Goal: Task Accomplishment & Management: Complete application form

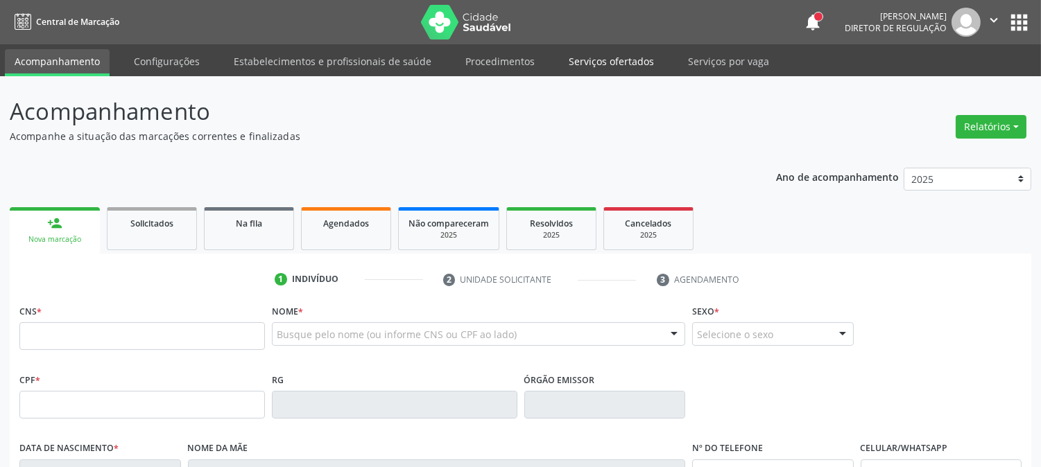
click at [583, 59] on link "Serviços ofertados" at bounding box center [611, 61] width 105 height 24
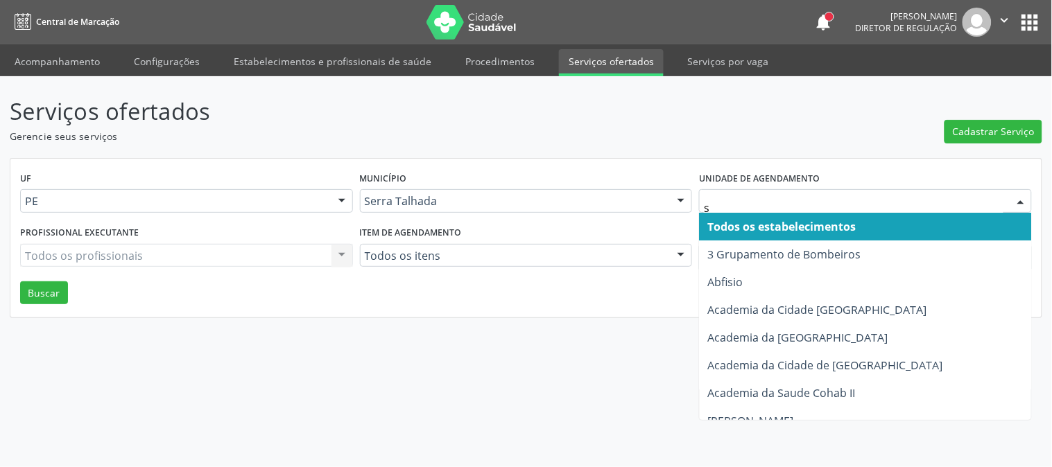
type input "s b"
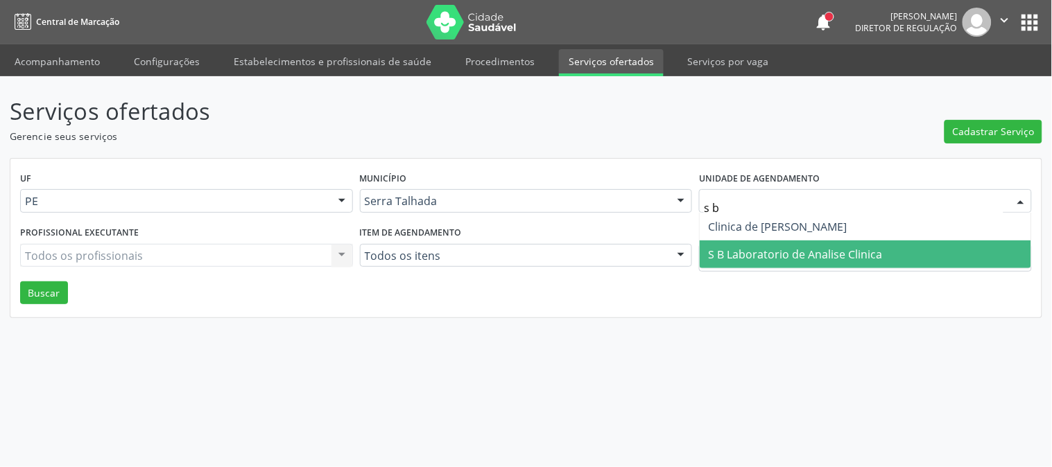
click at [775, 244] on span "S B Laboratorio de Analise Clinica" at bounding box center [865, 255] width 331 height 28
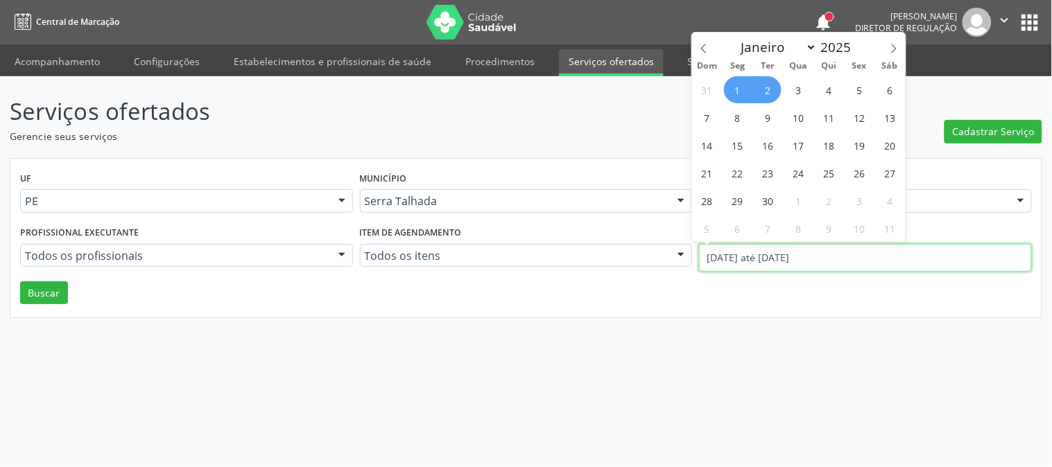
click at [775, 244] on input "[DATE] até [DATE]" at bounding box center [865, 258] width 333 height 28
click at [702, 51] on icon at bounding box center [704, 49] width 10 height 10
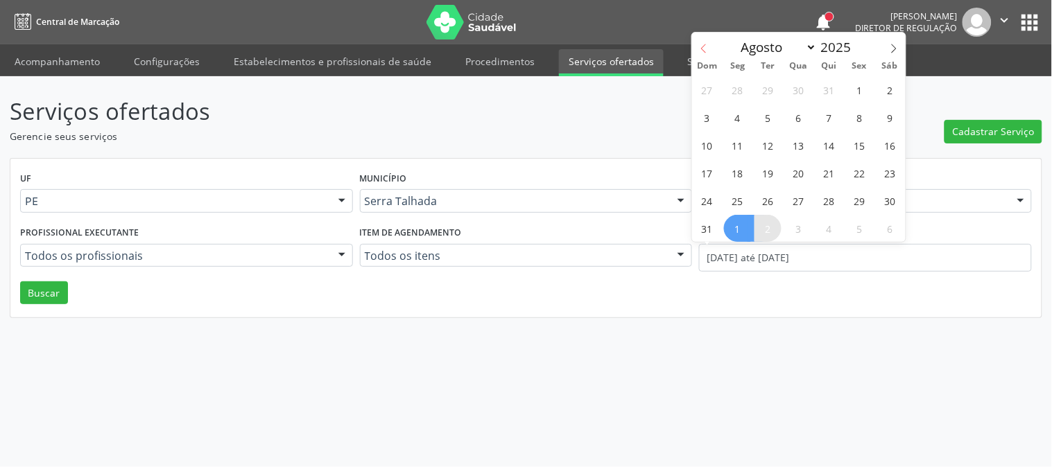
click at [702, 51] on icon at bounding box center [704, 49] width 10 height 10
select select "6"
click at [739, 142] on span "14" at bounding box center [737, 145] width 27 height 27
type input "14/07/2025"
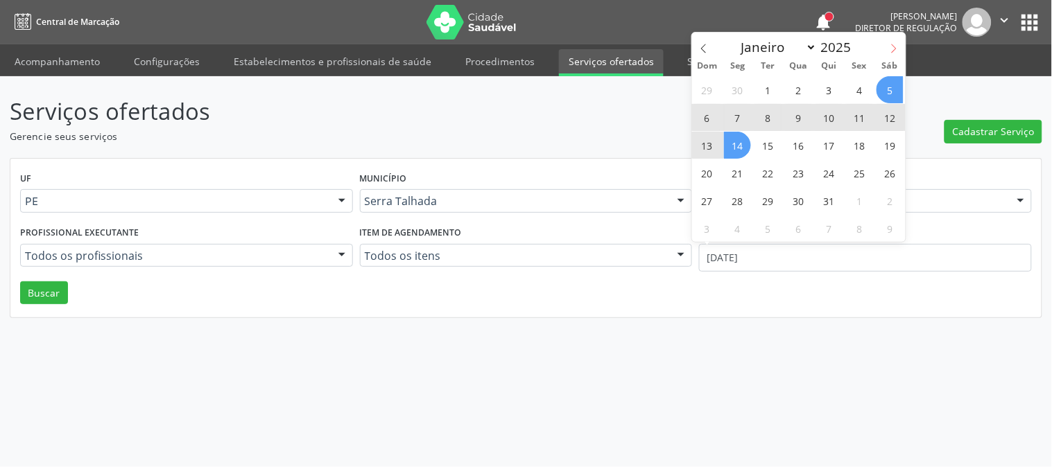
click at [889, 44] on icon at bounding box center [894, 49] width 10 height 10
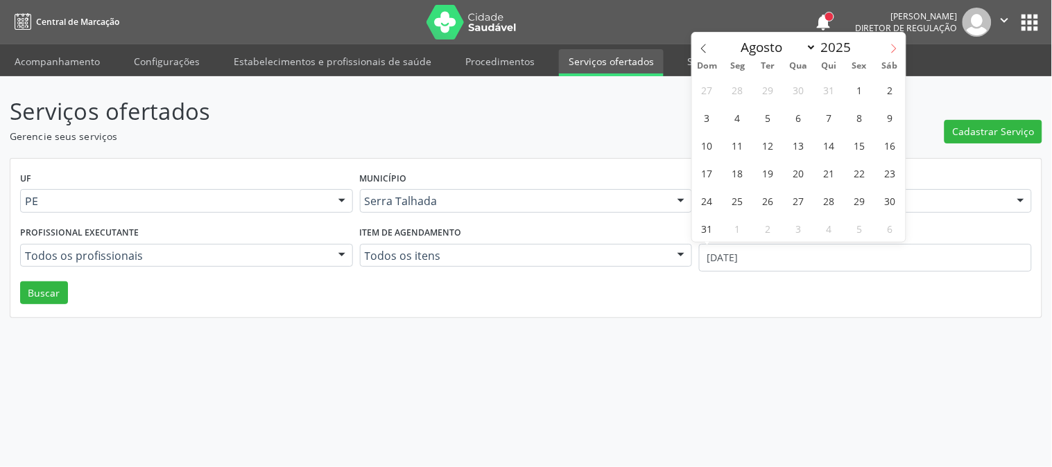
click at [889, 44] on icon at bounding box center [894, 49] width 10 height 10
select select "8"
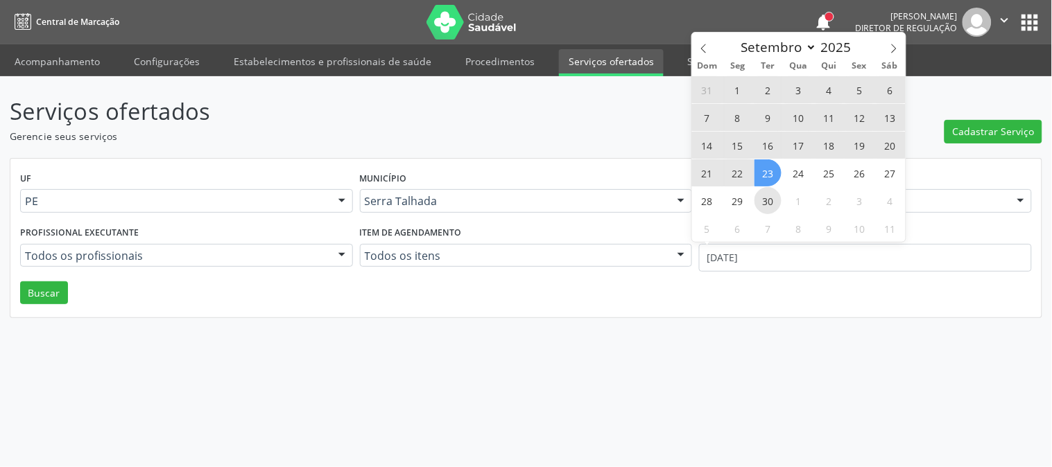
click at [770, 198] on span "30" at bounding box center [767, 200] width 27 height 27
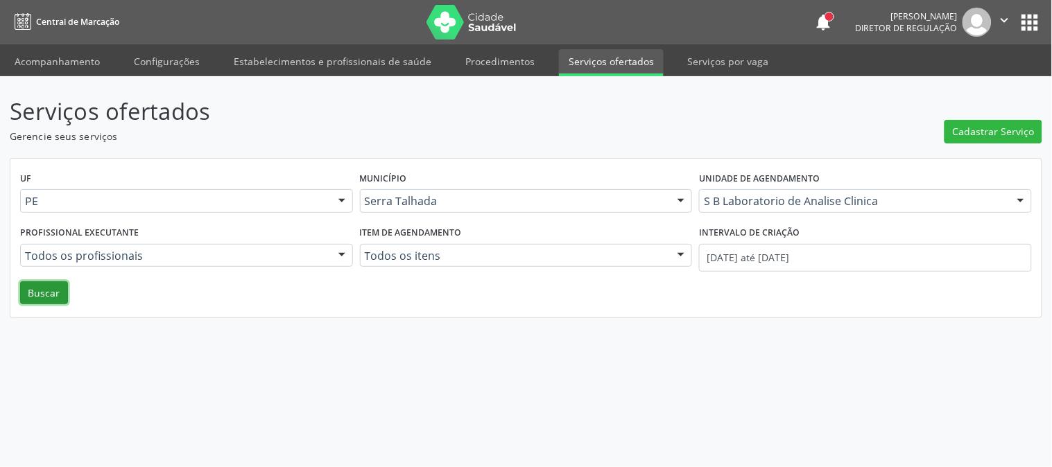
click at [35, 287] on button "Buscar" at bounding box center [44, 294] width 48 height 24
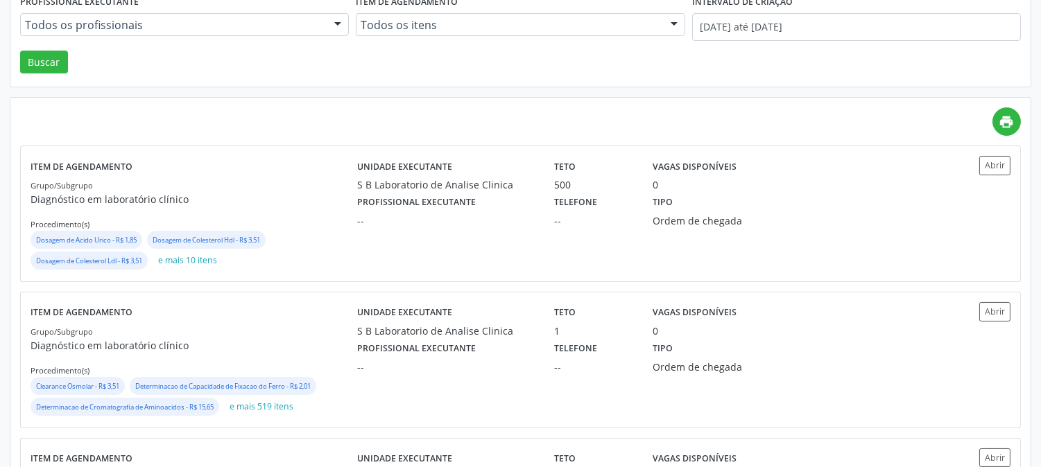
scroll to position [660, 0]
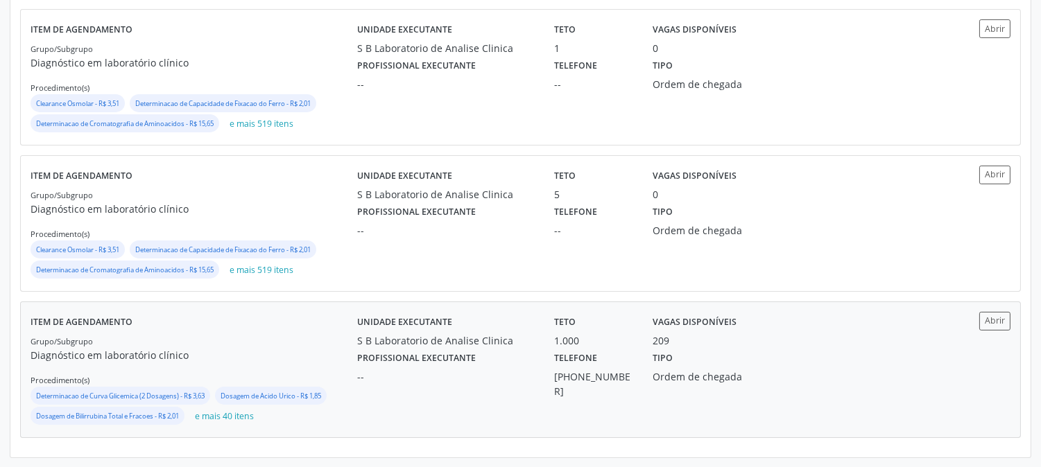
click at [386, 331] on label "Unidade executante" at bounding box center [404, 322] width 95 height 21
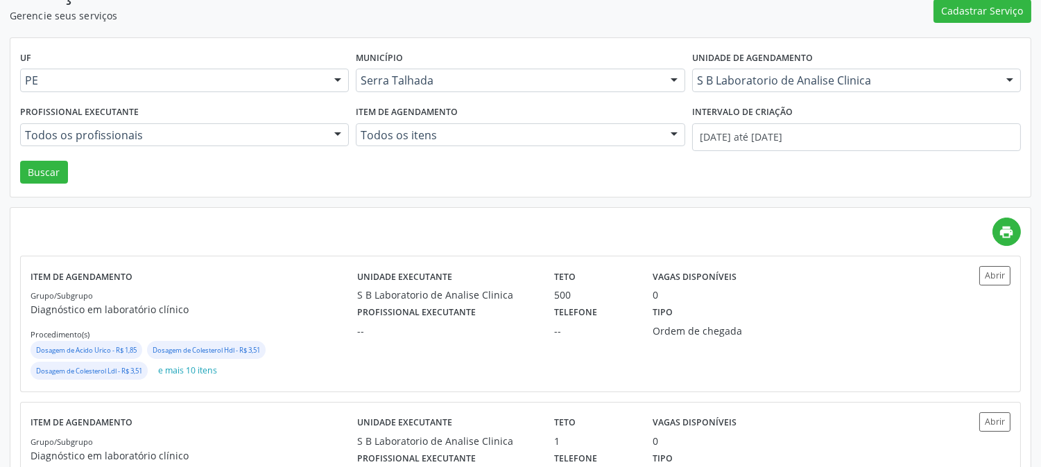
scroll to position [44, 0]
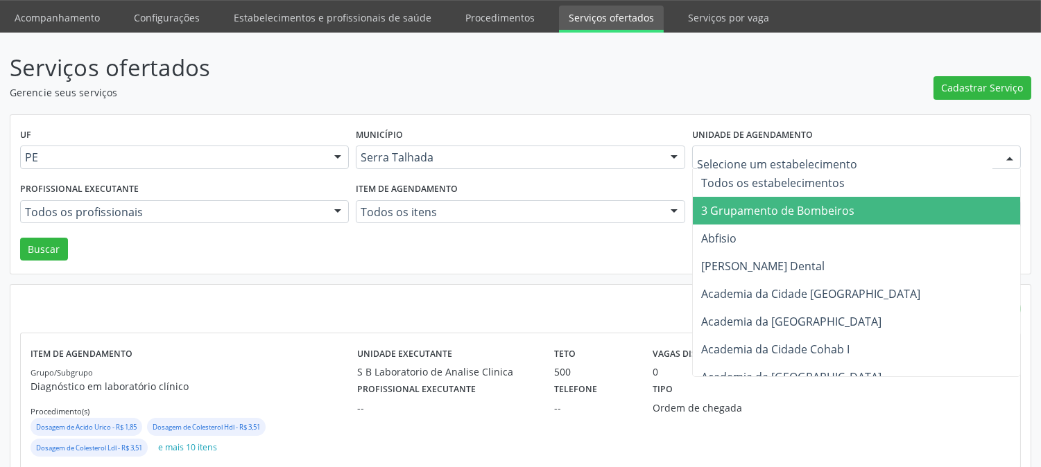
click at [896, 164] on div at bounding box center [856, 158] width 329 height 24
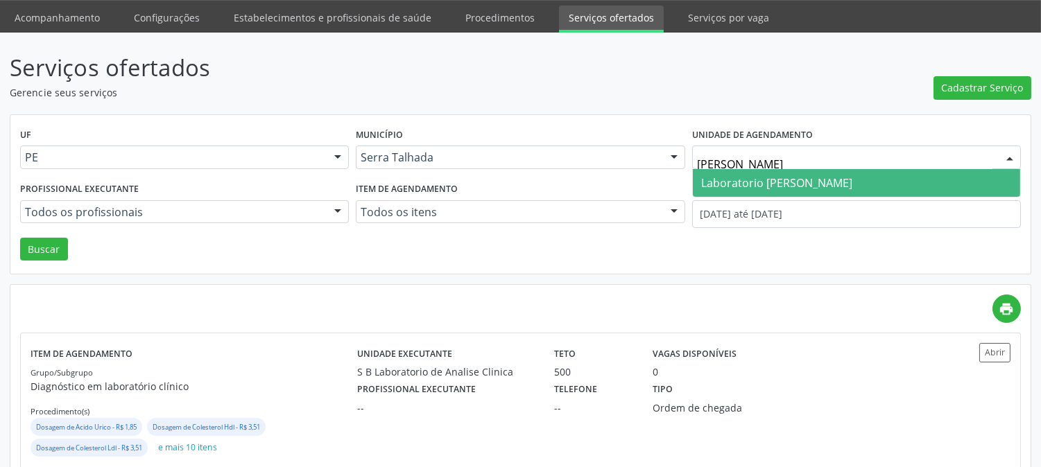
type input "paulo"
click at [897, 184] on span "Laboratorio [PERSON_NAME]" at bounding box center [856, 183] width 327 height 28
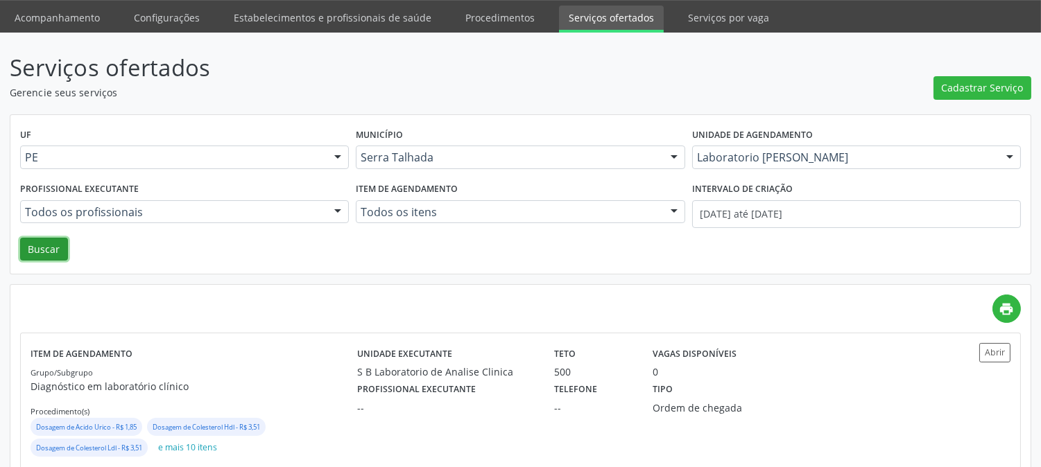
click at [23, 241] on button "Buscar" at bounding box center [44, 250] width 48 height 24
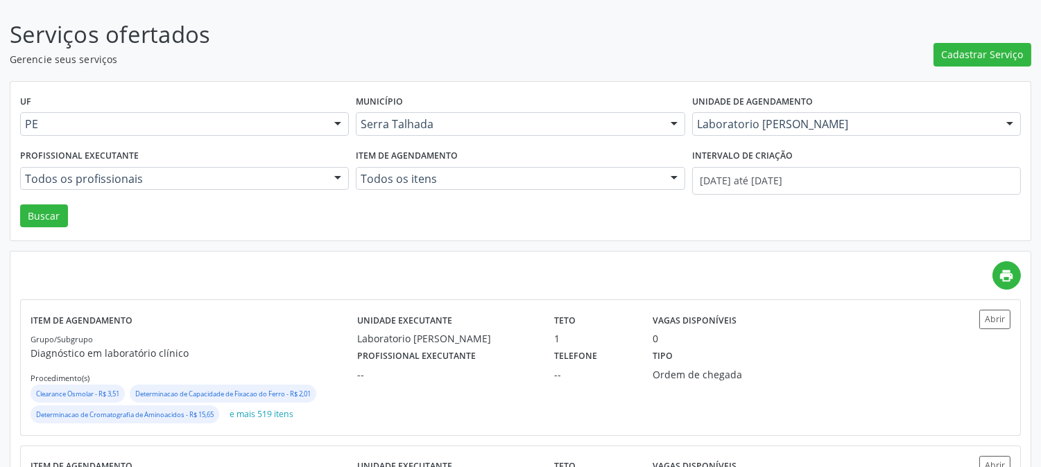
scroll to position [222, 0]
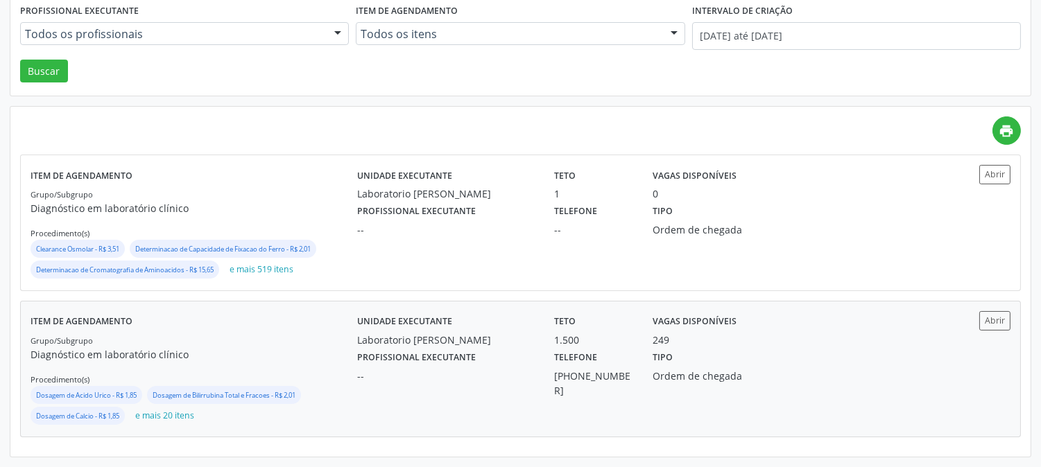
click at [425, 326] on label "Unidade executante" at bounding box center [404, 321] width 95 height 21
click at [682, 356] on div "Tipo Ordem de chegada" at bounding box center [717, 372] width 148 height 51
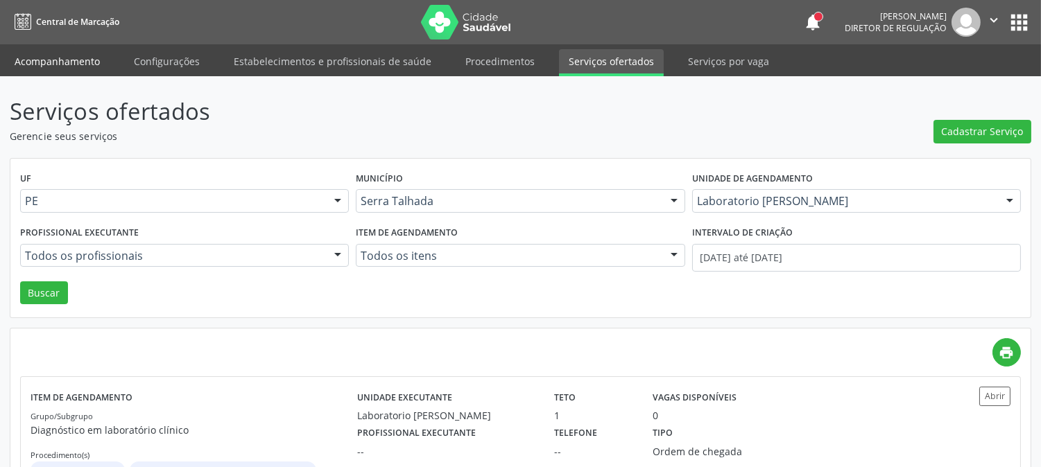
click at [64, 51] on link "Acompanhamento" at bounding box center [57, 61] width 105 height 24
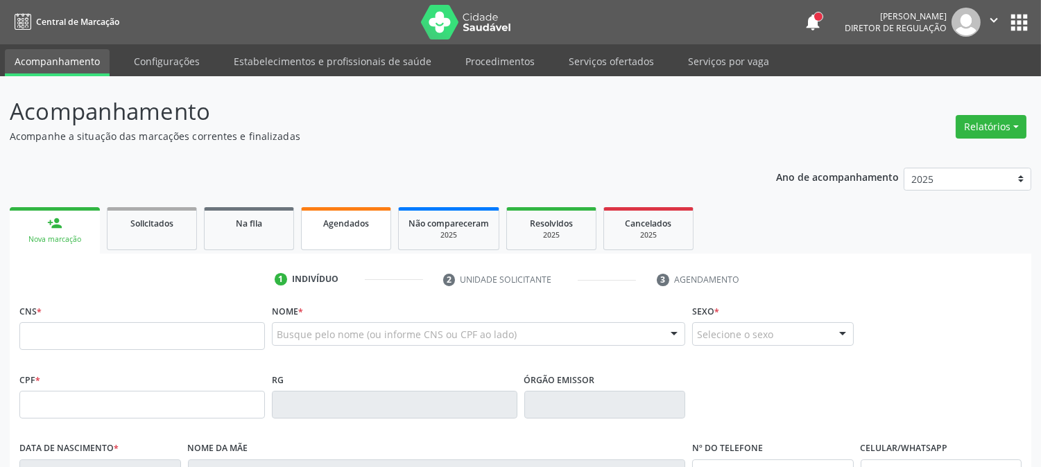
click at [368, 238] on link "Agendados" at bounding box center [346, 228] width 90 height 43
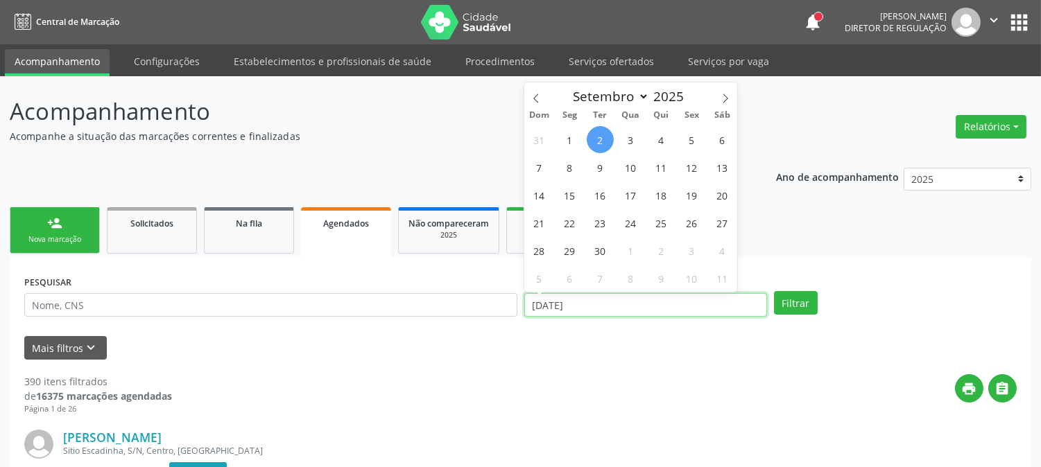
click at [637, 301] on input "[DATE]" at bounding box center [645, 305] width 243 height 24
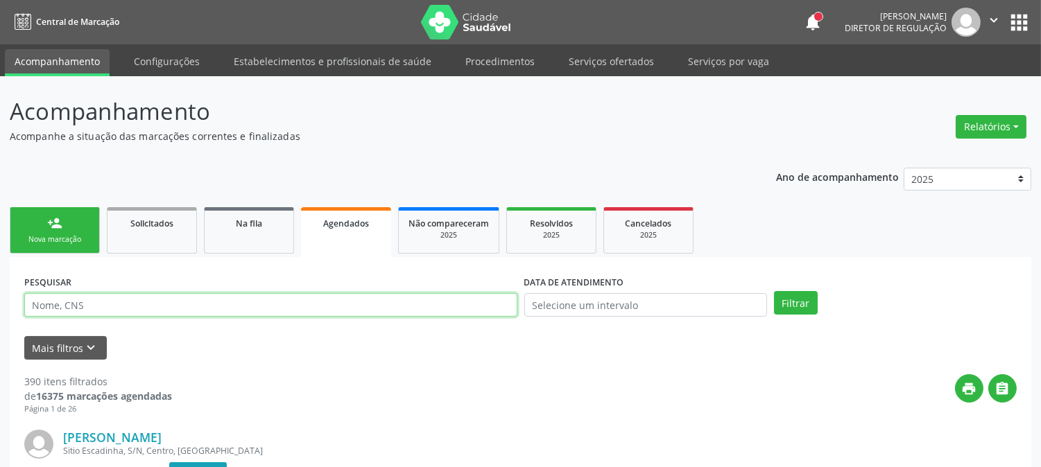
click at [382, 307] on input "text" at bounding box center [270, 305] width 493 height 24
type input "898006409418142"
click at [774, 291] on button "Filtrar" at bounding box center [796, 303] width 44 height 24
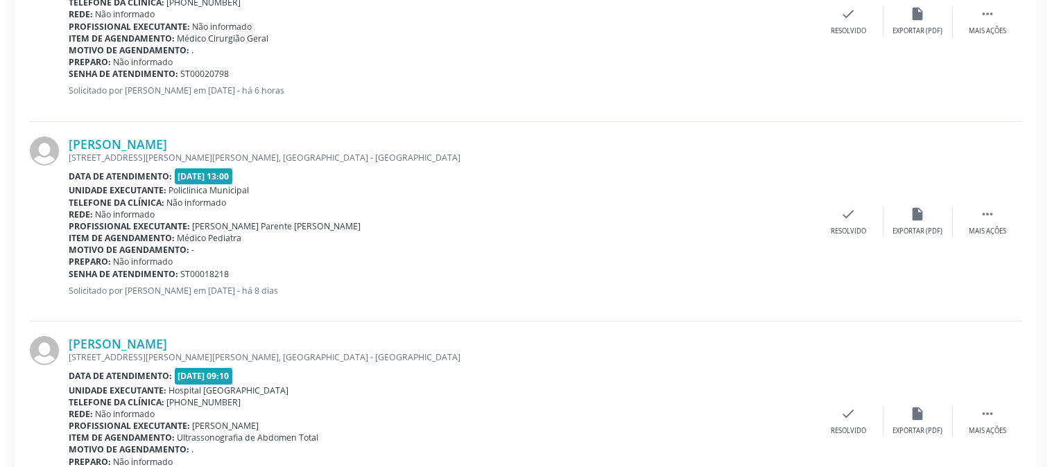
scroll to position [770, 0]
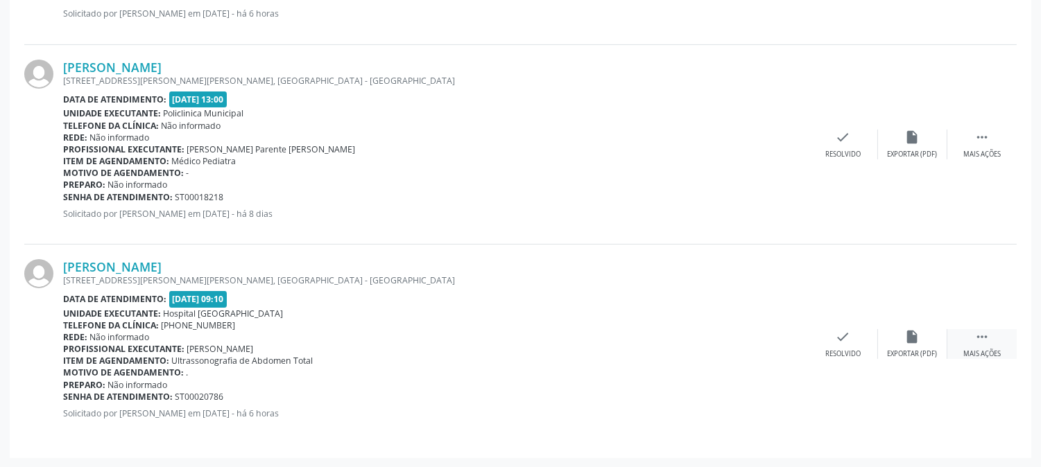
click at [974, 351] on div "Mais ações" at bounding box center [981, 354] width 37 height 10
click at [778, 351] on div "Cancelar" at bounding box center [773, 354] width 33 height 10
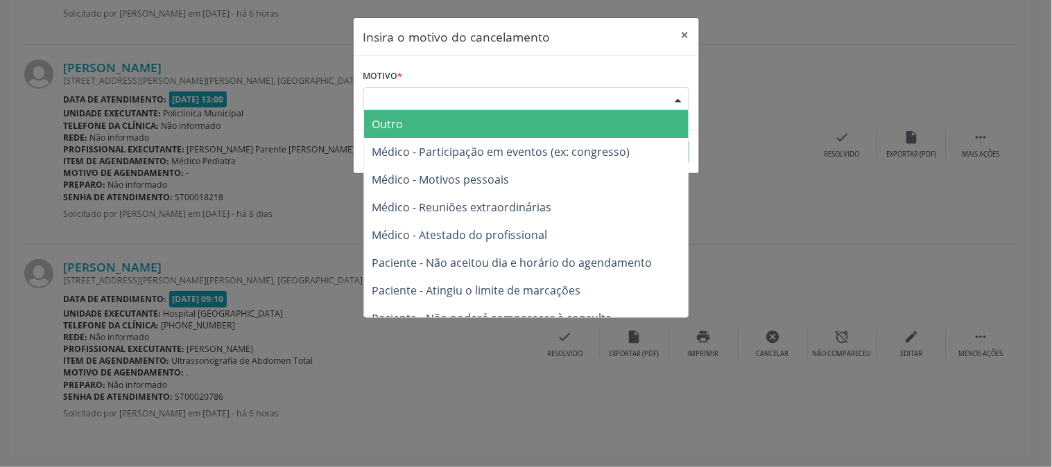
click at [643, 107] on div "Escolha o motivo" at bounding box center [526, 99] width 326 height 24
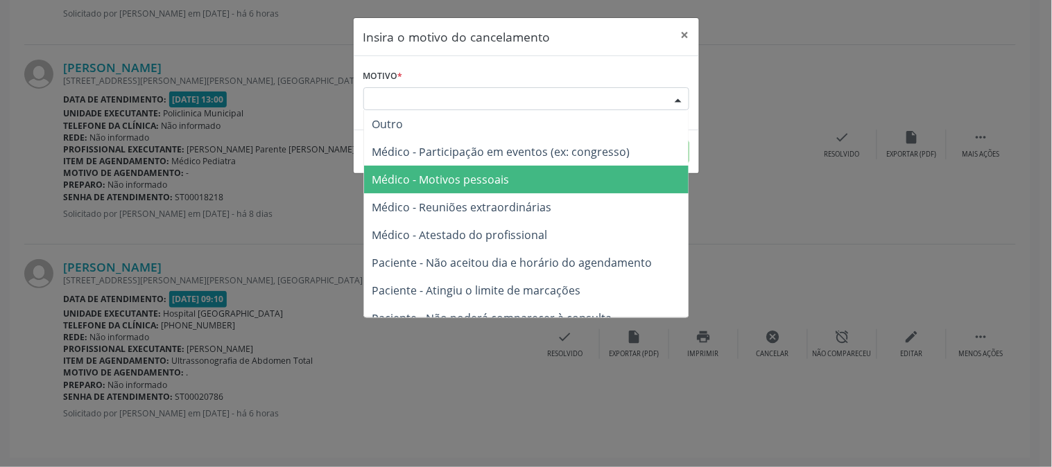
click at [582, 175] on span "Médico - Motivos pessoais" at bounding box center [526, 180] width 325 height 28
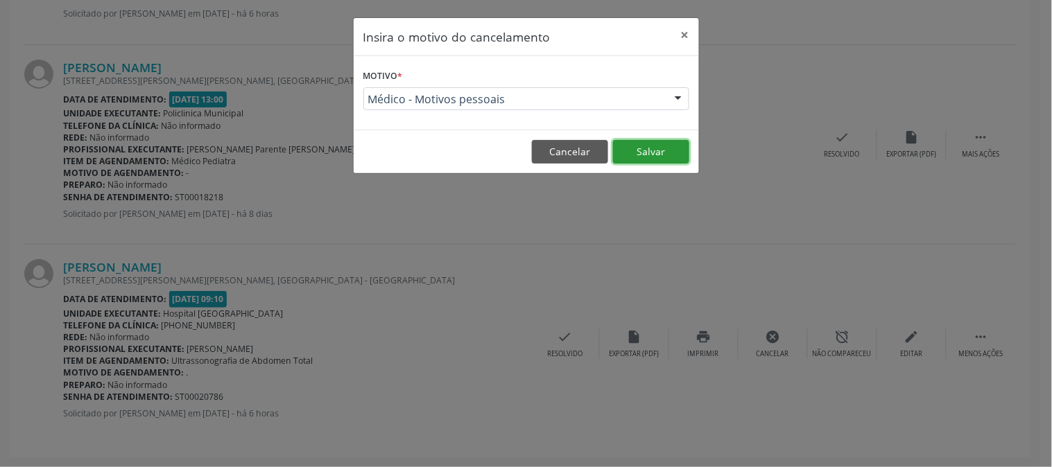
click at [620, 150] on button "Salvar" at bounding box center [651, 152] width 76 height 24
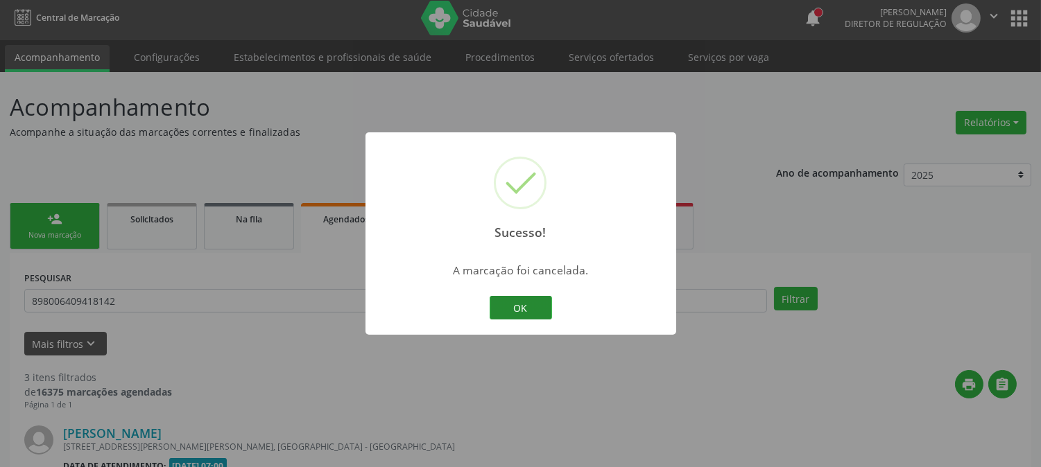
scroll to position [571, 0]
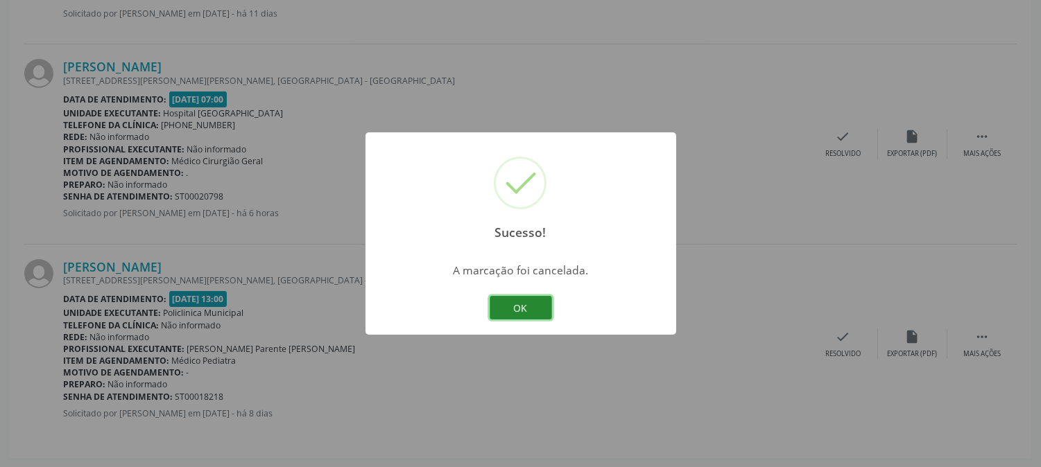
click at [532, 310] on button "OK" at bounding box center [521, 308] width 62 height 24
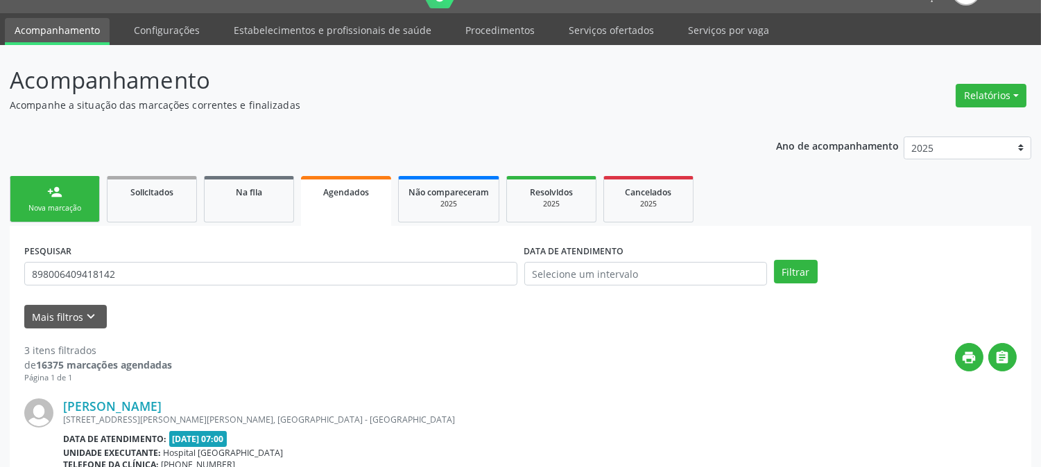
scroll to position [0, 0]
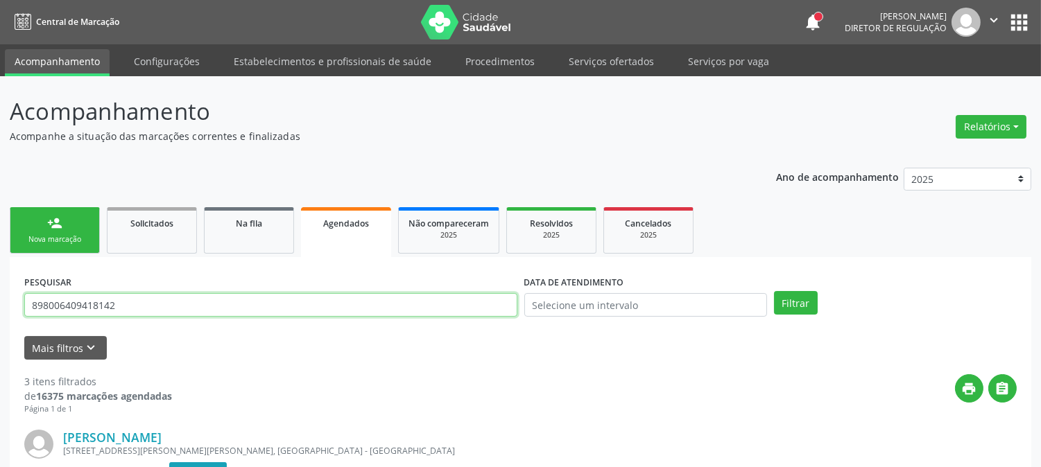
drag, startPoint x: 140, startPoint y: 298, endPoint x: 0, endPoint y: 301, distance: 140.1
click at [92, 248] on link "person_add Nova marcação" at bounding box center [55, 230] width 90 height 46
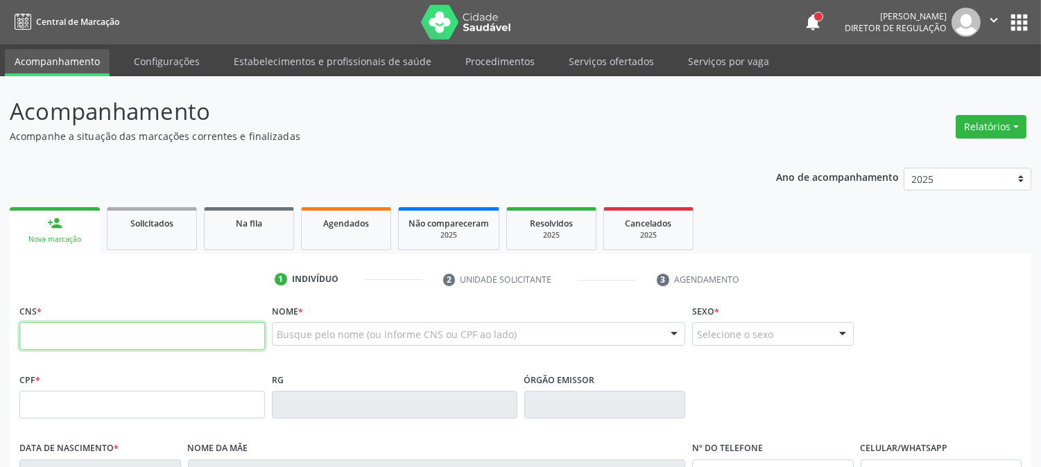
click at [132, 329] on input "text" at bounding box center [141, 336] width 245 height 28
type input "700 0054 6550 7904"
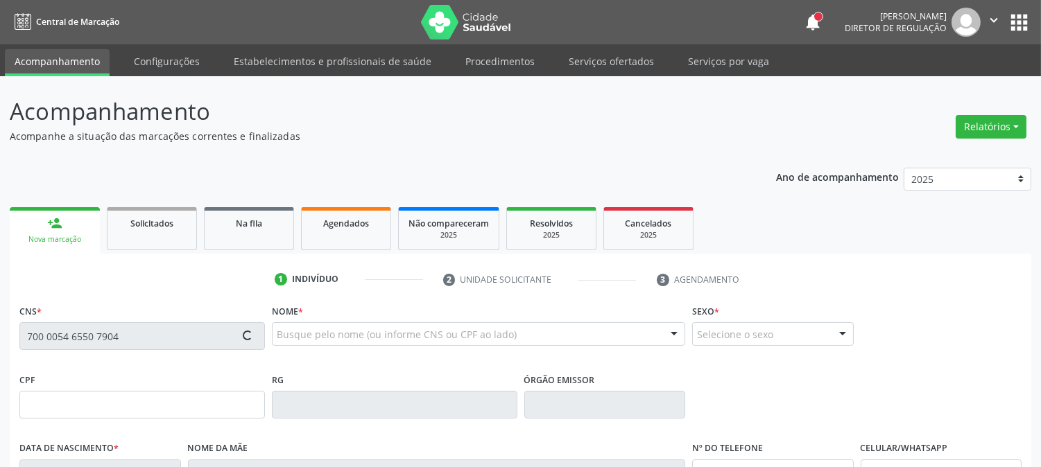
type input "067.549.504-04"
type input "23/05/1986"
type input "Francisca Pereira de Sousa"
type input "(87) 99805-5923"
type input "133.509.594-23"
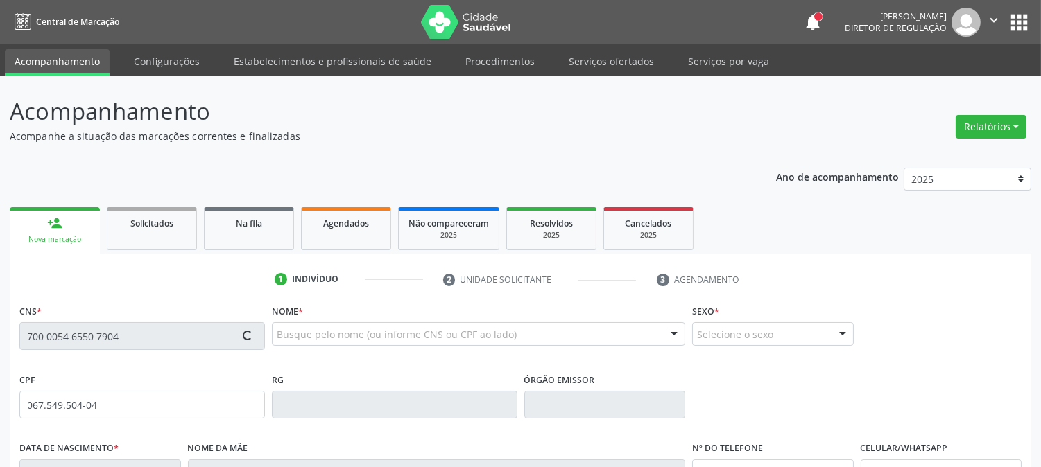
type input "422"
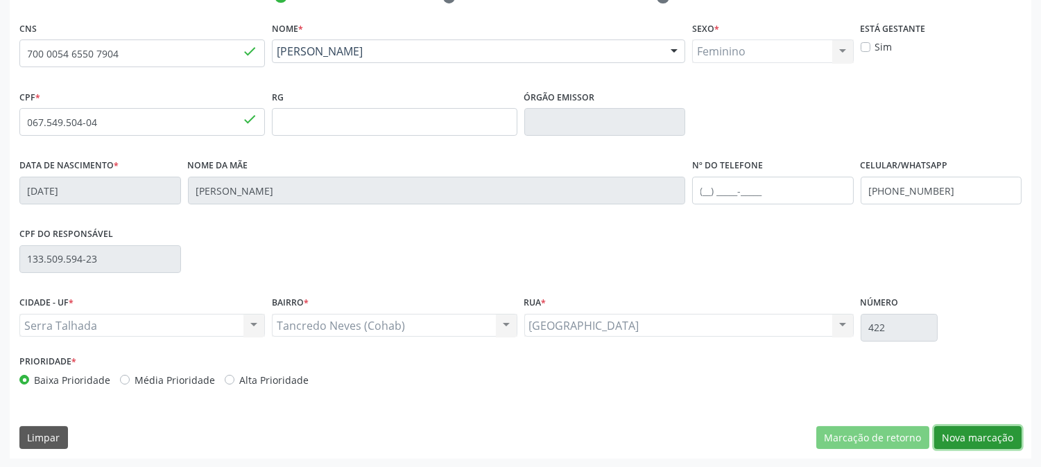
click at [989, 433] on button "Nova marcação" at bounding box center [977, 438] width 87 height 24
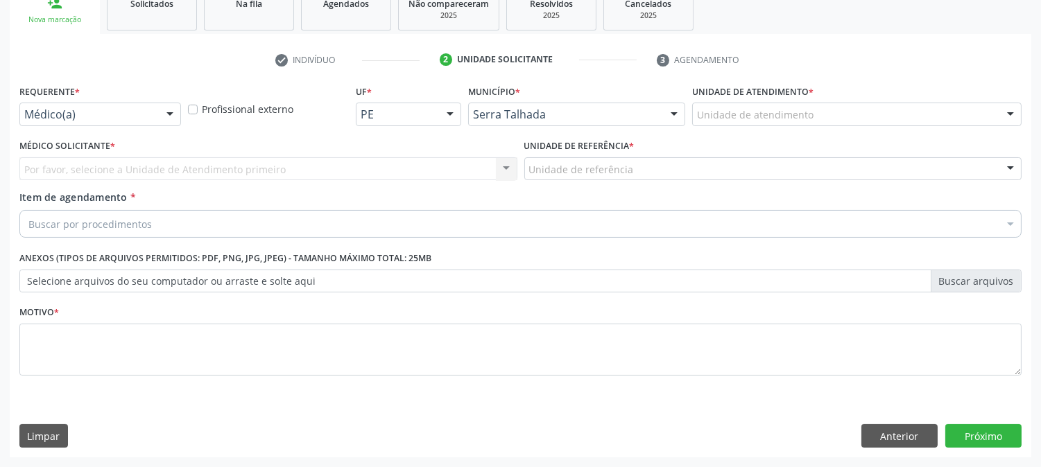
scroll to position [219, 0]
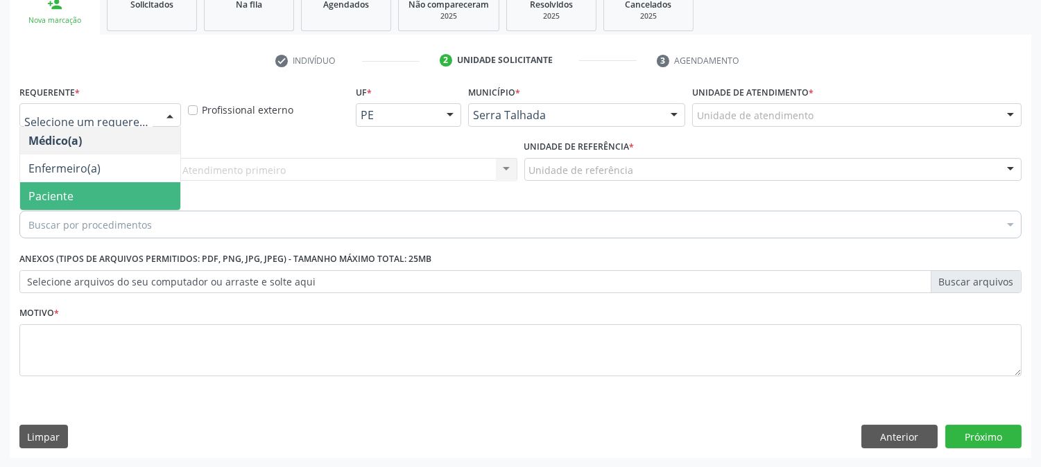
click at [56, 197] on span "Paciente" at bounding box center [50, 196] width 45 height 15
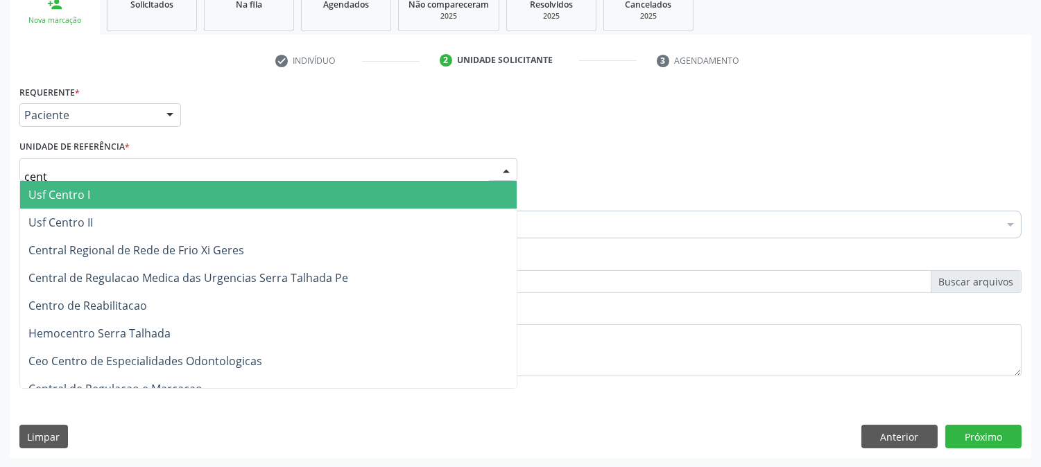
type input "centr"
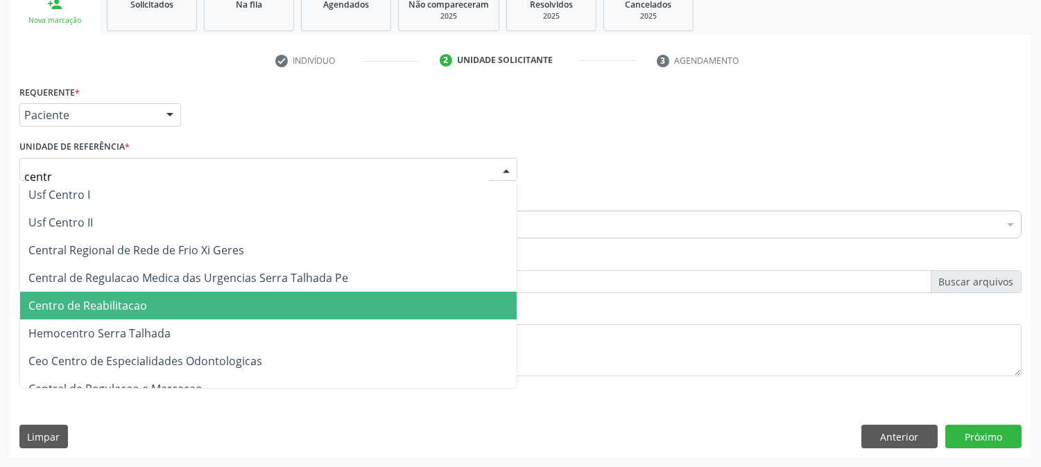
click at [128, 298] on span "Centro de Reabilitacao" at bounding box center [87, 305] width 119 height 15
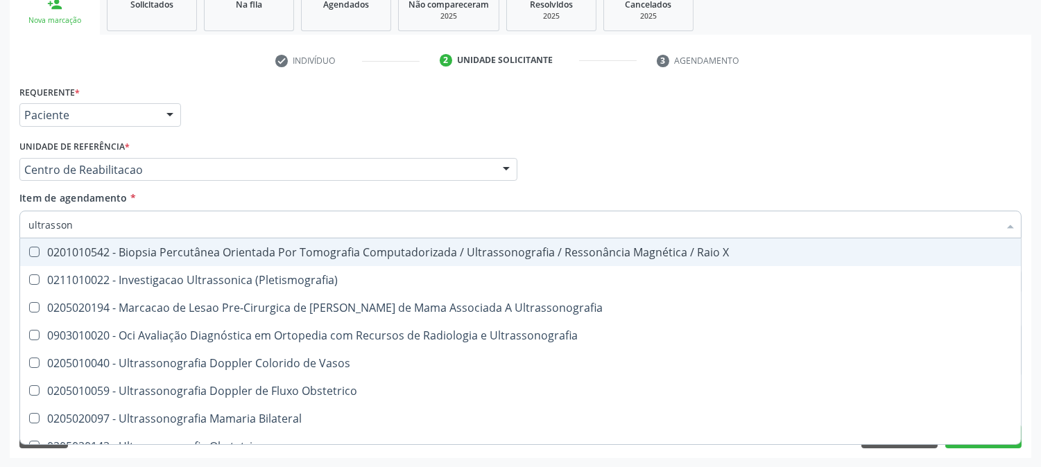
type input "ultrassono"
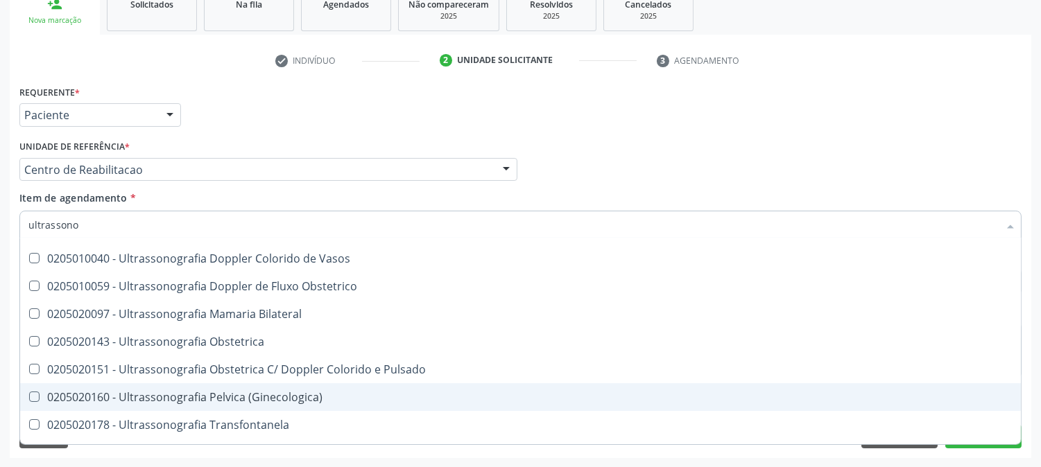
scroll to position [154, 0]
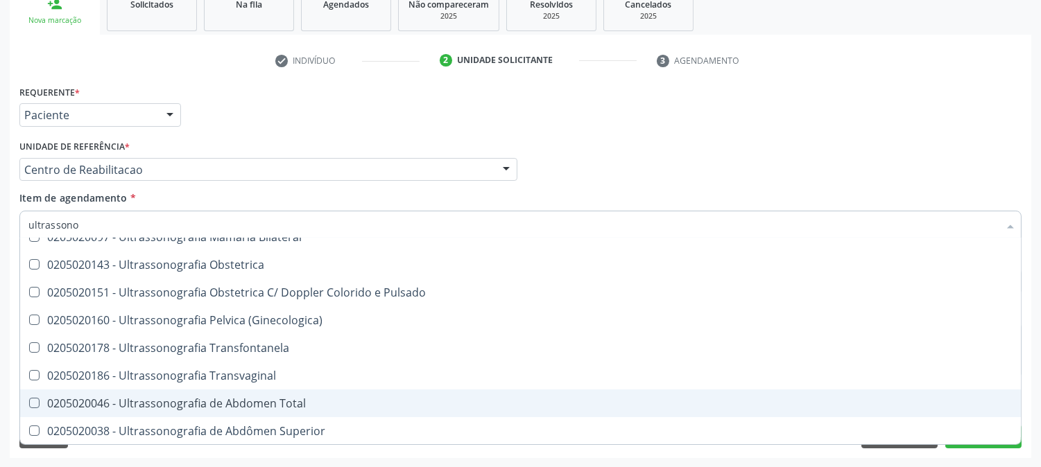
click at [286, 399] on div "0205020046 - Ultrassonografia de Abdomen Total" at bounding box center [520, 403] width 984 height 11
checkbox Total "true"
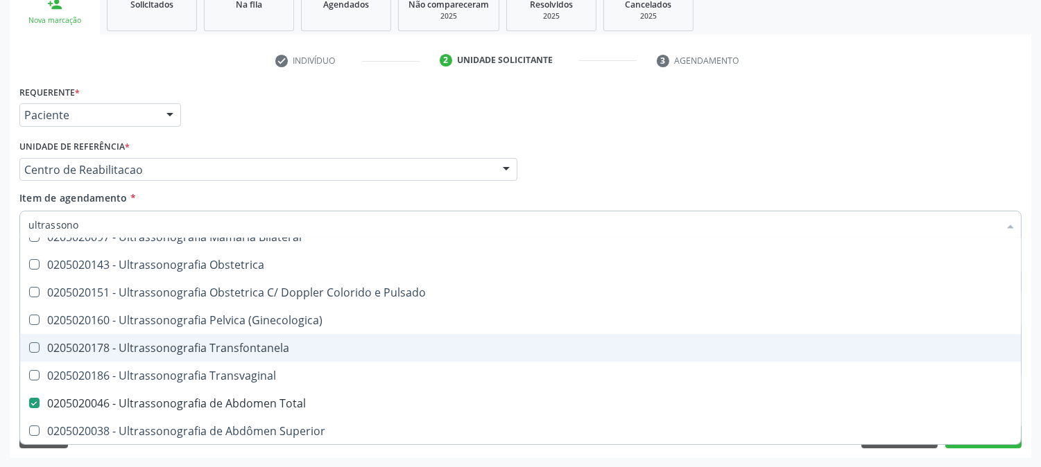
click at [0, 331] on div "Acompanhamento Acompanhe a situação das marcações correntes e finalizadas Relat…" at bounding box center [520, 162] width 1041 height 611
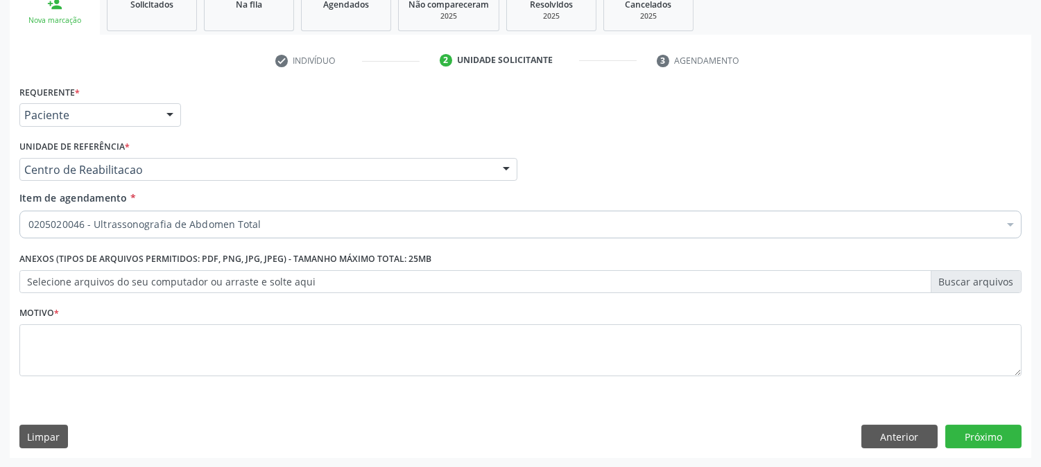
checkbox Total "true"
checkbox Adolescente\) "false"
click at [14, 364] on div "Requerente * Paciente Médico(a) Enfermeiro(a) Paciente Nenhum resultado encontr…" at bounding box center [520, 270] width 1021 height 377
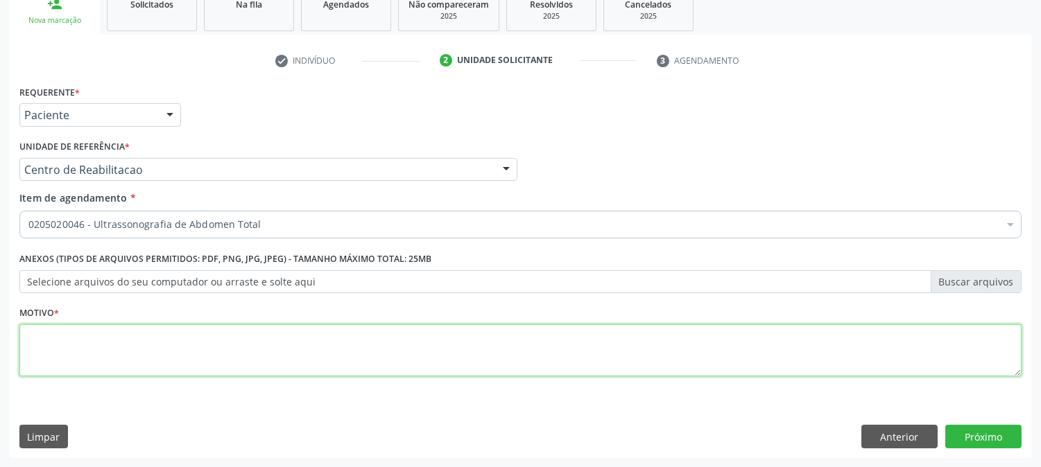
click at [91, 354] on textarea at bounding box center [520, 351] width 1002 height 53
type textarea "."
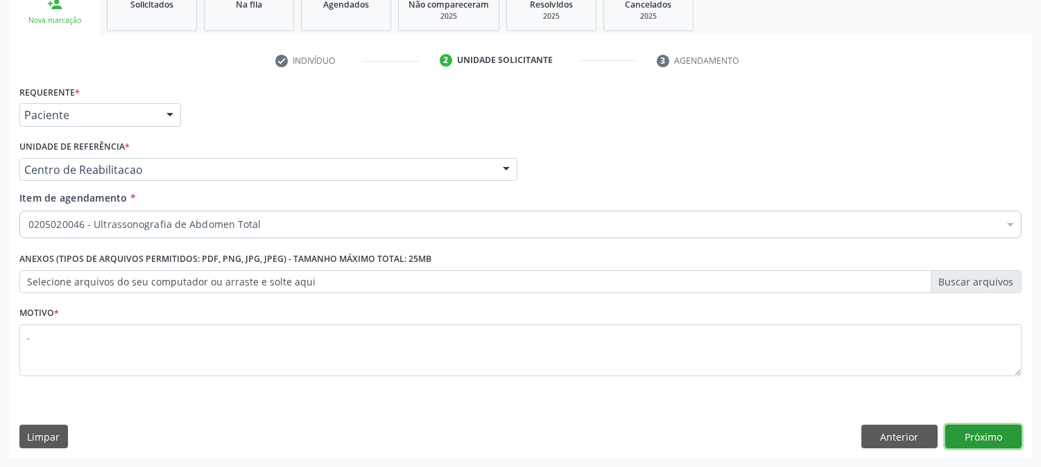
click at [1006, 442] on button "Próximo" at bounding box center [983, 437] width 76 height 24
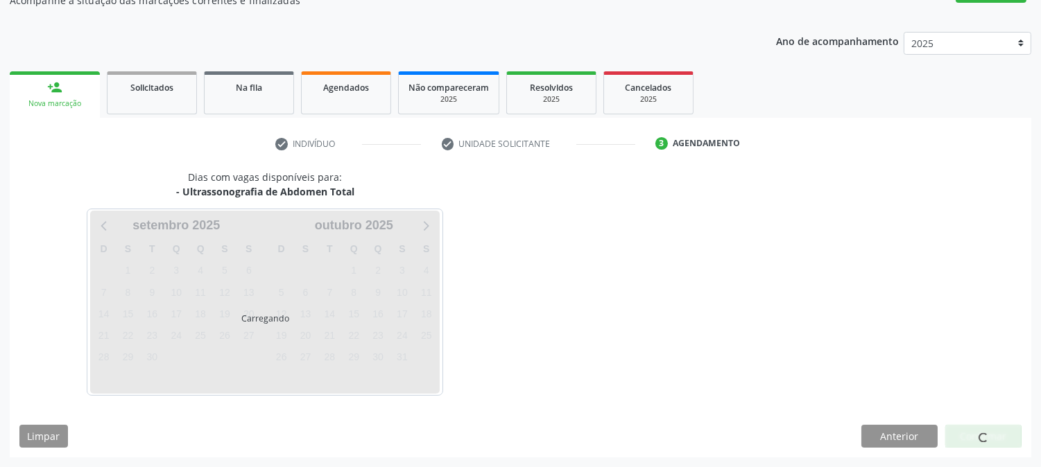
scroll to position [135, 0]
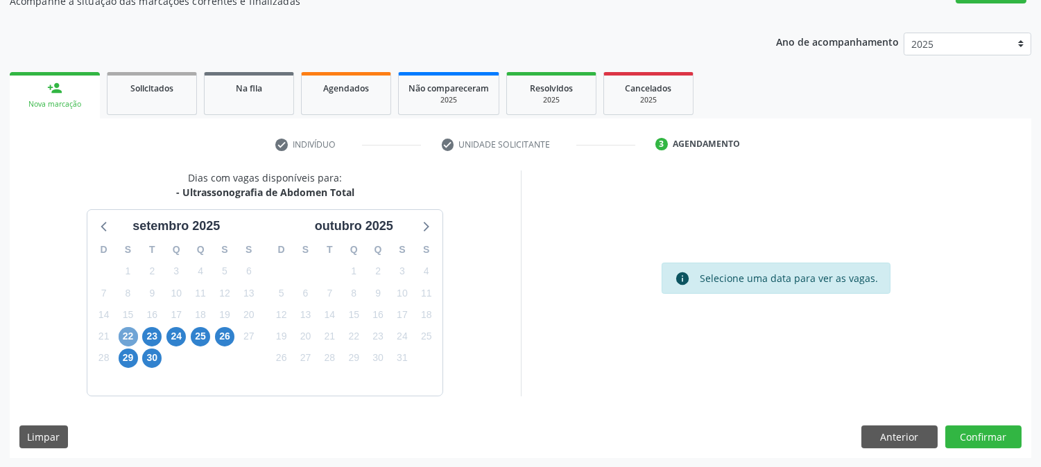
click at [128, 335] on span "22" at bounding box center [128, 336] width 19 height 19
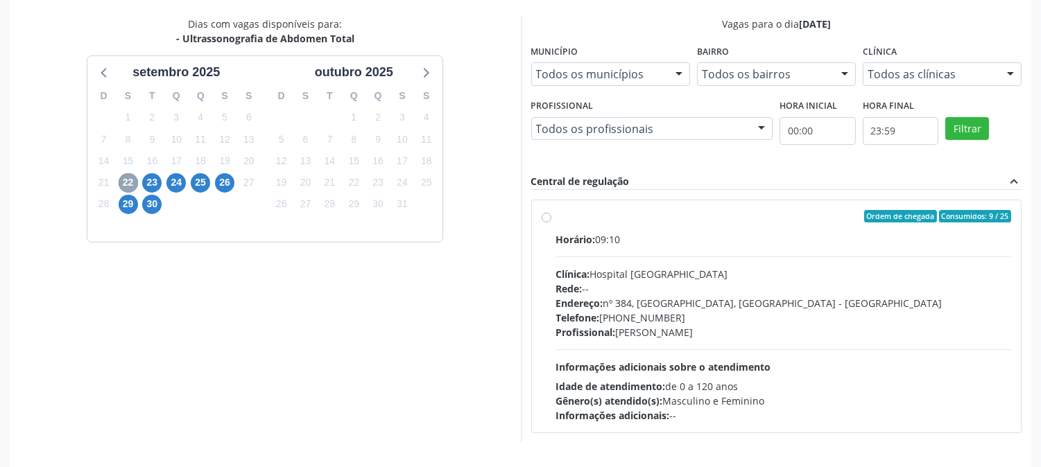
scroll to position [336, 0]
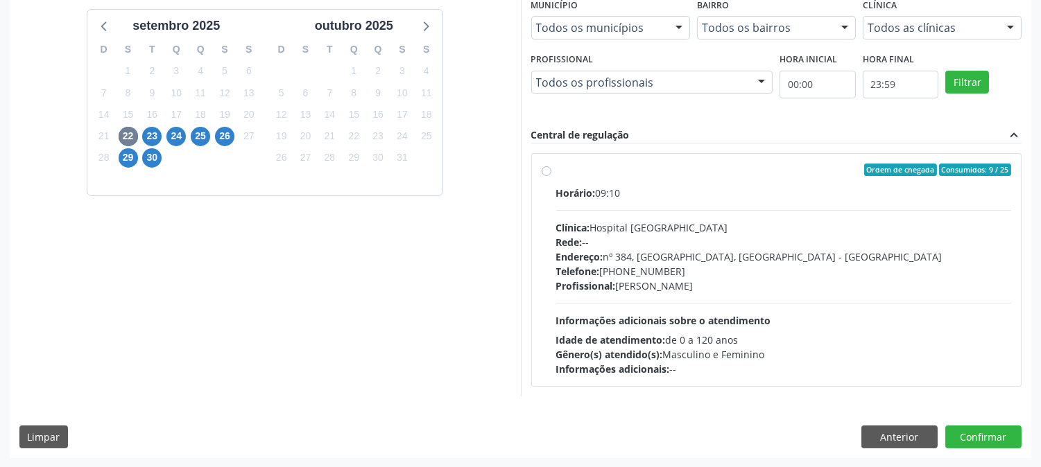
click at [650, 280] on div "Profissional: Yuri Araujo Magalhaes" at bounding box center [784, 286] width 456 height 15
click at [551, 176] on input "Ordem de chegada Consumidos: 9 / 25 Horário: 09:10 Clínica: Hospital Sao Franci…" at bounding box center [547, 170] width 10 height 12
radio input "true"
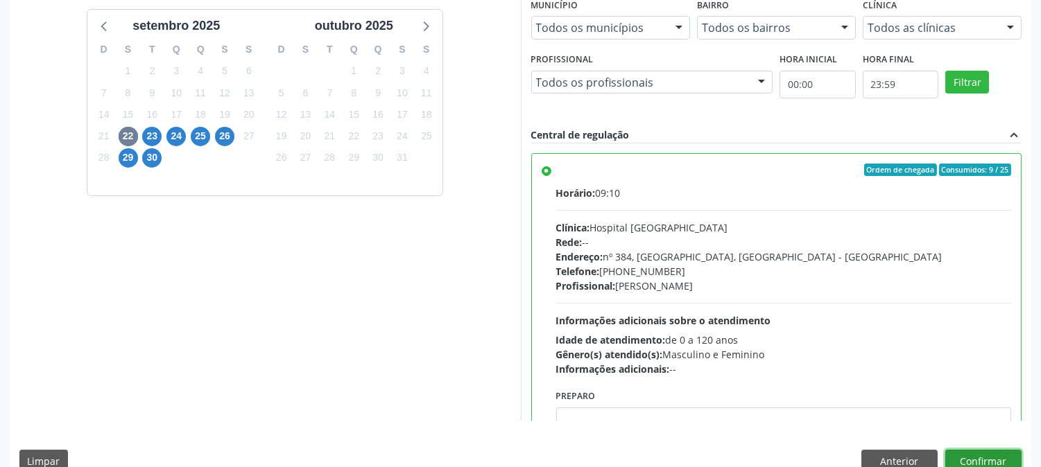
click at [990, 456] on button "Confirmar" at bounding box center [983, 462] width 76 height 24
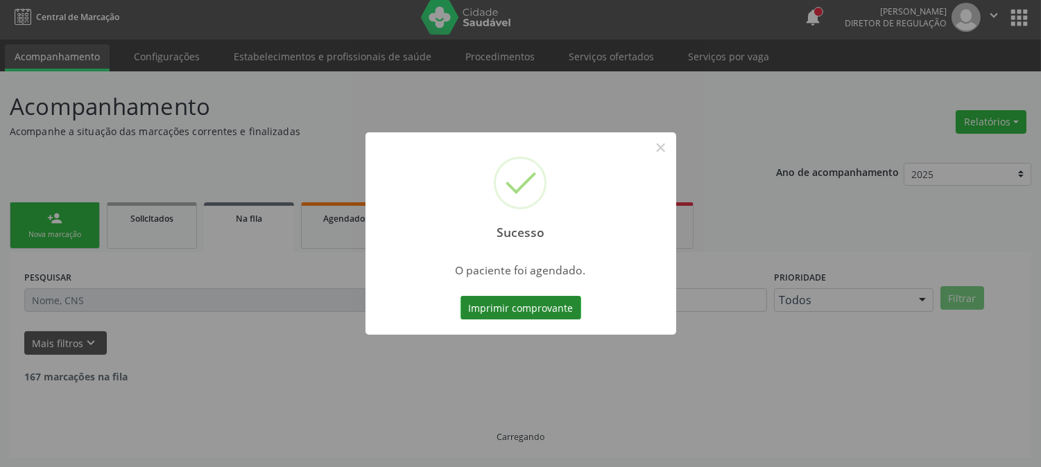
scroll to position [0, 0]
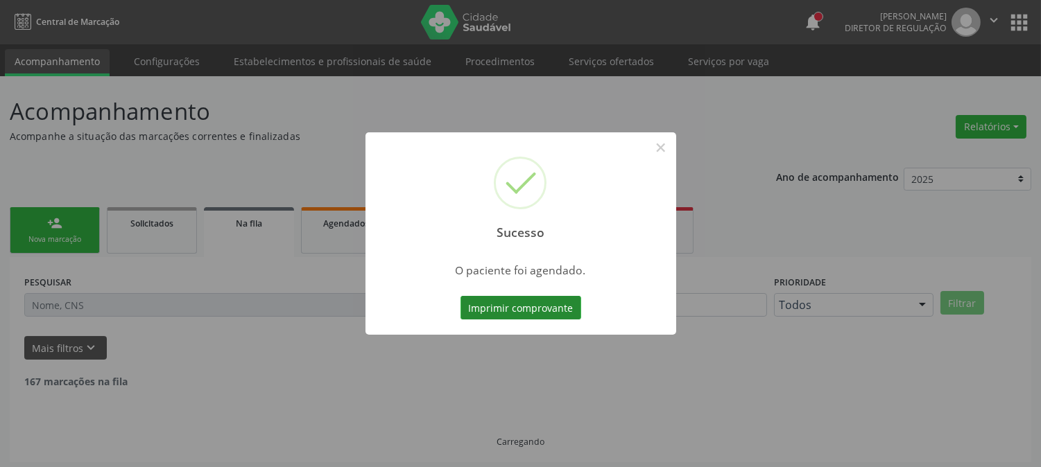
click at [541, 301] on button "Imprimir comprovante" at bounding box center [520, 308] width 121 height 24
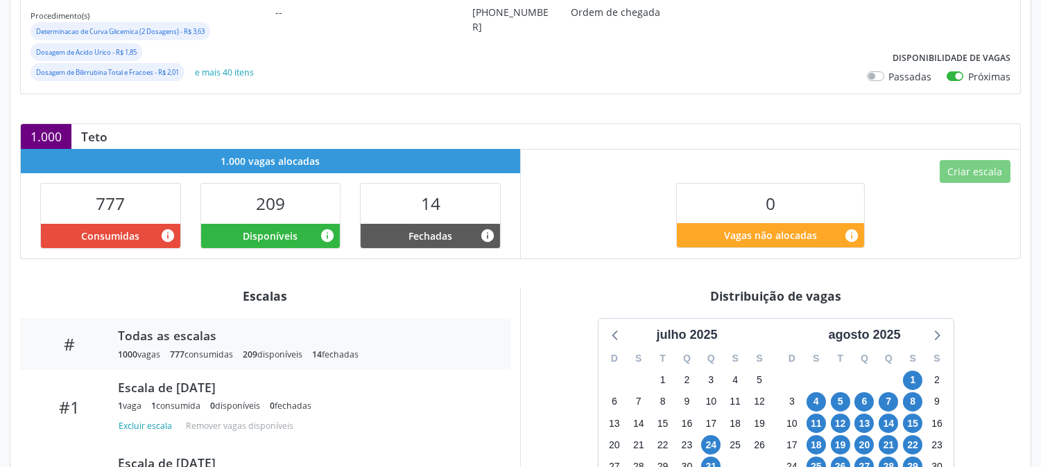
scroll to position [539, 0]
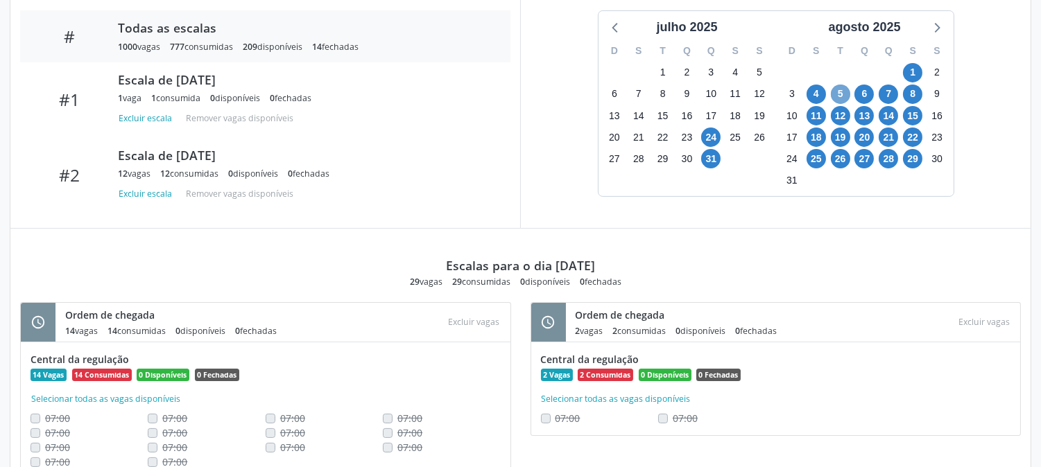
click at [840, 97] on span "5" at bounding box center [840, 94] width 19 height 19
click at [840, 157] on span "26" at bounding box center [840, 158] width 19 height 19
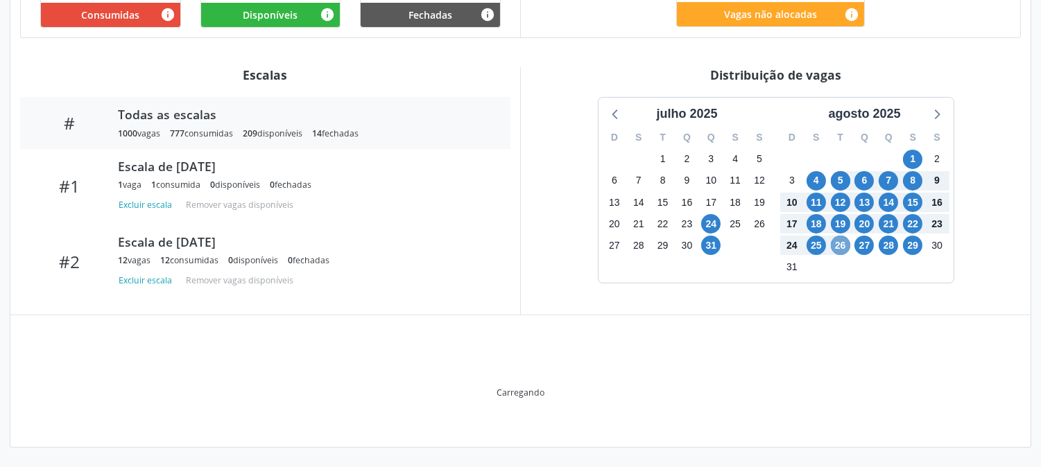
scroll to position [453, 0]
click at [937, 193] on span "16" at bounding box center [936, 202] width 19 height 19
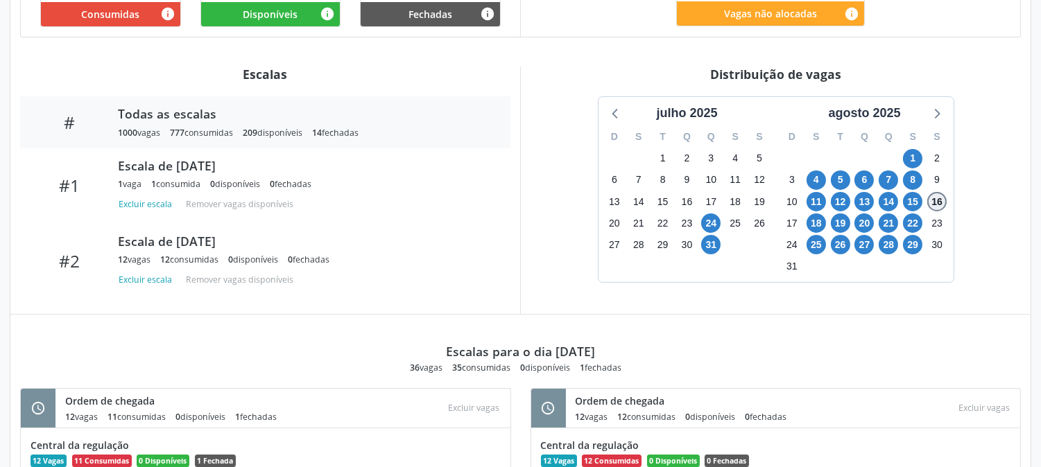
scroll to position [539, 0]
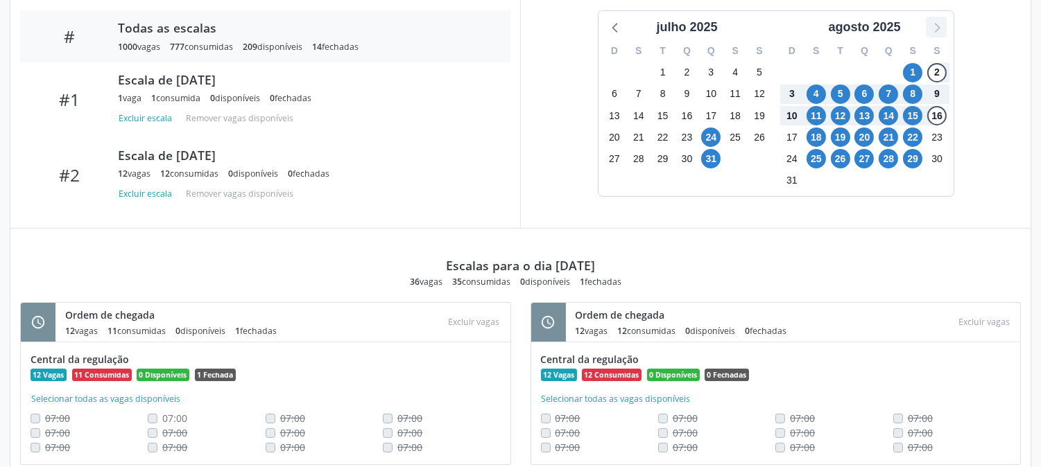
click at [932, 35] on icon at bounding box center [936, 27] width 18 height 18
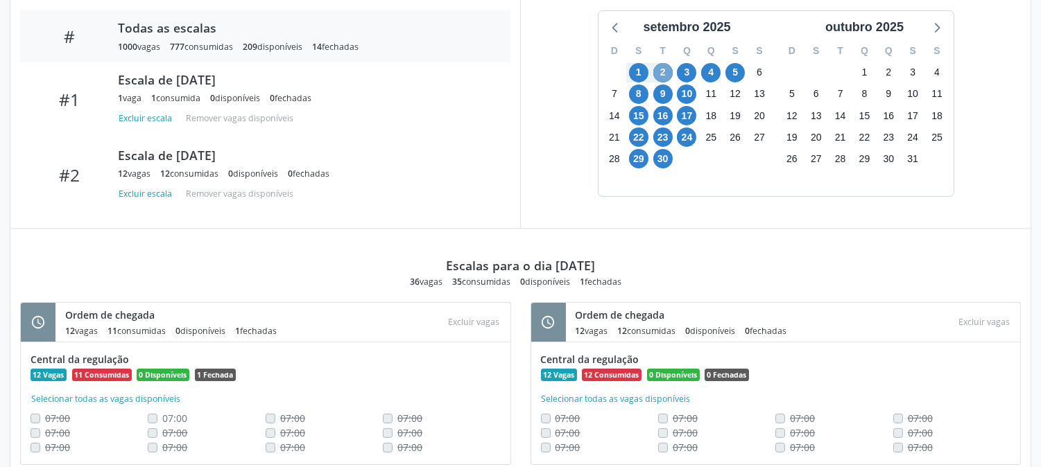
click at [664, 70] on span "2" at bounding box center [662, 72] width 19 height 19
click at [667, 64] on span "2" at bounding box center [662, 72] width 19 height 19
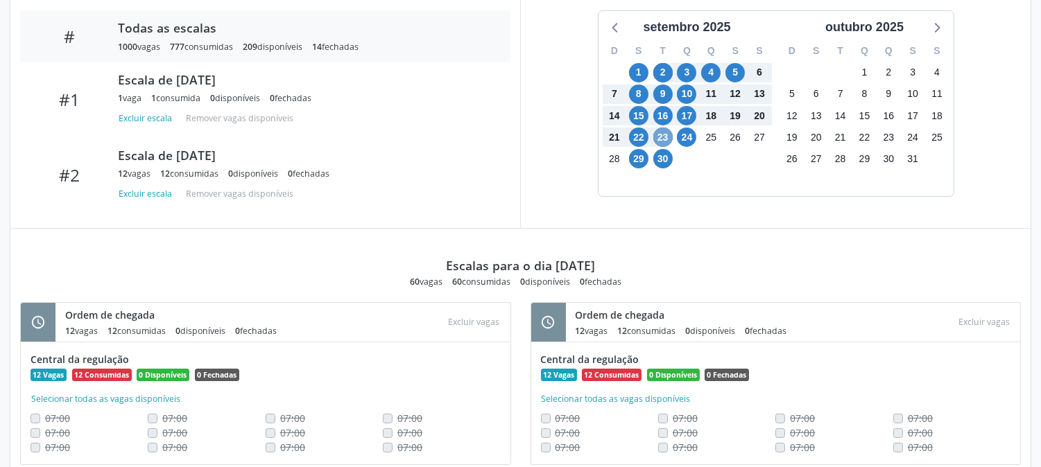
click at [664, 135] on span "23" at bounding box center [662, 137] width 19 height 19
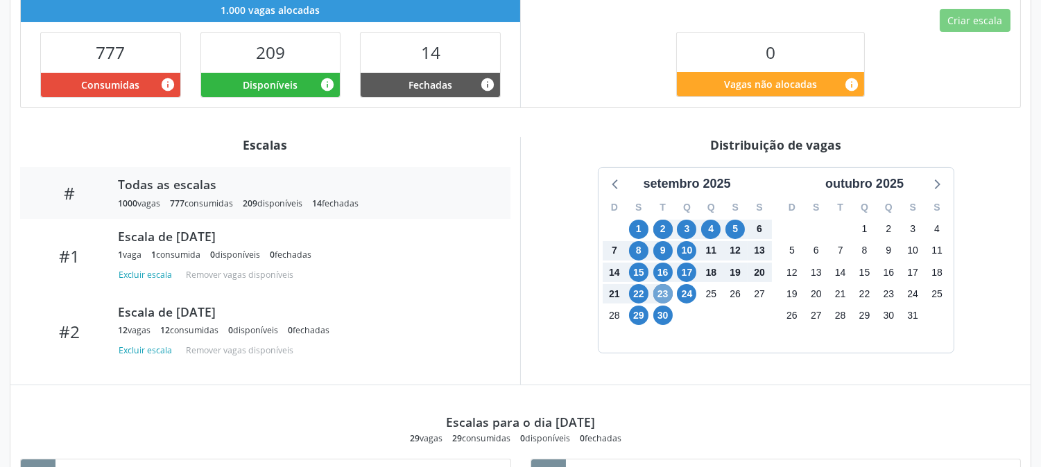
scroll to position [305, 0]
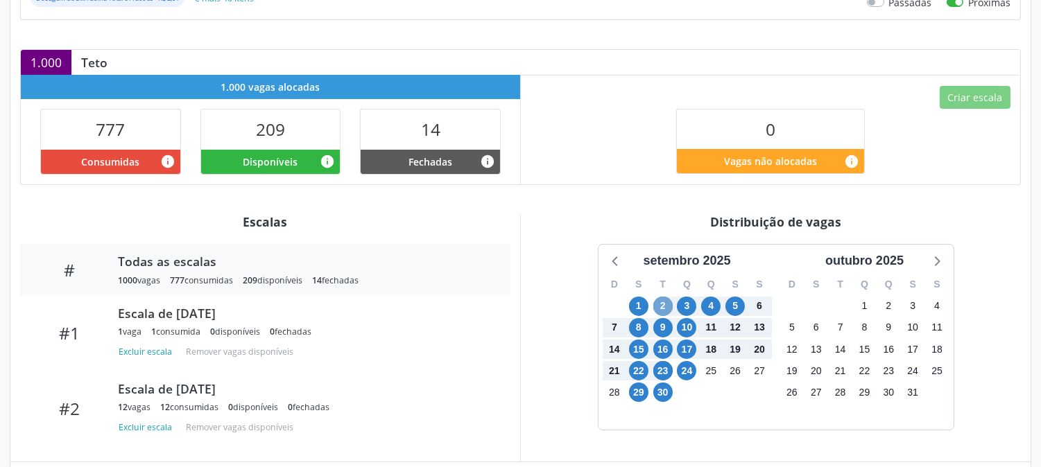
click at [662, 309] on span "2" at bounding box center [662, 306] width 19 height 19
click at [663, 349] on span "16" at bounding box center [662, 349] width 19 height 19
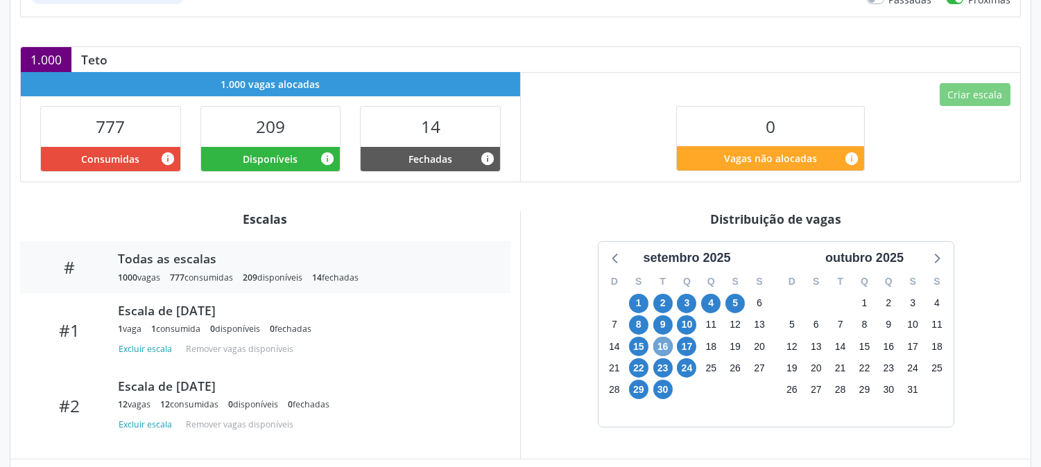
scroll to position [462, 0]
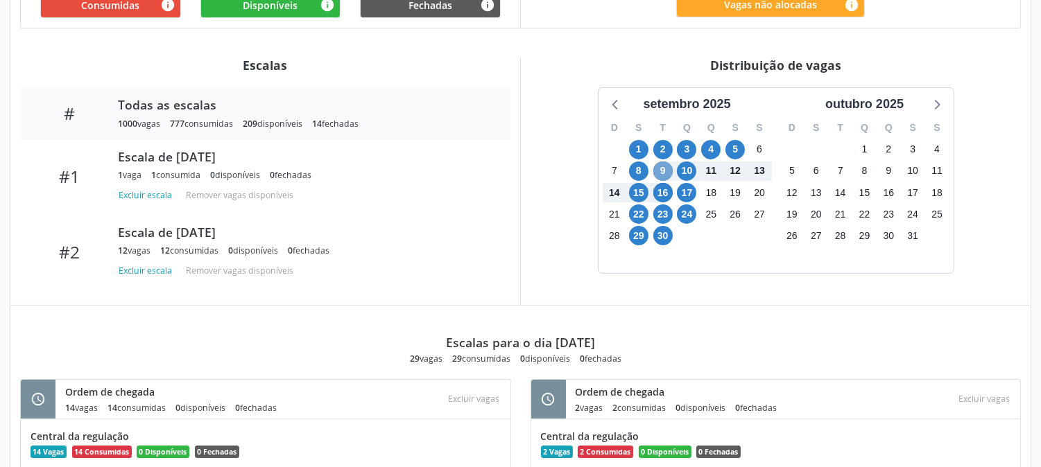
click at [656, 169] on span "9" at bounding box center [662, 171] width 19 height 19
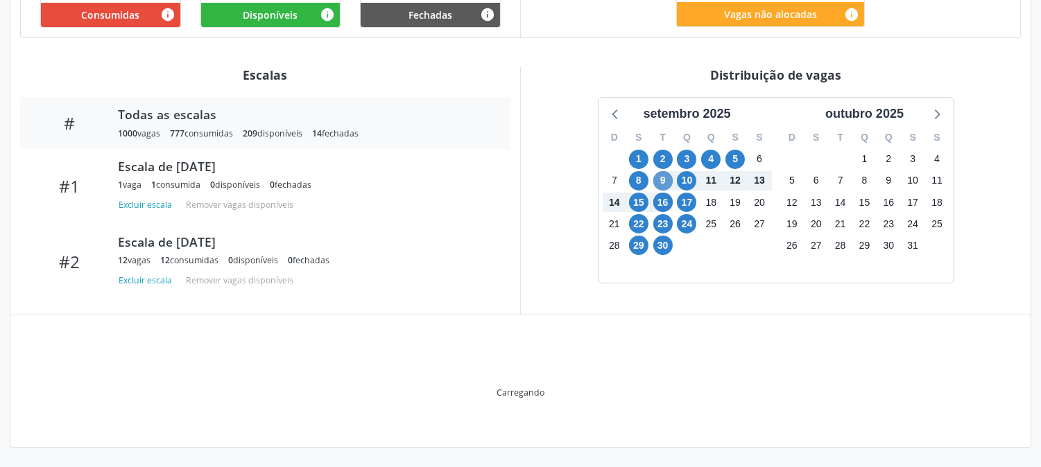
click at [656, 169] on div "2" at bounding box center [662, 158] width 19 height 21
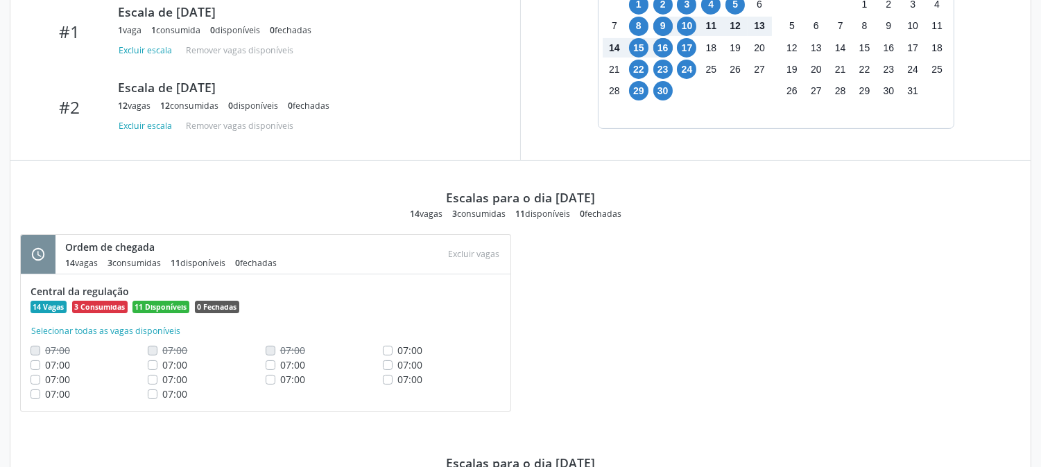
scroll to position [376, 0]
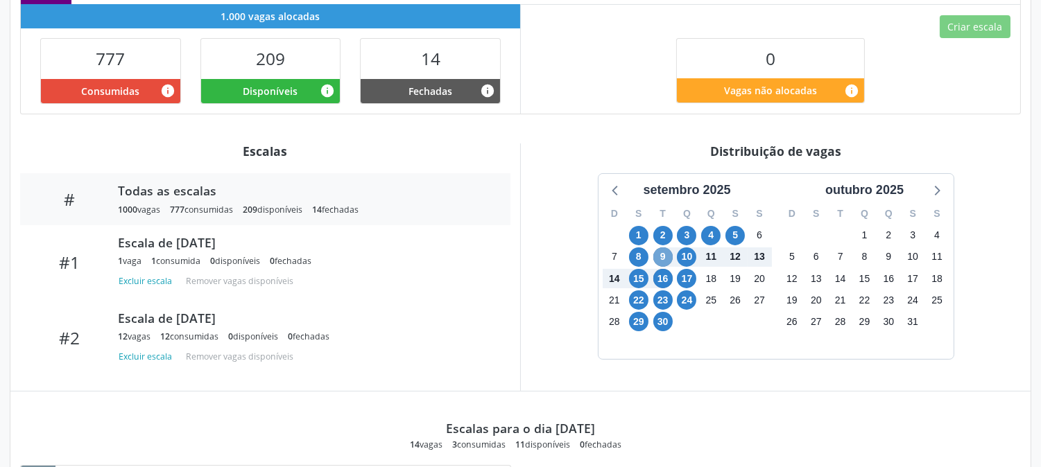
click at [666, 252] on span "9" at bounding box center [662, 257] width 19 height 19
click at [664, 259] on span "9" at bounding box center [662, 257] width 19 height 19
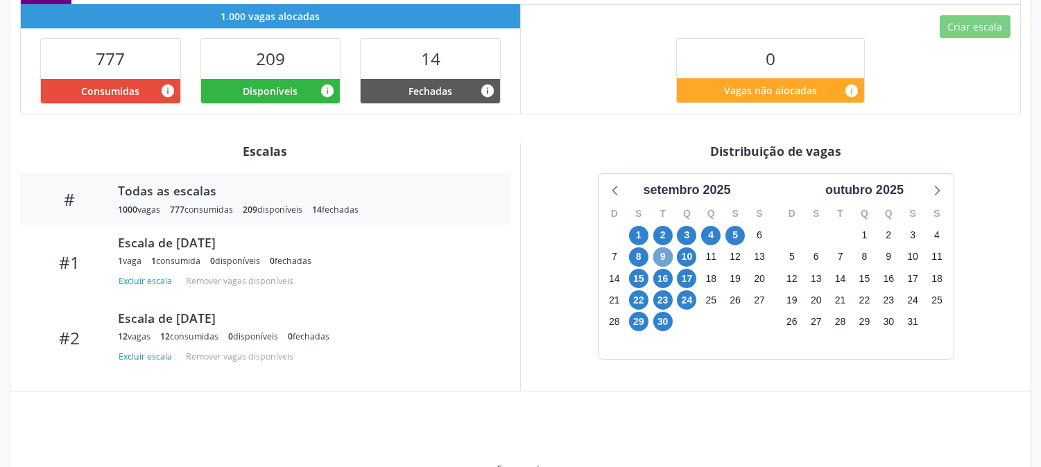
click at [664, 259] on span "9" at bounding box center [662, 257] width 19 height 19
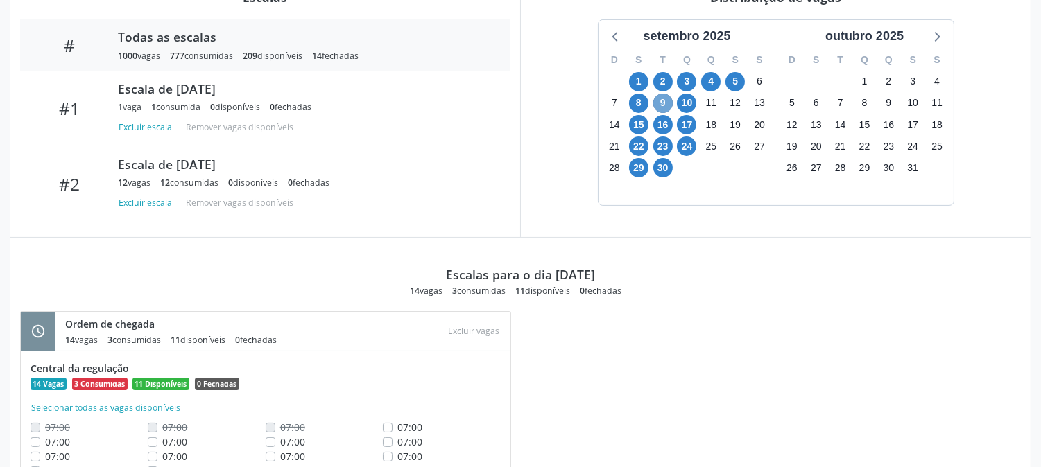
scroll to position [595, 0]
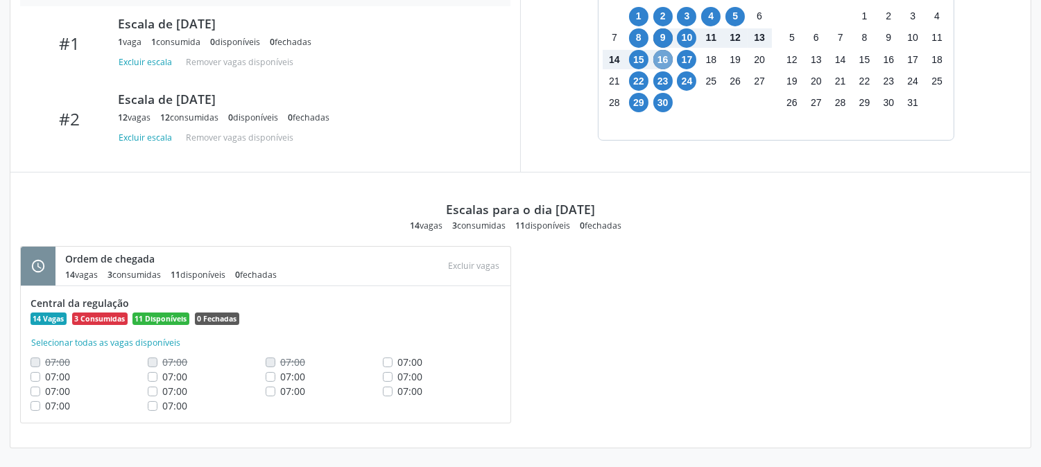
click at [659, 61] on span "16" at bounding box center [662, 59] width 19 height 19
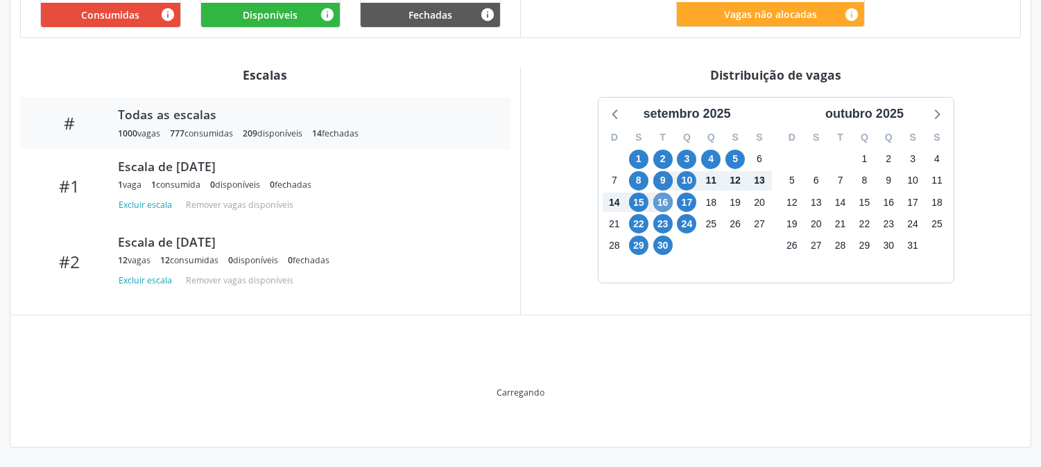
scroll to position [453, 0]
click at [659, 61] on div "Item de agendamento Grupo/Subgrupo Diagnóstico em laboratório clínico Procedime…" at bounding box center [520, 77] width 1020 height 741
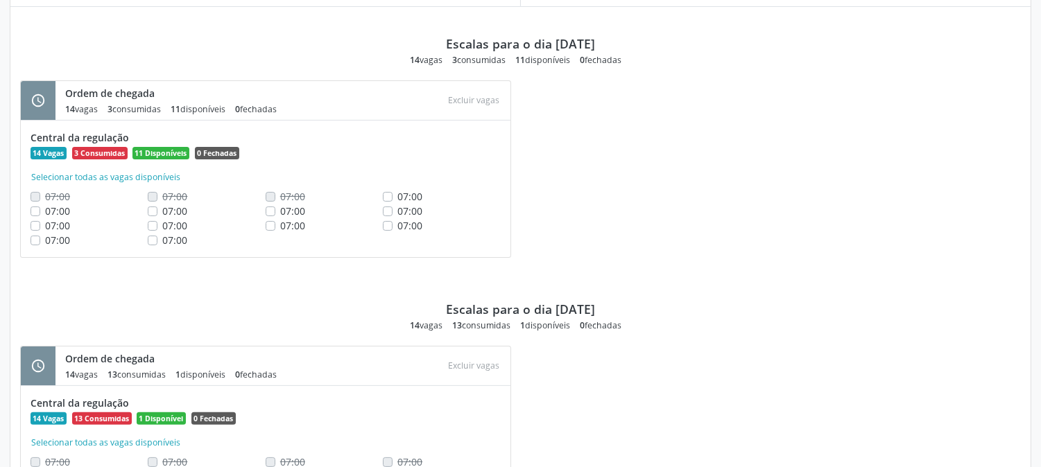
scroll to position [530, 0]
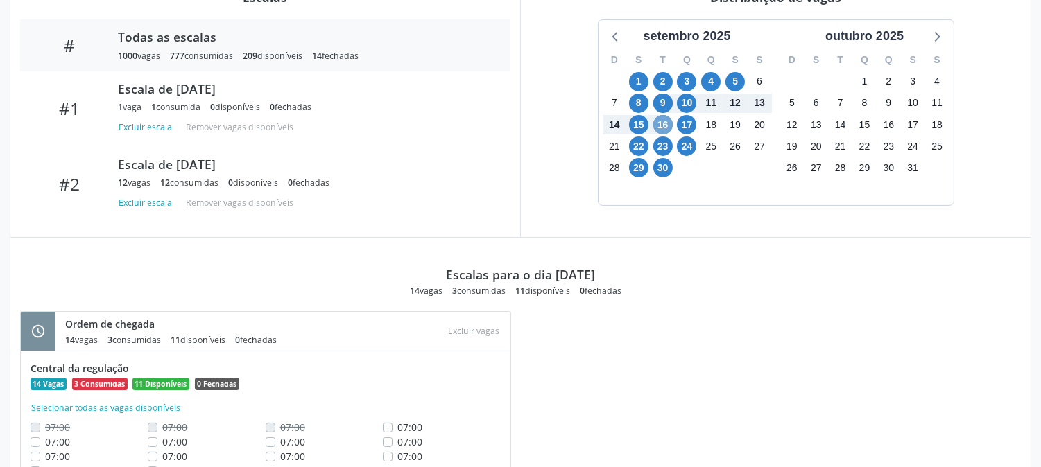
click at [666, 130] on span "16" at bounding box center [662, 124] width 19 height 19
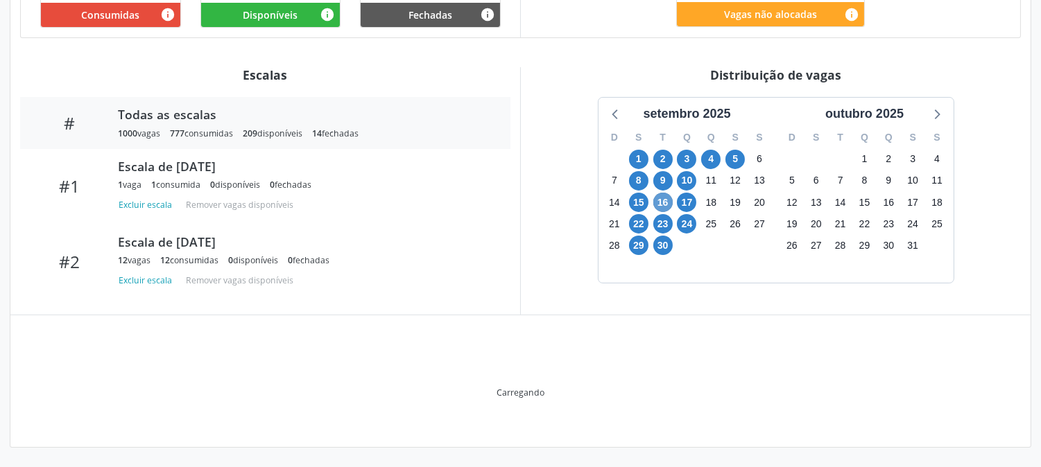
click at [666, 130] on div "T" at bounding box center [662, 137] width 24 height 21
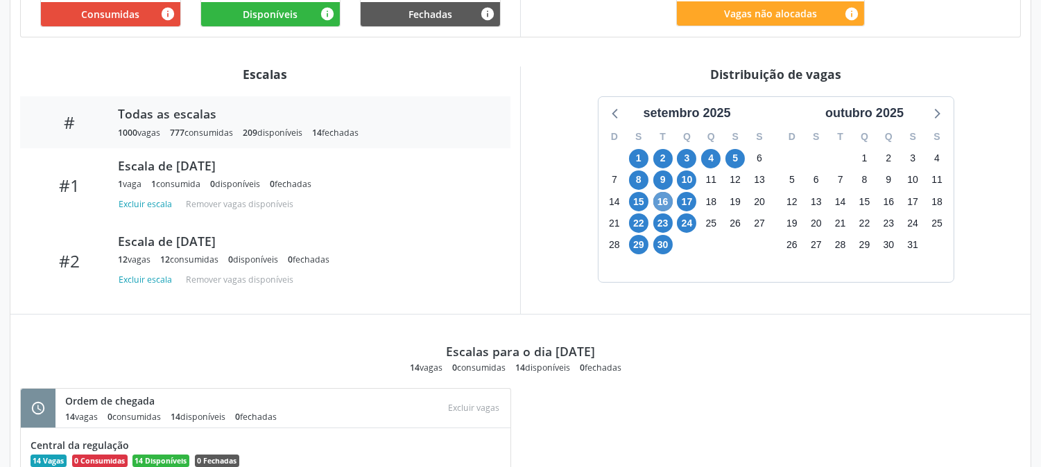
scroll to position [595, 0]
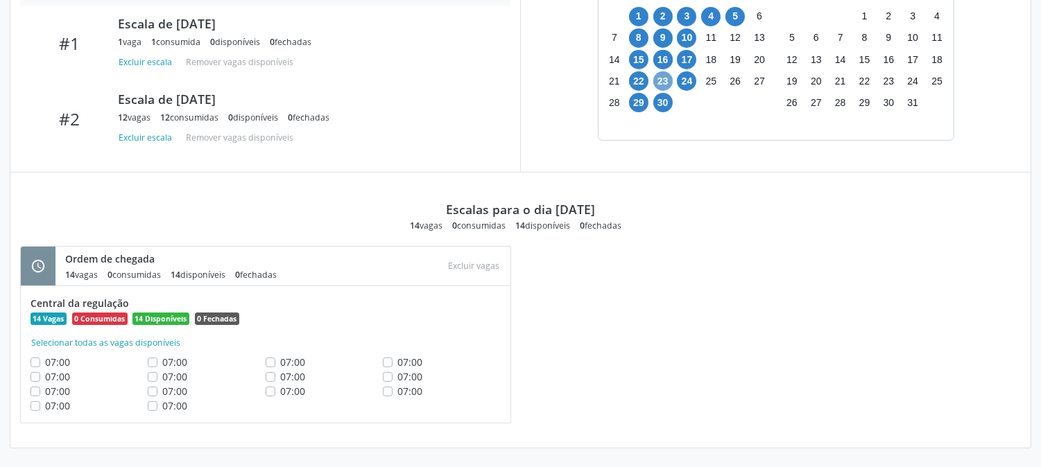
click at [663, 80] on span "23" at bounding box center [662, 80] width 19 height 19
click at [662, 108] on span "30" at bounding box center [662, 102] width 19 height 19
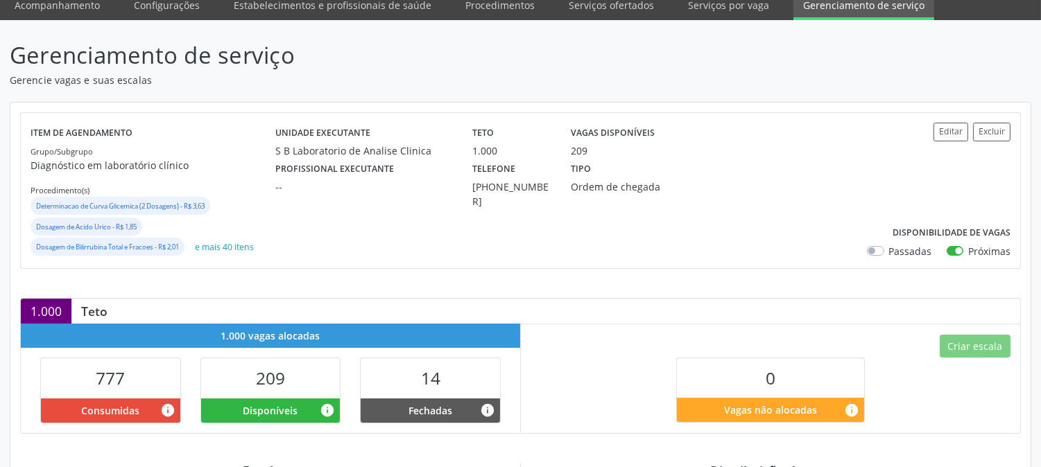
scroll to position [0, 0]
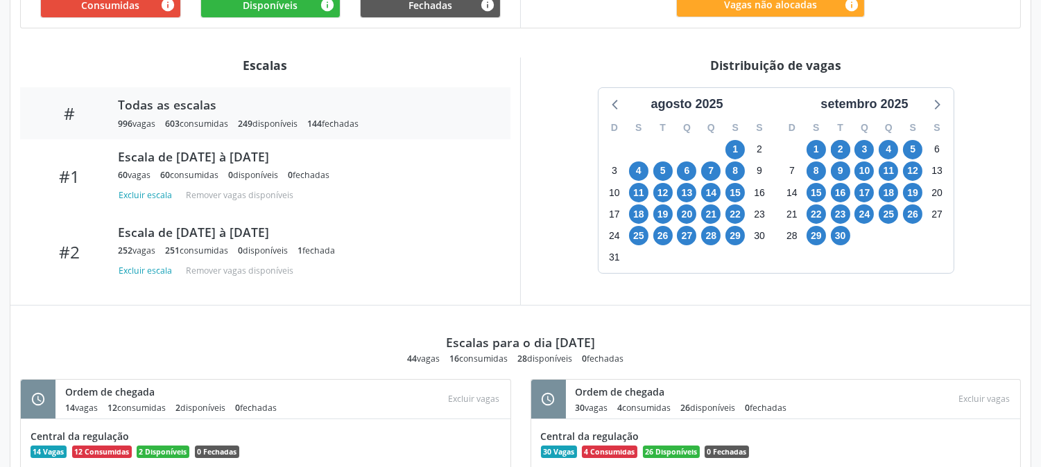
scroll to position [539, 0]
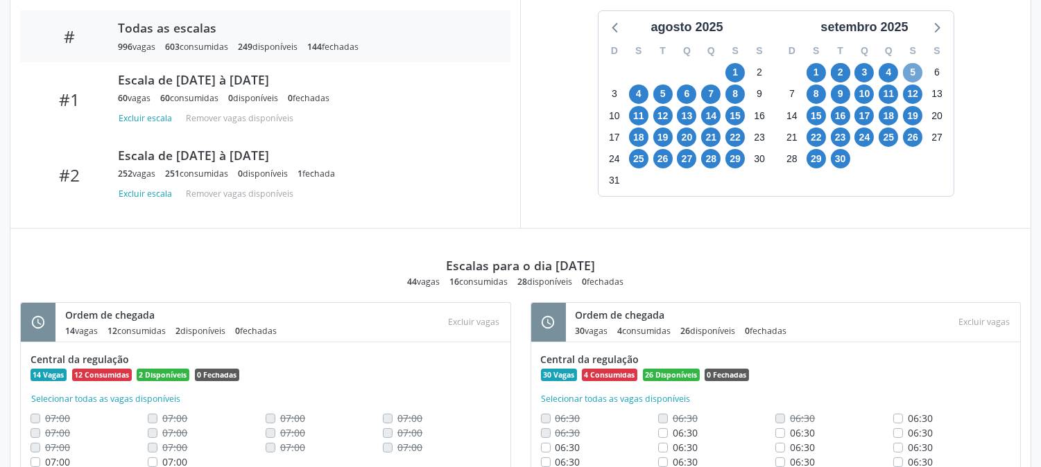
click at [906, 72] on span "5" at bounding box center [912, 72] width 19 height 19
click at [912, 74] on span "5" at bounding box center [912, 72] width 19 height 19
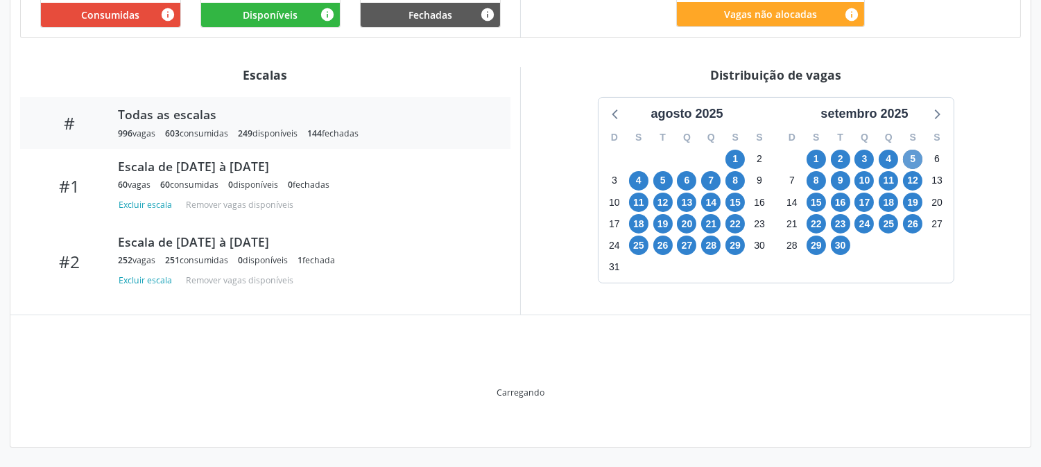
click at [912, 74] on div "Distribuição de vagas" at bounding box center [775, 74] width 490 height 15
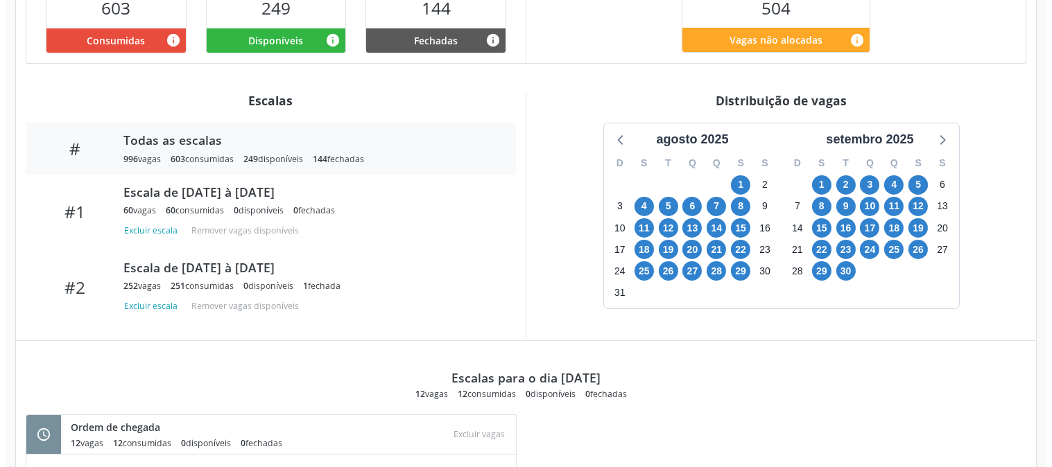
scroll to position [349, 0]
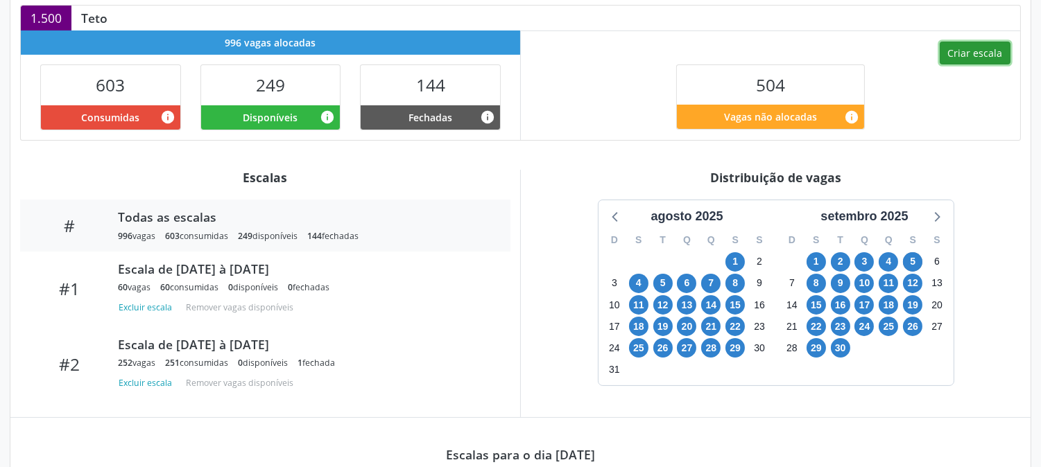
click at [973, 47] on button "Criar escala" at bounding box center [975, 54] width 71 height 24
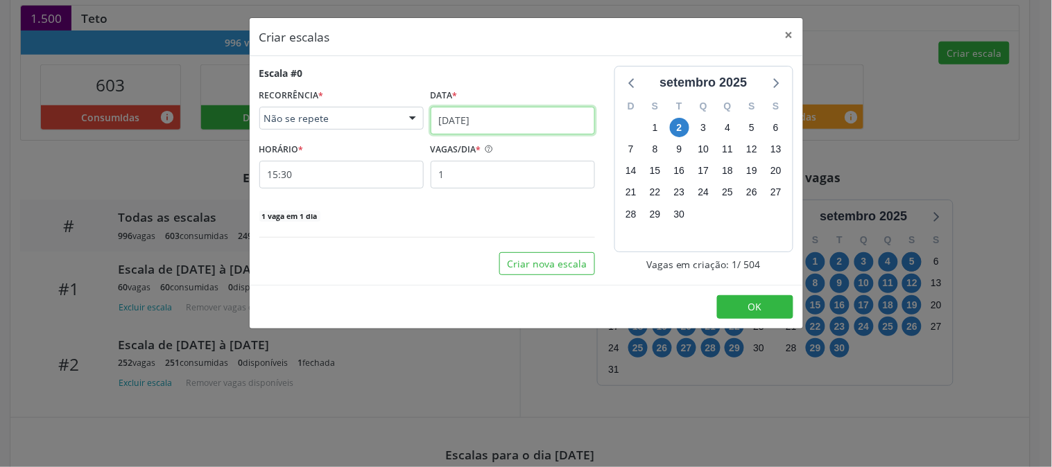
click at [456, 128] on input "[DATE]" at bounding box center [513, 121] width 164 height 28
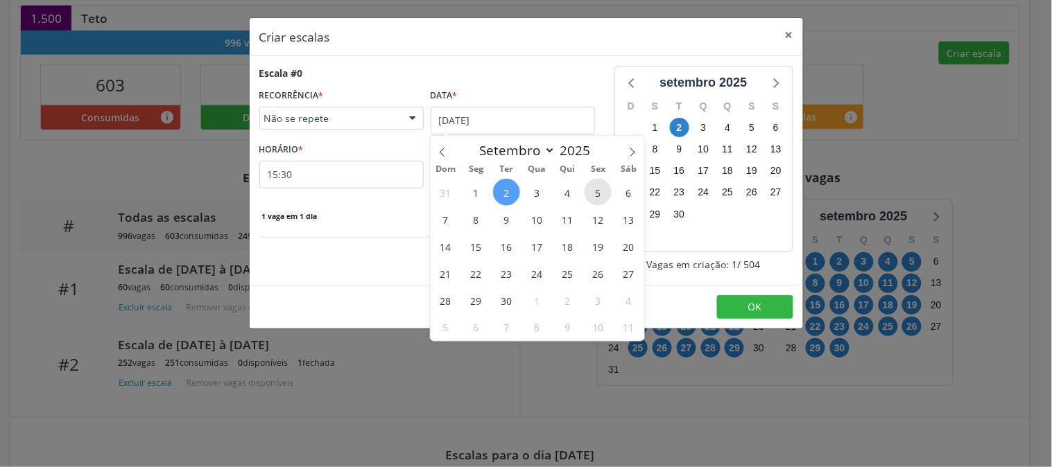
click at [601, 202] on span "5" at bounding box center [598, 192] width 27 height 27
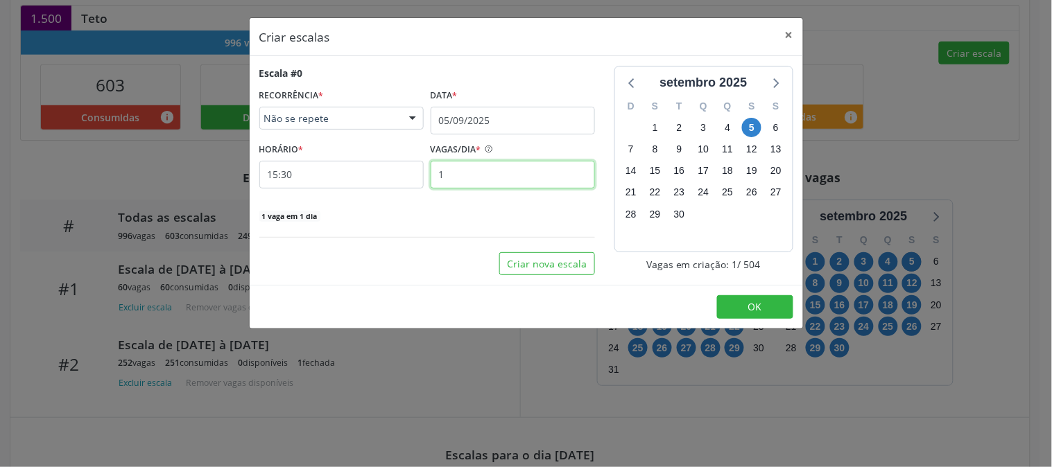
click at [481, 166] on input "1" at bounding box center [513, 175] width 164 height 28
type input "5"
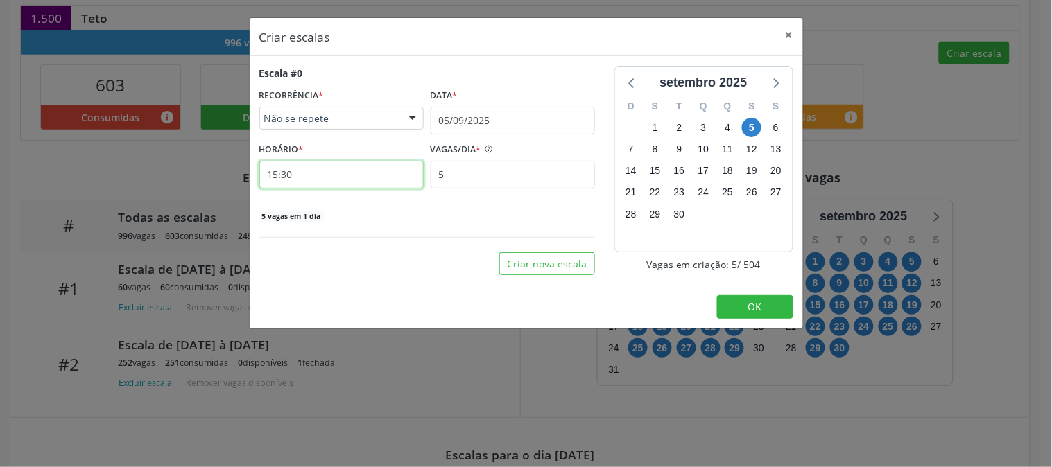
click at [370, 180] on input "15:30" at bounding box center [341, 175] width 164 height 28
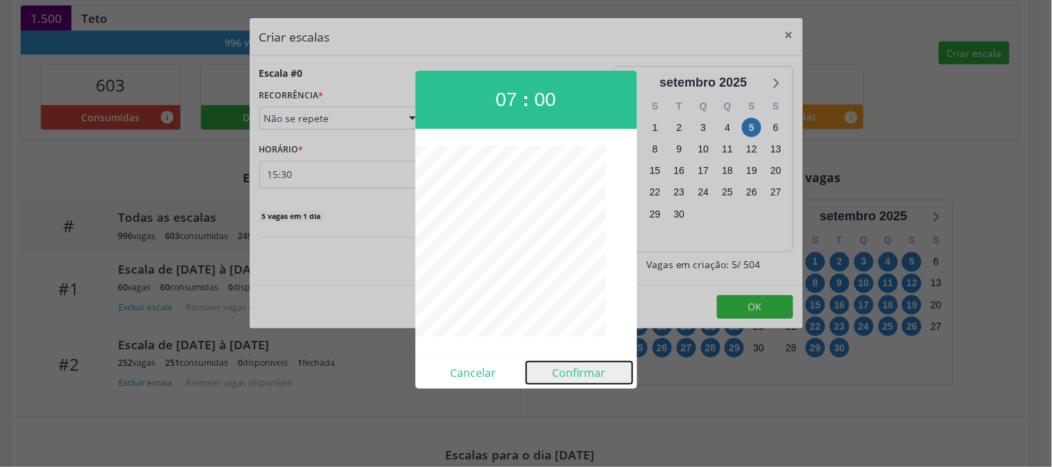
click at [576, 376] on button "Confirmar" at bounding box center [579, 373] width 106 height 22
type input "07:00"
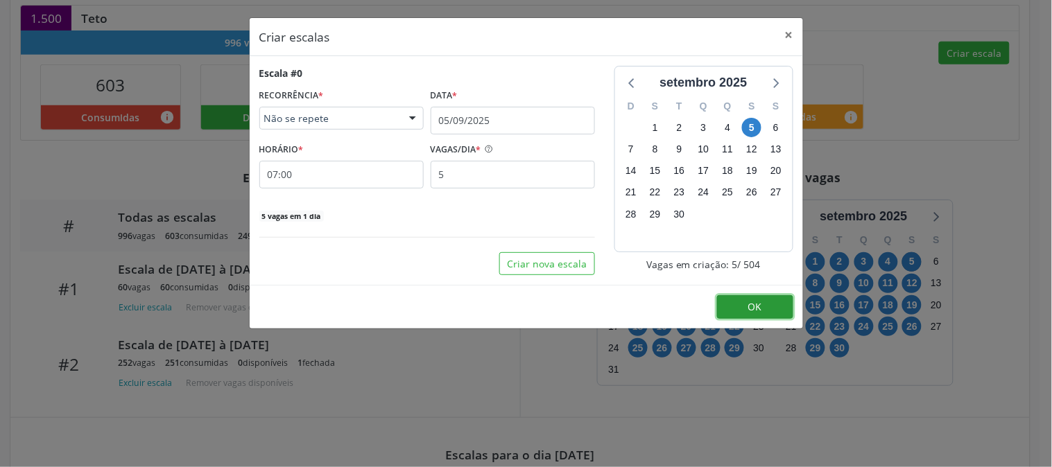
click at [745, 307] on button "OK" at bounding box center [755, 307] width 76 height 24
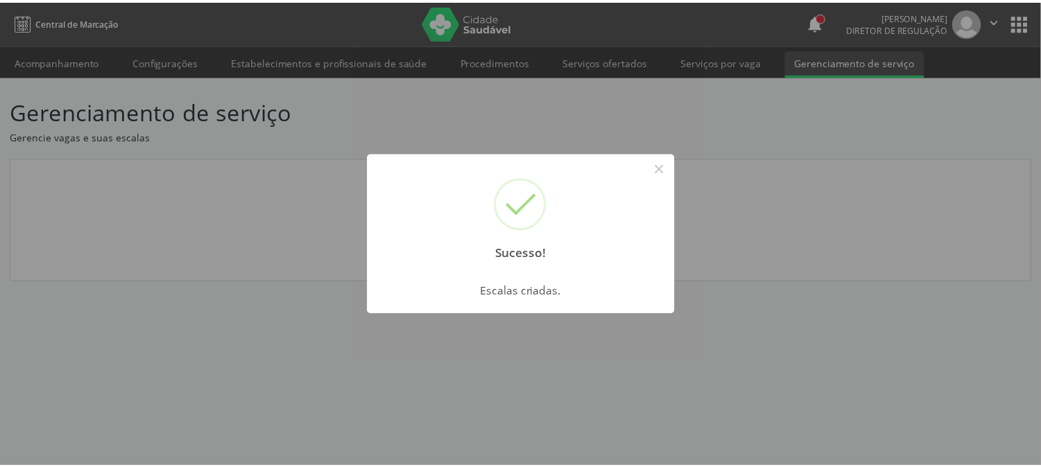
scroll to position [0, 0]
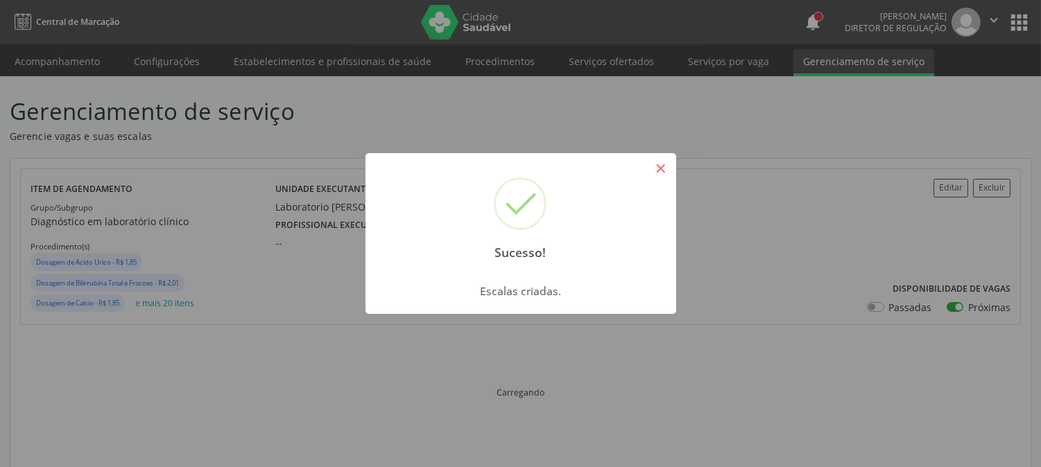
click at [670, 175] on button "×" at bounding box center [661, 169] width 24 height 24
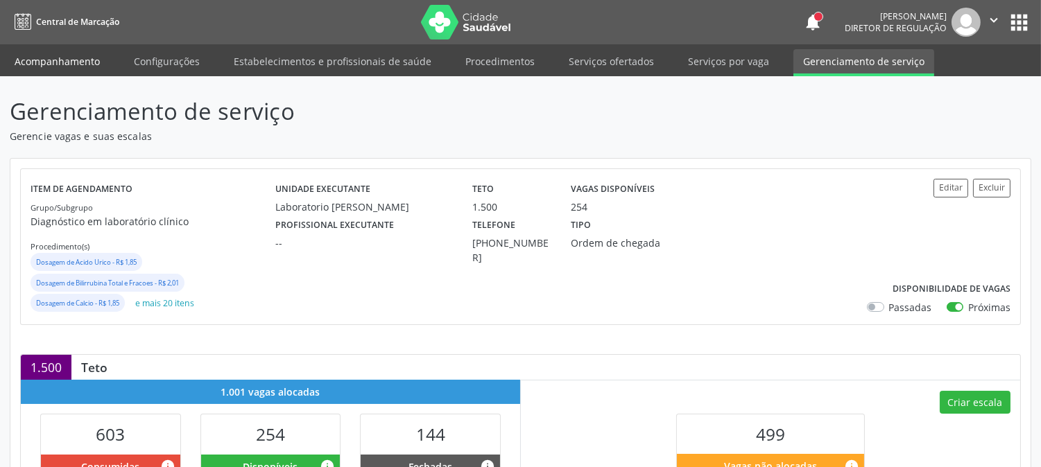
click at [87, 64] on link "Acompanhamento" at bounding box center [57, 61] width 105 height 24
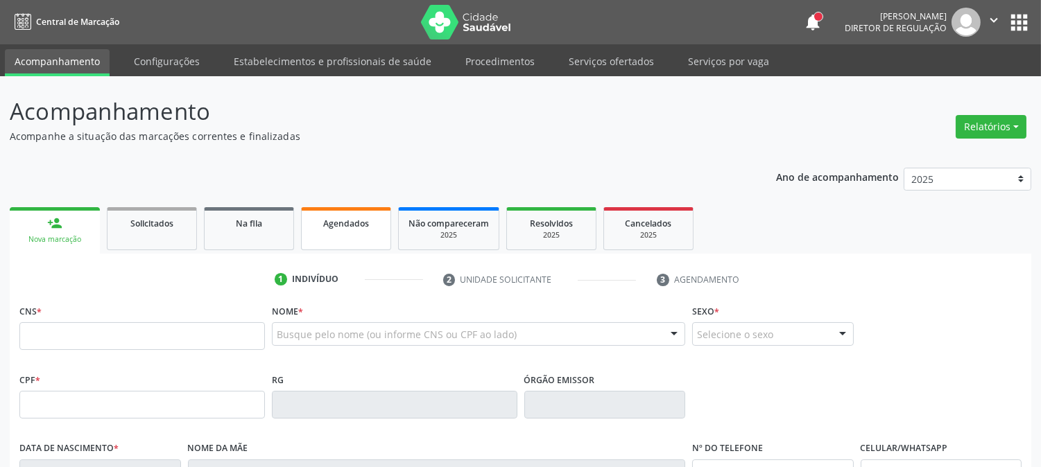
click at [363, 218] on span "Agendados" at bounding box center [346, 224] width 46 height 12
select select "8"
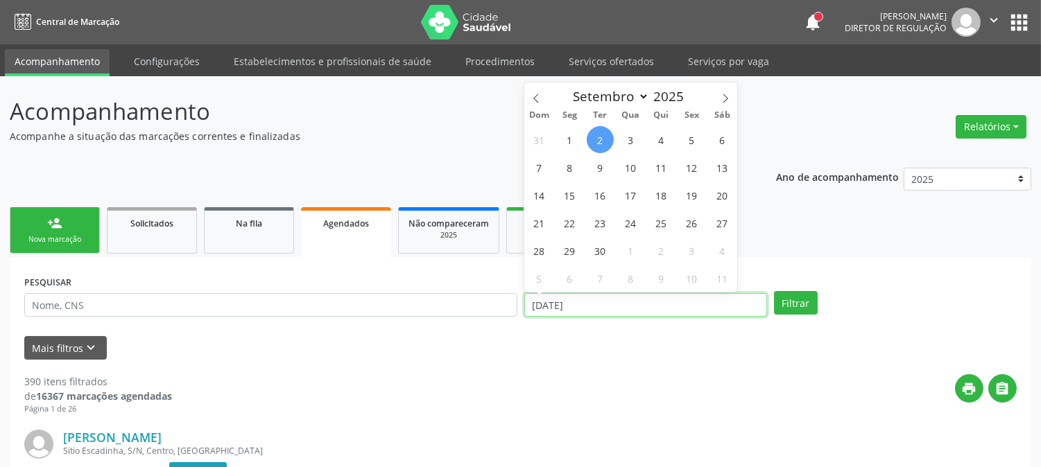
click at [569, 301] on input "[DATE]" at bounding box center [645, 305] width 243 height 24
click at [691, 143] on span "5" at bounding box center [691, 139] width 27 height 27
type input "05/09/2025"
click at [688, 139] on span "5" at bounding box center [691, 139] width 27 height 27
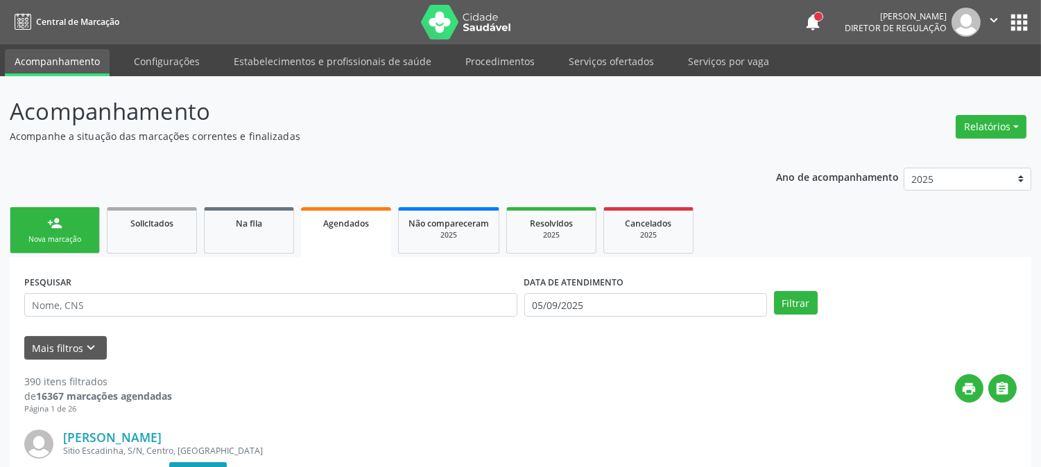
scroll to position [77, 0]
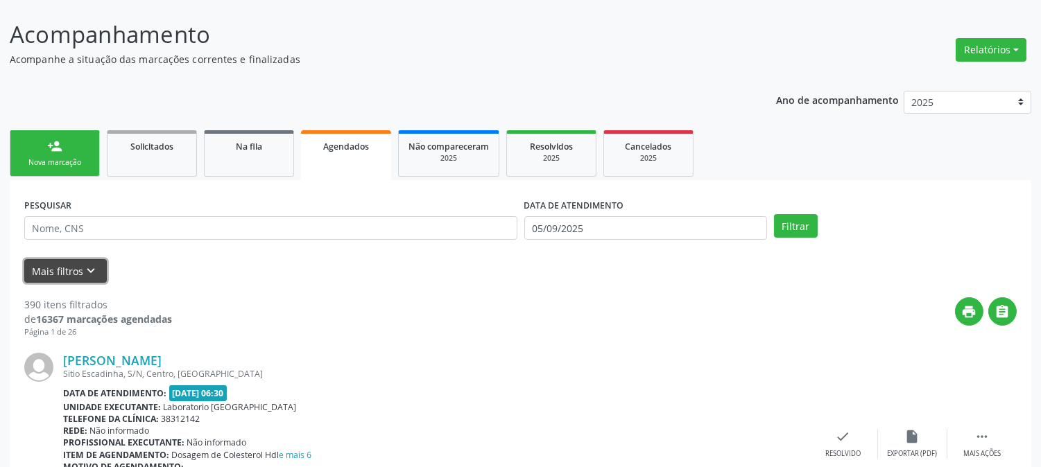
click at [84, 264] on icon "keyboard_arrow_down" at bounding box center [91, 271] width 15 height 15
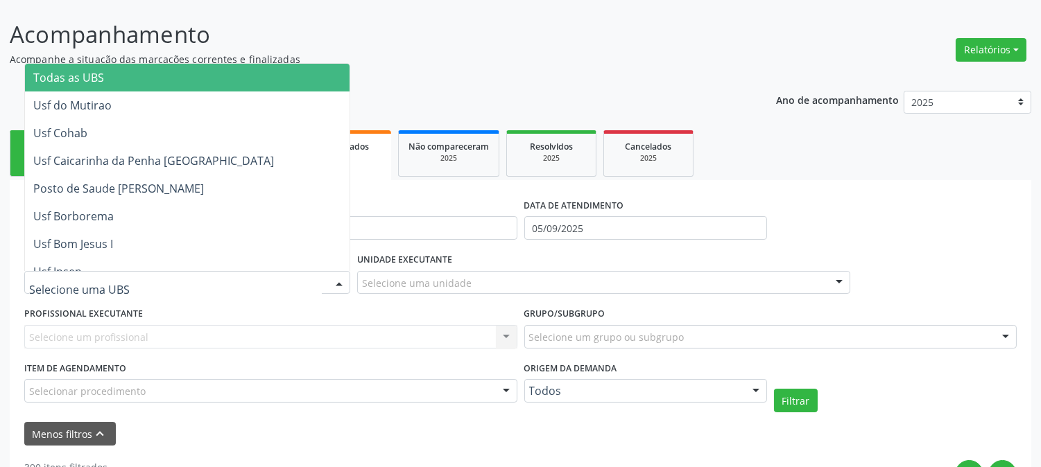
click at [128, 283] on div at bounding box center [187, 283] width 326 height 24
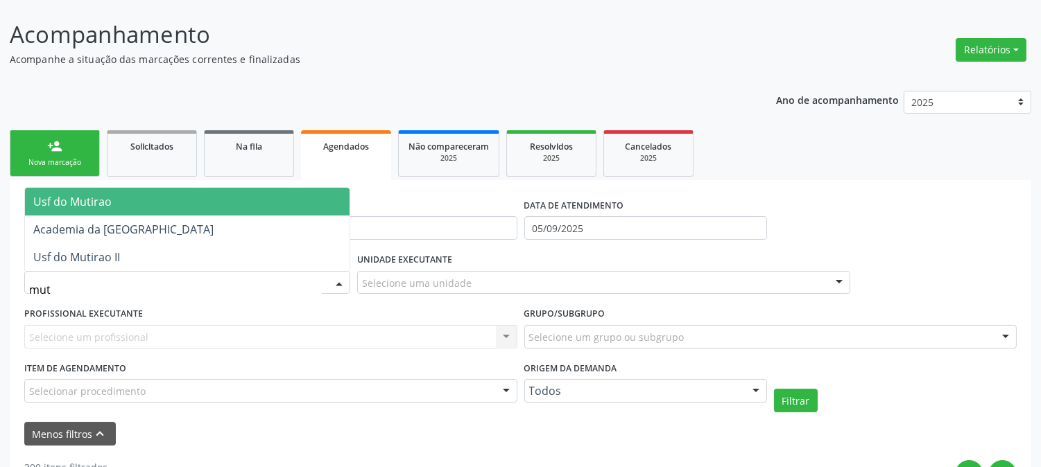
type input "muti"
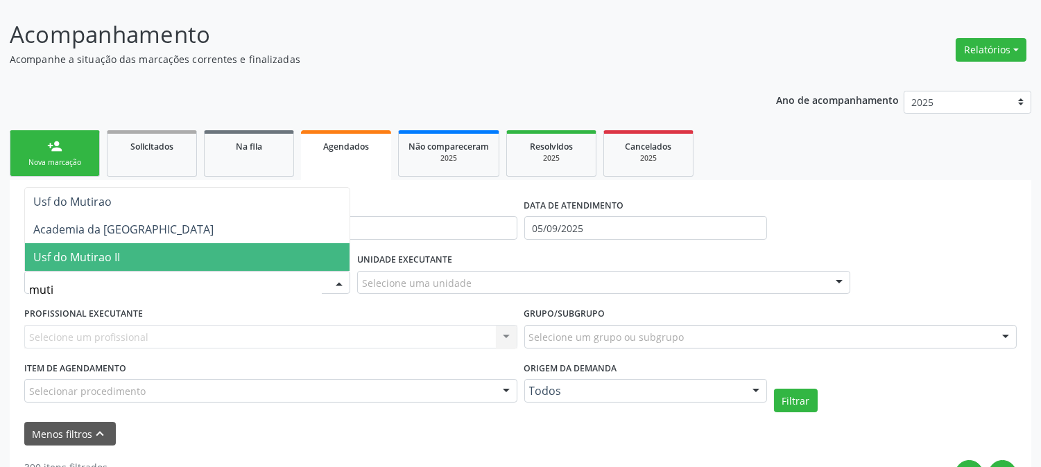
click at [149, 250] on span "Usf do Mutirao II" at bounding box center [187, 257] width 325 height 28
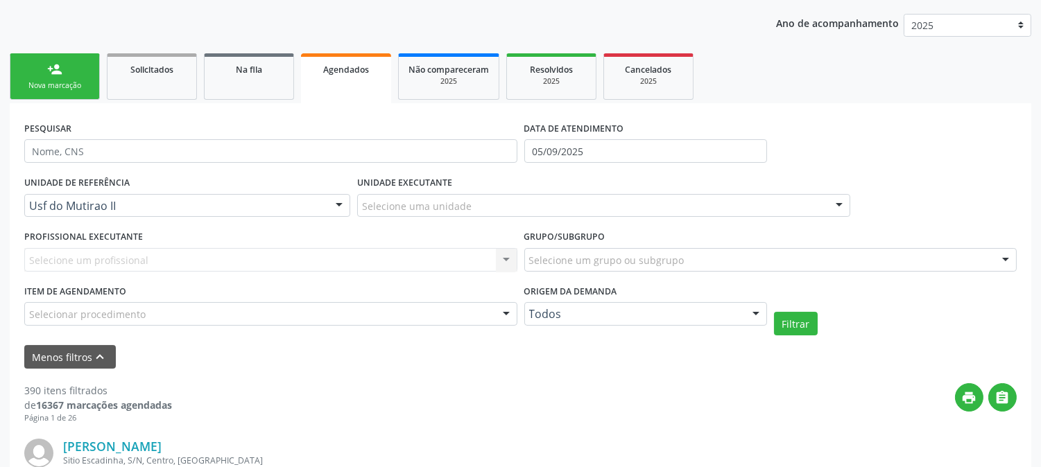
scroll to position [231, 0]
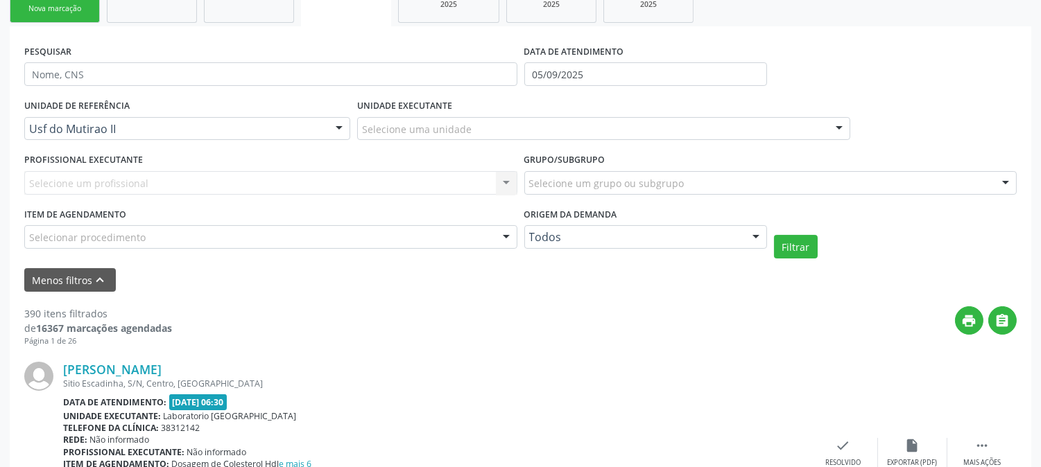
click at [171, 238] on div "Selecionar procedimento" at bounding box center [270, 237] width 493 height 24
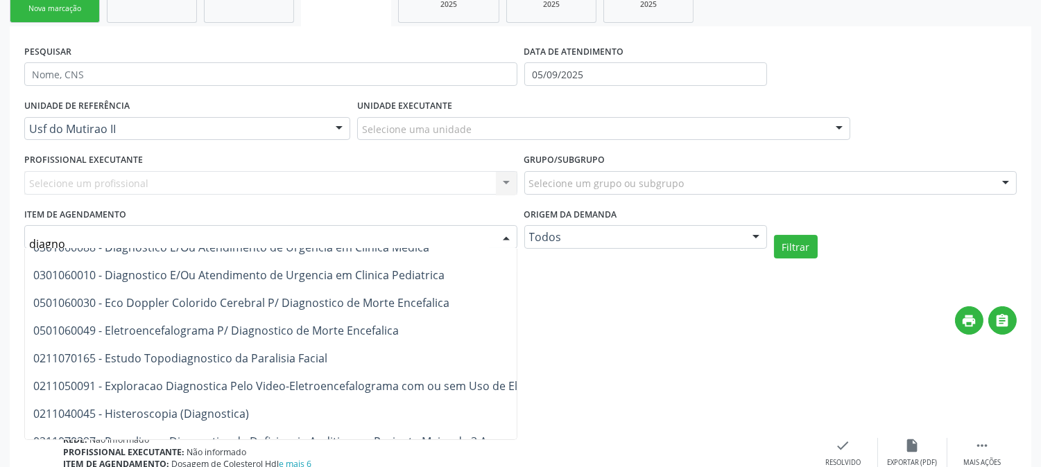
scroll to position [209, 0]
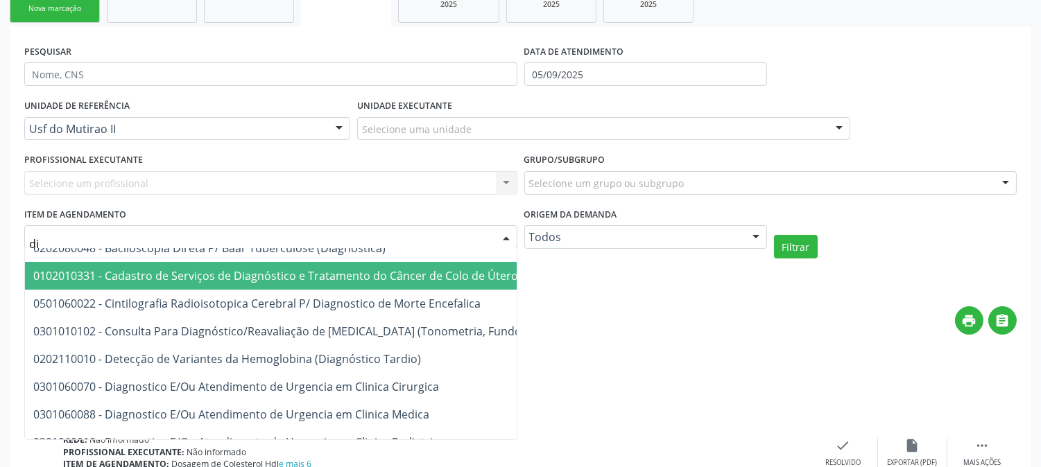
type input "d"
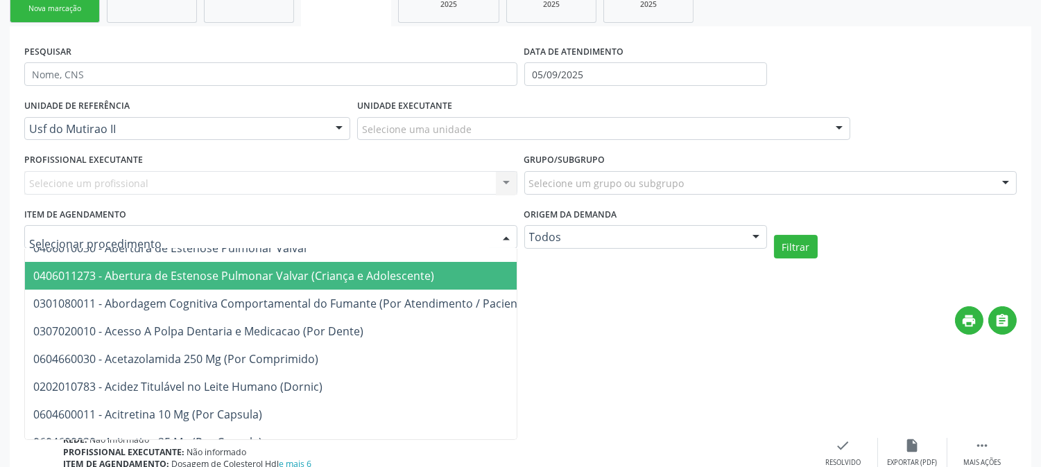
click at [739, 275] on div "Menos filtros keyboard_arrow_up" at bounding box center [520, 280] width 999 height 24
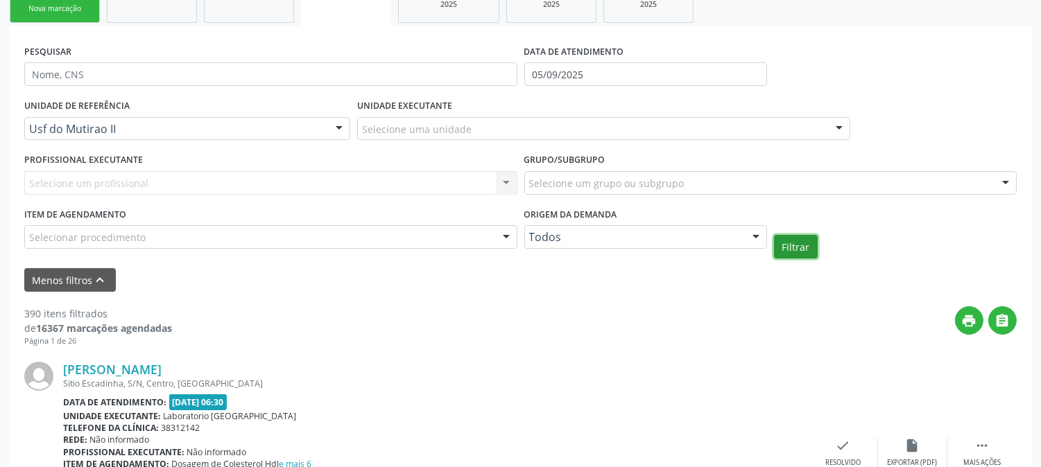
click at [794, 252] on button "Filtrar" at bounding box center [796, 247] width 44 height 24
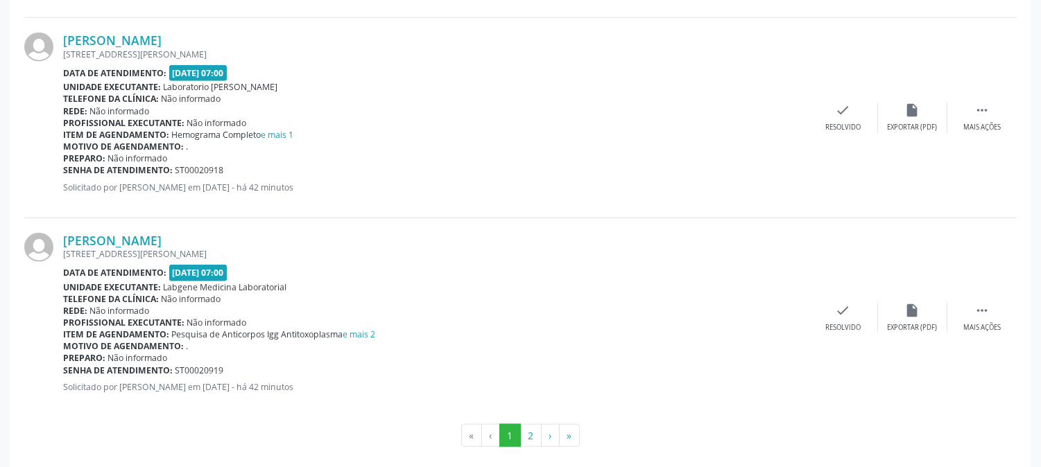
scroll to position [3172, 0]
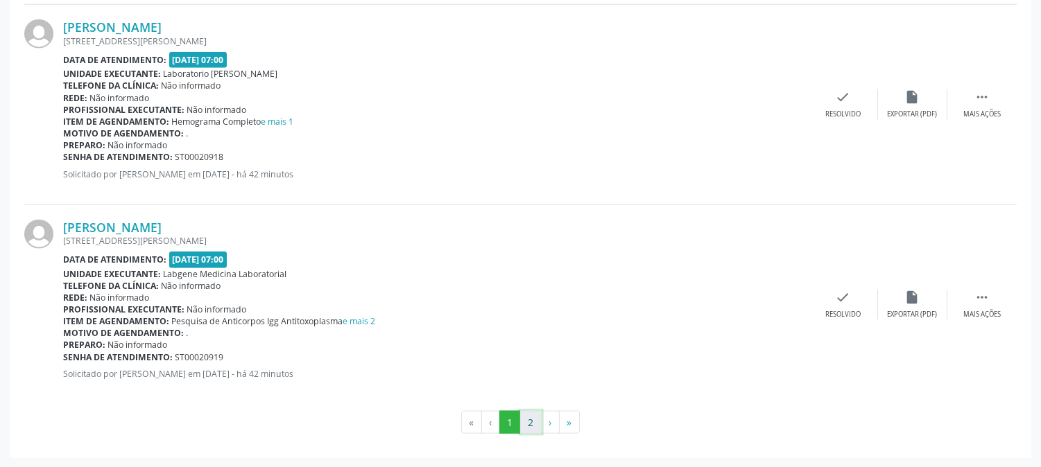
click at [527, 417] on button "2" at bounding box center [530, 423] width 21 height 24
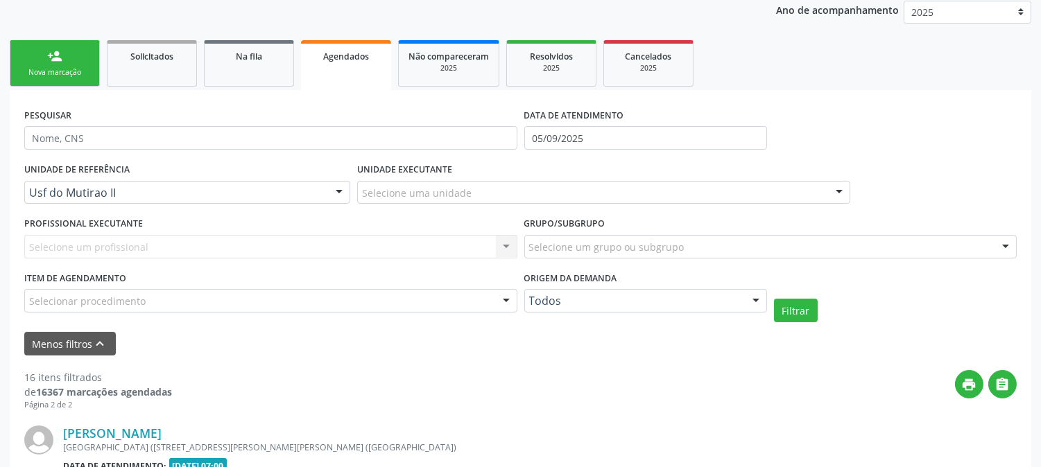
scroll to position [373, 0]
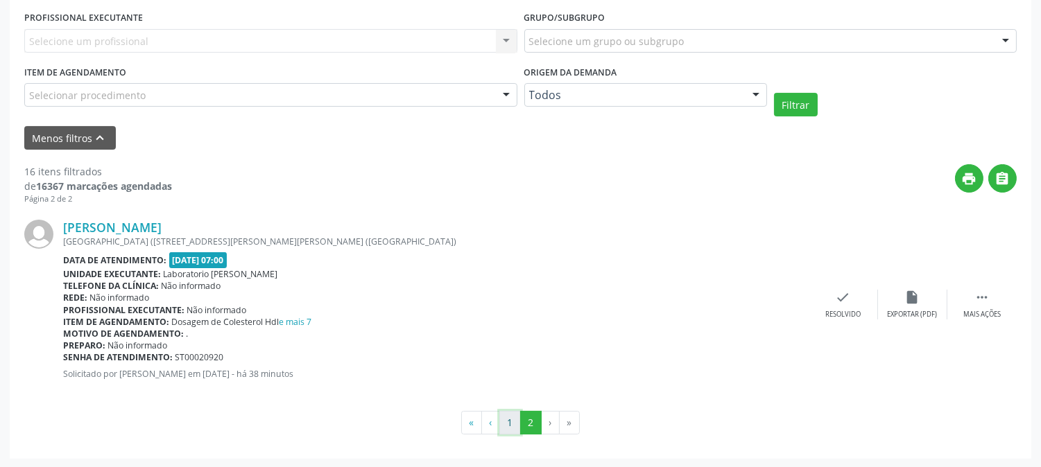
click at [503, 423] on button "1" at bounding box center [509, 423] width 21 height 24
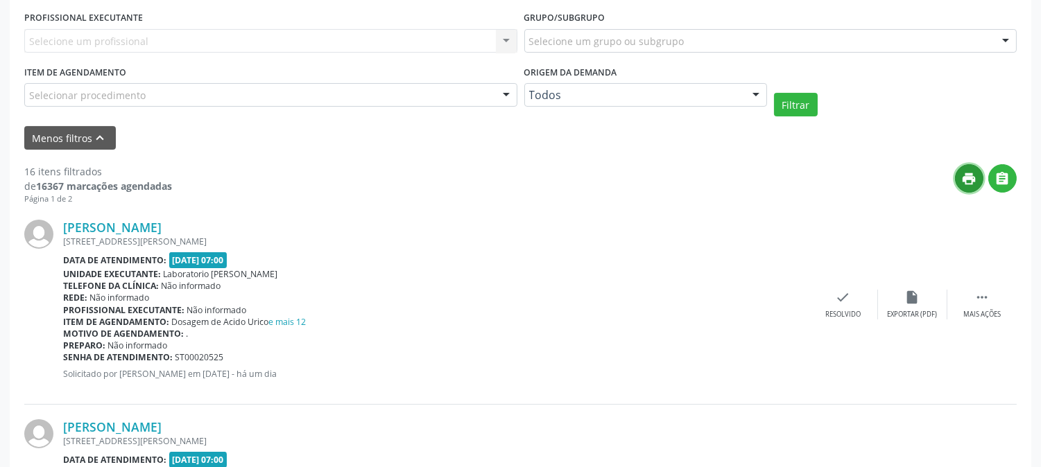
click at [974, 180] on icon "print" at bounding box center [969, 178] width 15 height 15
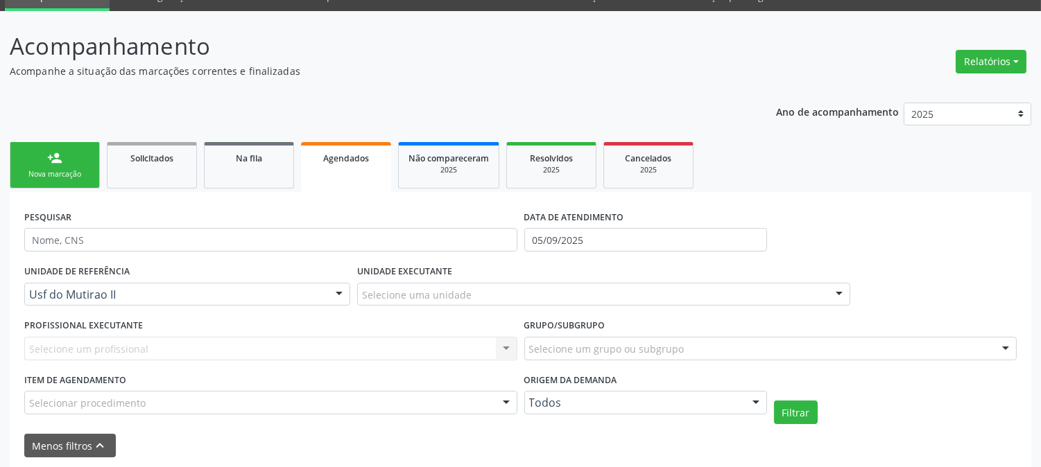
scroll to position [0, 0]
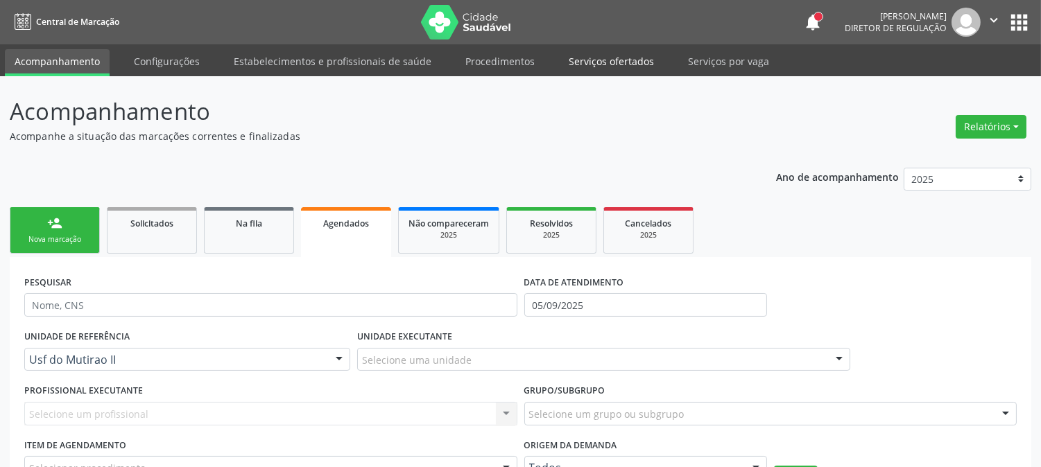
click at [599, 53] on link "Serviços ofertados" at bounding box center [611, 61] width 105 height 24
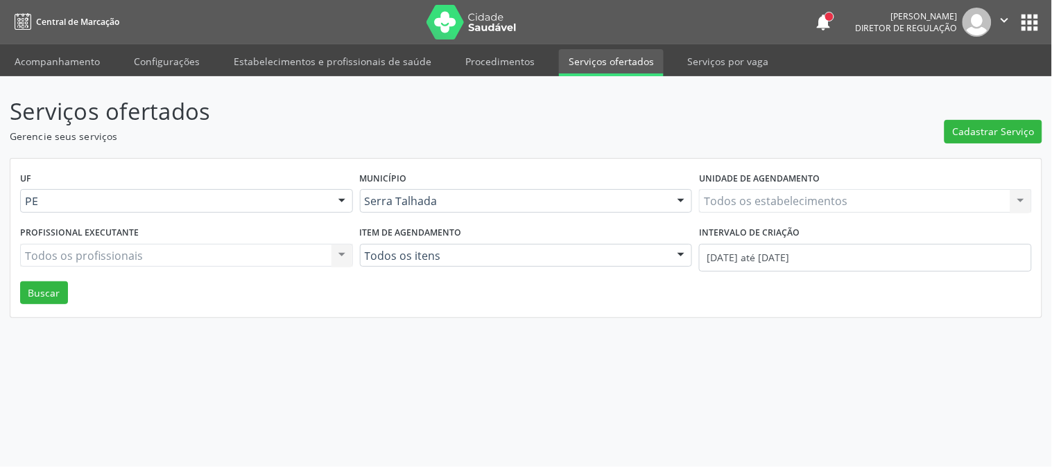
click at [806, 202] on div "Todos os estabelecimentos Todos os estabelecimentos Nenhum resultado encontrado…" at bounding box center [865, 201] width 333 height 24
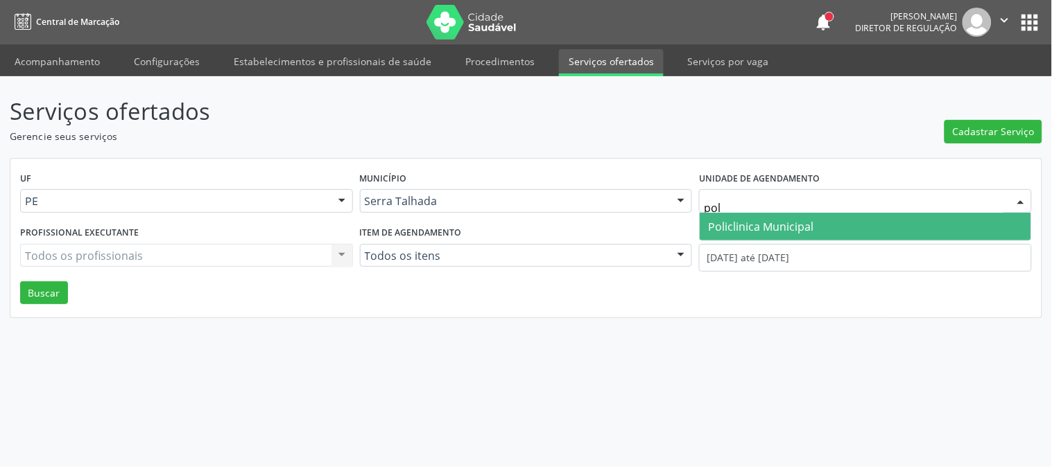
type input "poli"
click at [789, 223] on span "Policlinica Municipal" at bounding box center [760, 226] width 105 height 15
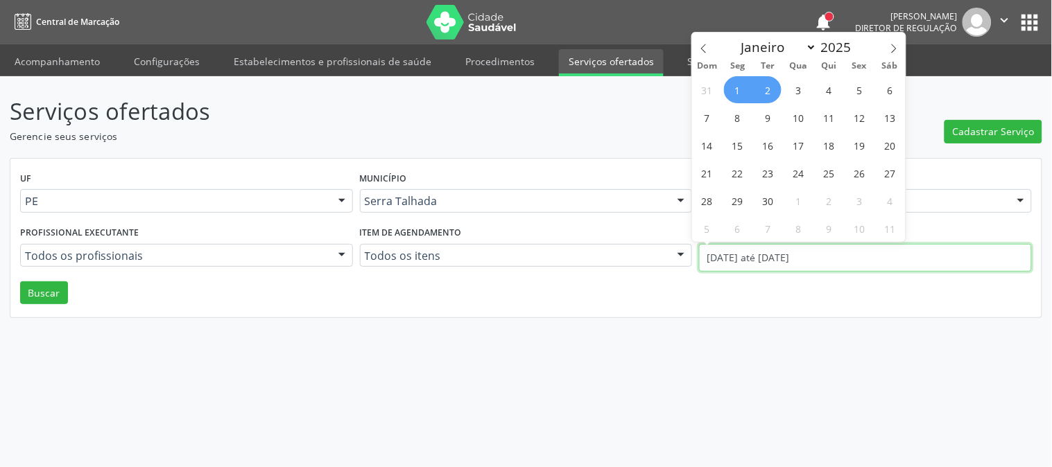
click at [772, 252] on input "[DATE] até [DATE]" at bounding box center [865, 258] width 333 height 28
click at [702, 50] on icon at bounding box center [703, 48] width 5 height 9
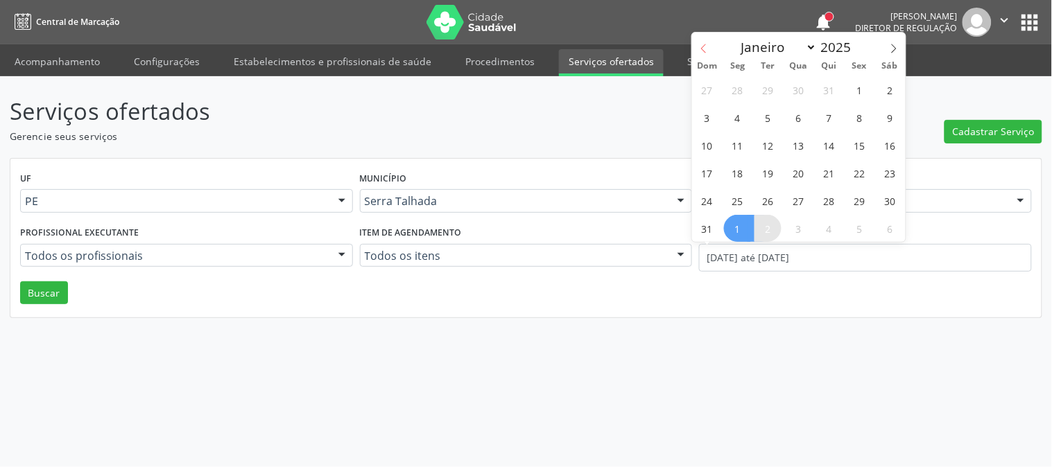
select select "7"
click at [742, 166] on span "18" at bounding box center [737, 172] width 27 height 27
type input "18/08/2025"
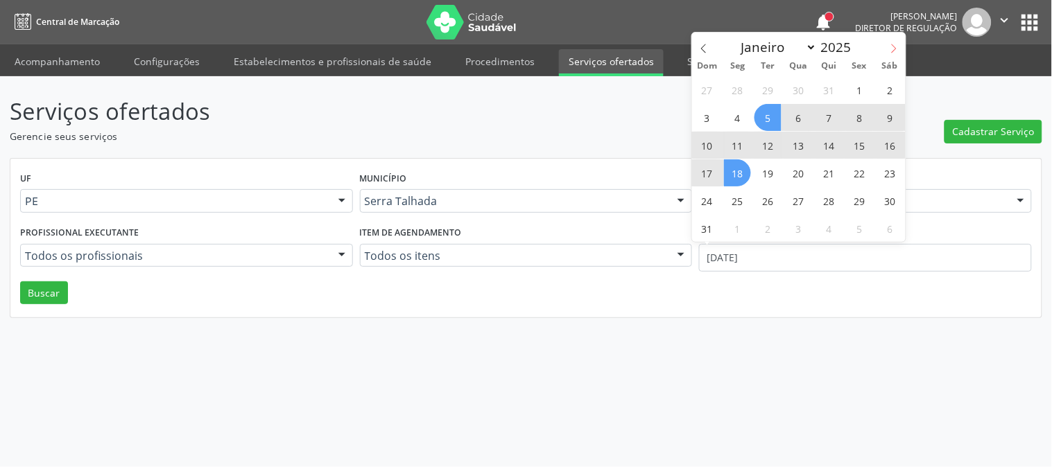
click at [886, 46] on span at bounding box center [894, 45] width 24 height 24
select select "8"
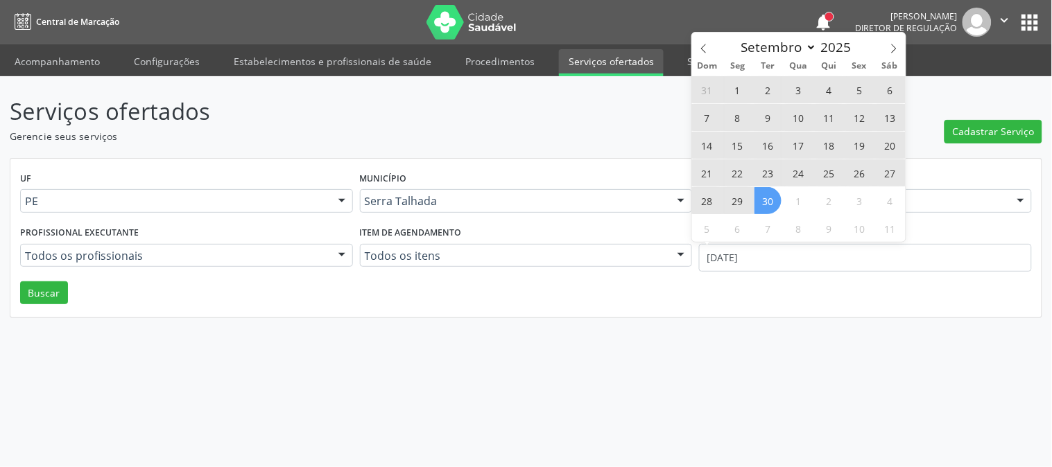
click at [761, 194] on span "30" at bounding box center [767, 200] width 27 height 27
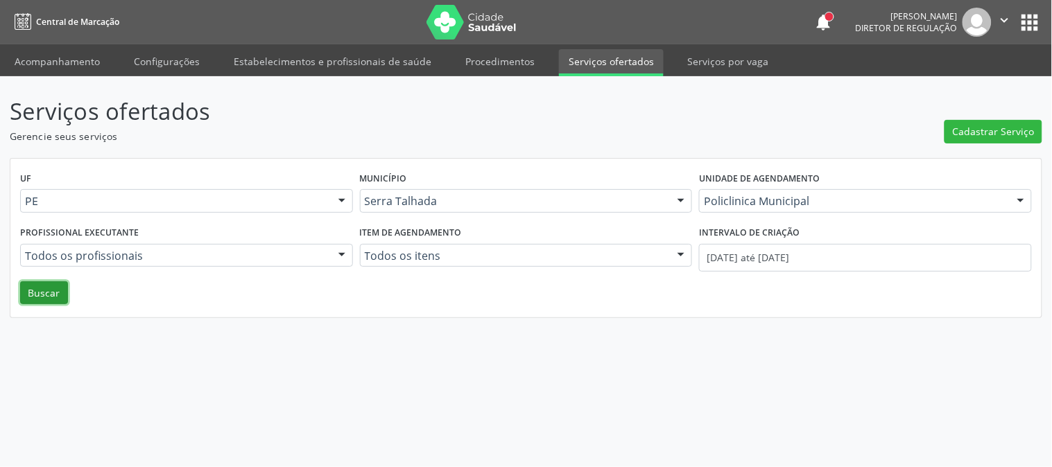
click at [26, 286] on button "Buscar" at bounding box center [44, 294] width 48 height 24
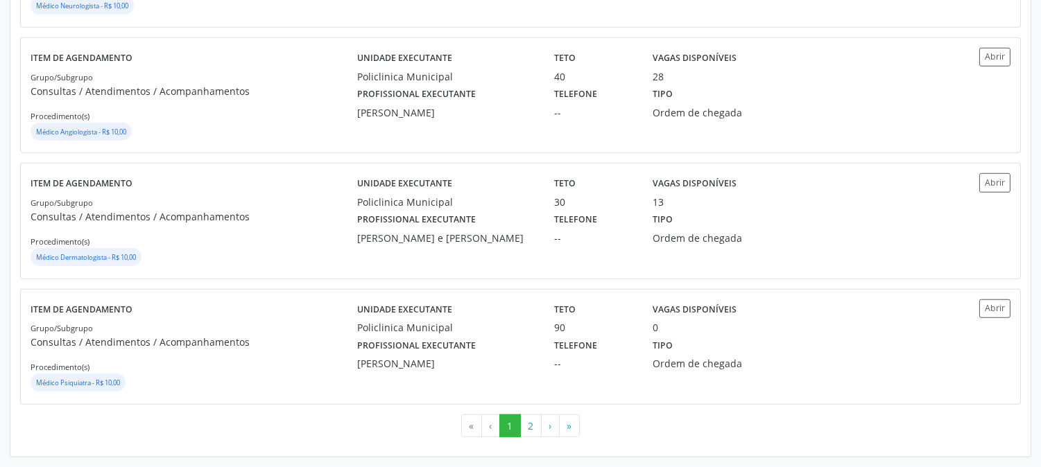
scroll to position [1929, 0]
click at [537, 419] on button "2" at bounding box center [530, 427] width 21 height 24
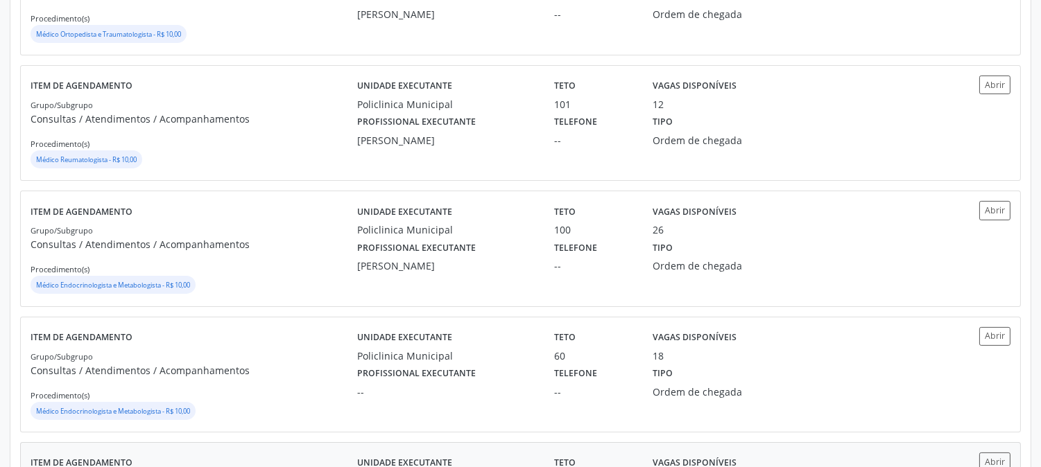
scroll to position [717, 0]
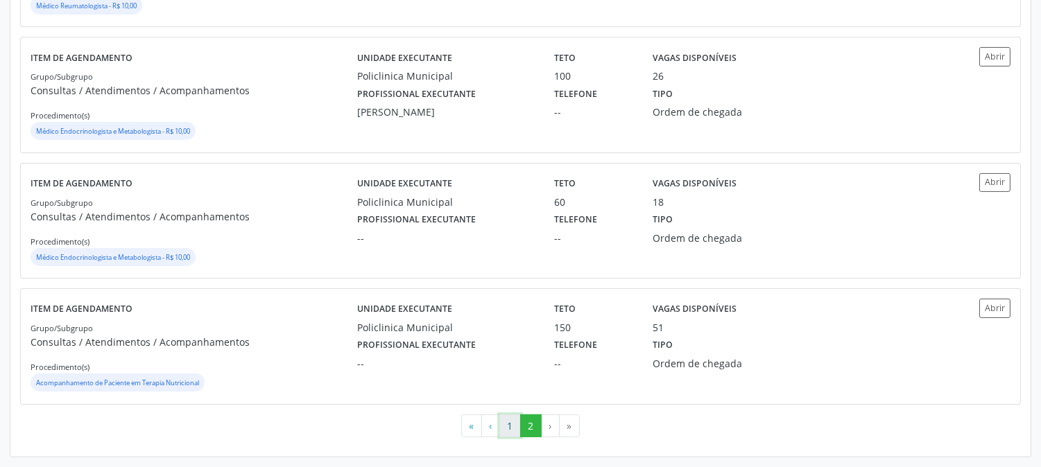
click at [510, 427] on button "1" at bounding box center [509, 427] width 21 height 24
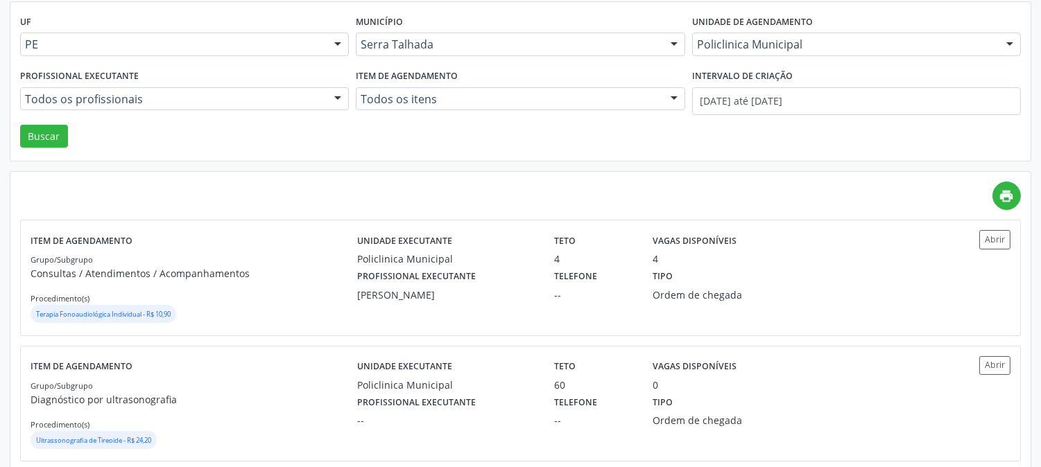
scroll to position [0, 0]
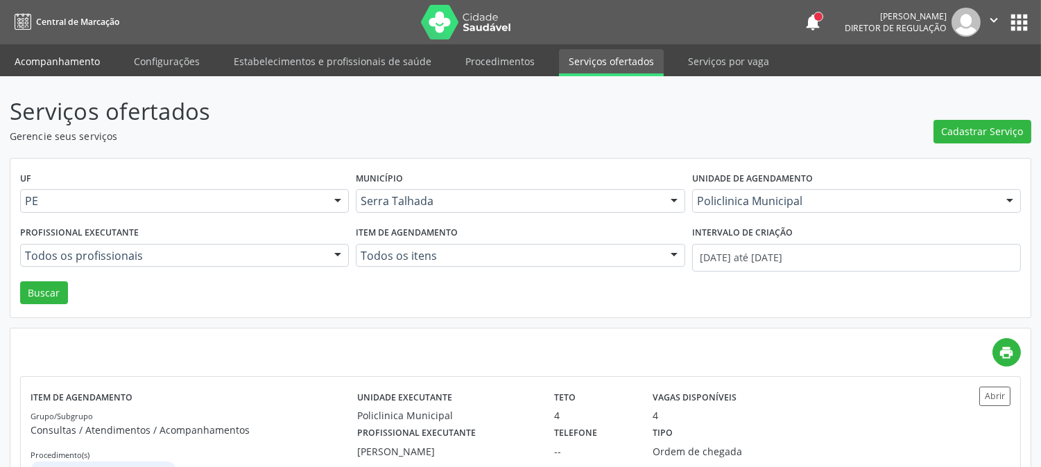
click at [78, 52] on link "Acompanhamento" at bounding box center [57, 61] width 105 height 24
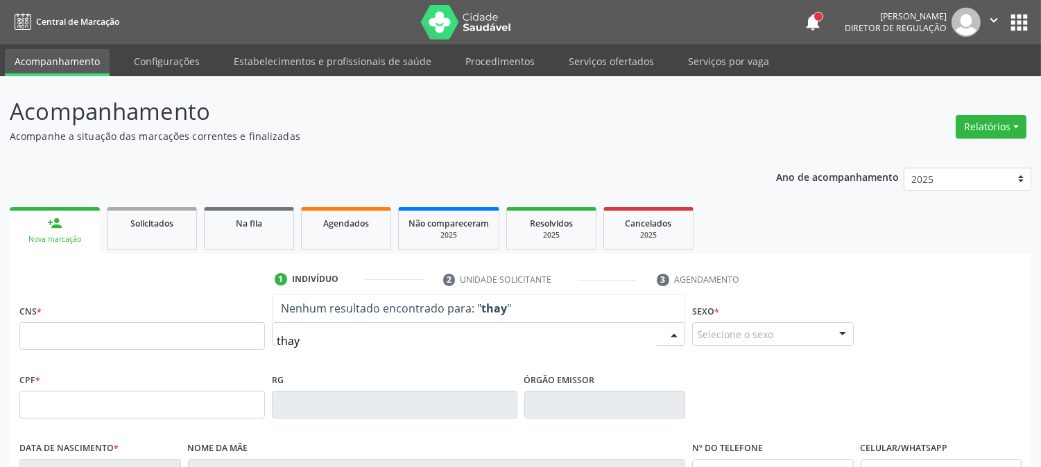
type input "thayn"
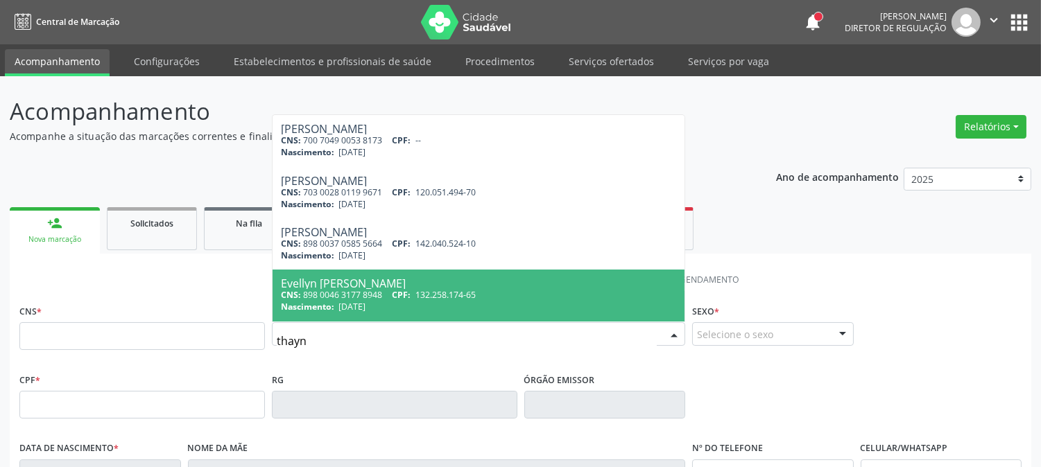
drag, startPoint x: 536, startPoint y: 306, endPoint x: 622, endPoint y: 306, distance: 86.0
click at [536, 306] on div "Nascimento: 09/12/2014" at bounding box center [478, 307] width 395 height 12
type input "898 0046 3177 8948"
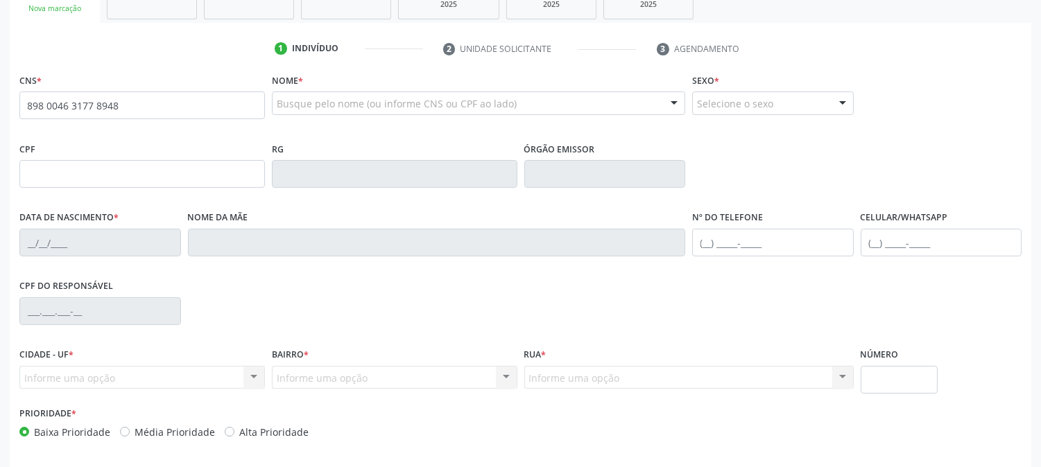
scroll to position [283, 0]
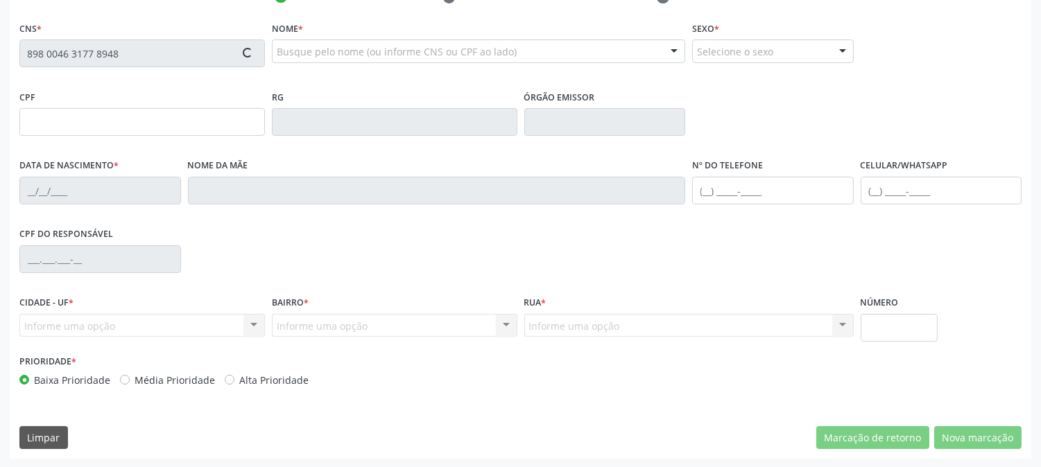
type input "132.258.174-65"
type input "09/12/2014"
type input "Maria Tamires da Silva"
type input "(87) 99616-4939"
type input "014.304.664-05"
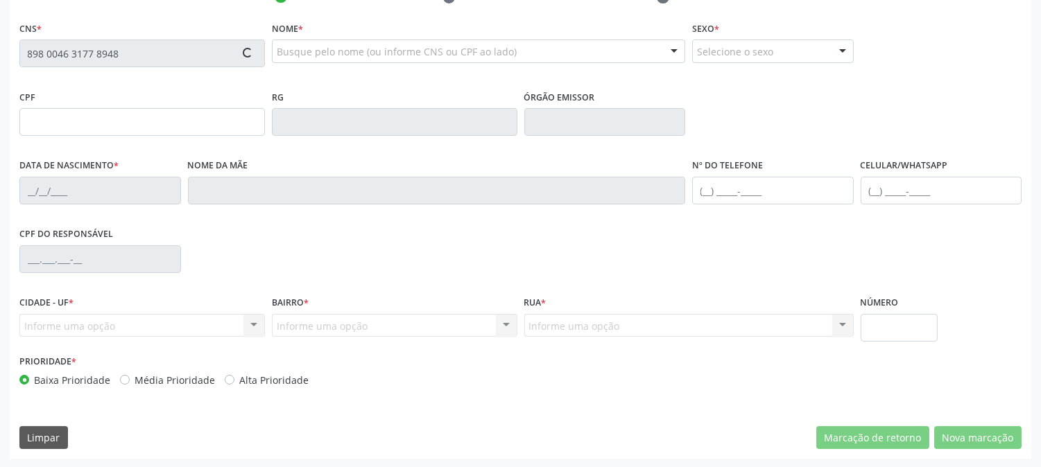
type input "379"
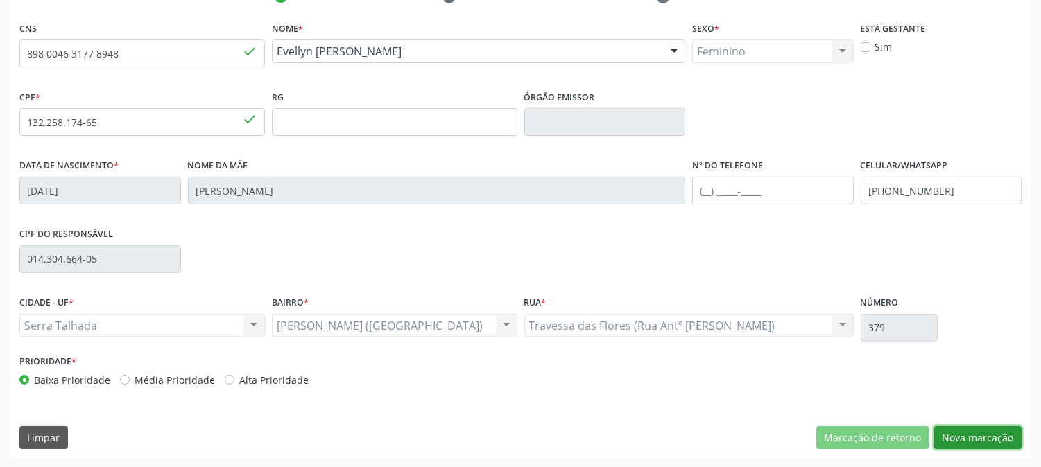
click at [969, 437] on button "Nova marcação" at bounding box center [977, 438] width 87 height 24
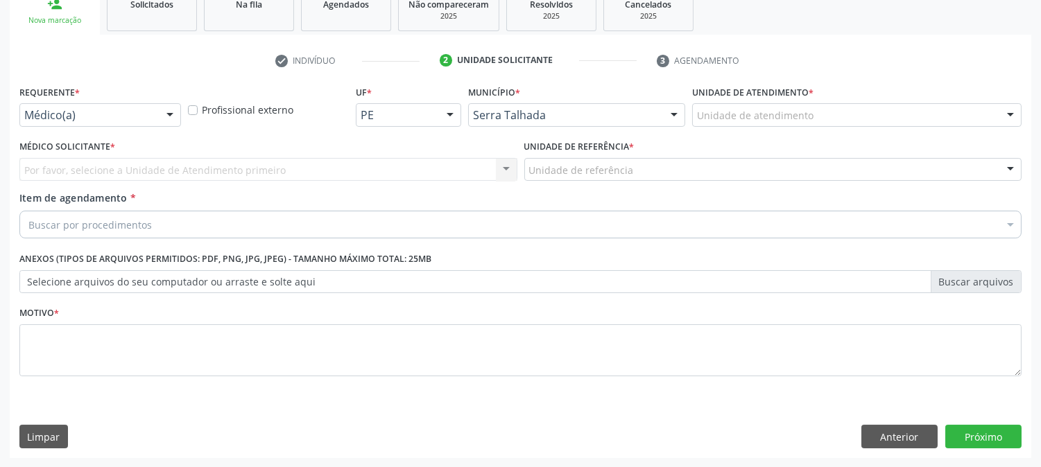
click at [153, 104] on div "Médico(a)" at bounding box center [100, 115] width 162 height 24
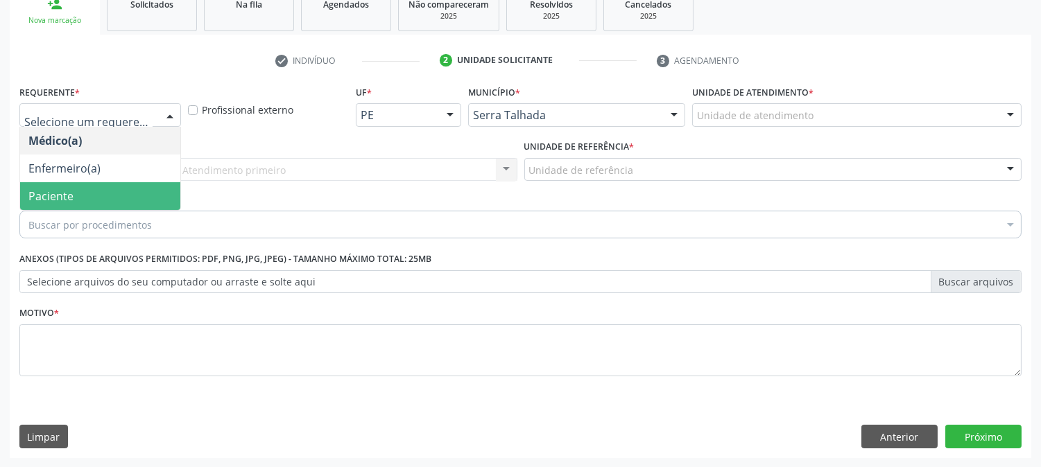
click at [110, 205] on span "Paciente" at bounding box center [100, 196] width 160 height 28
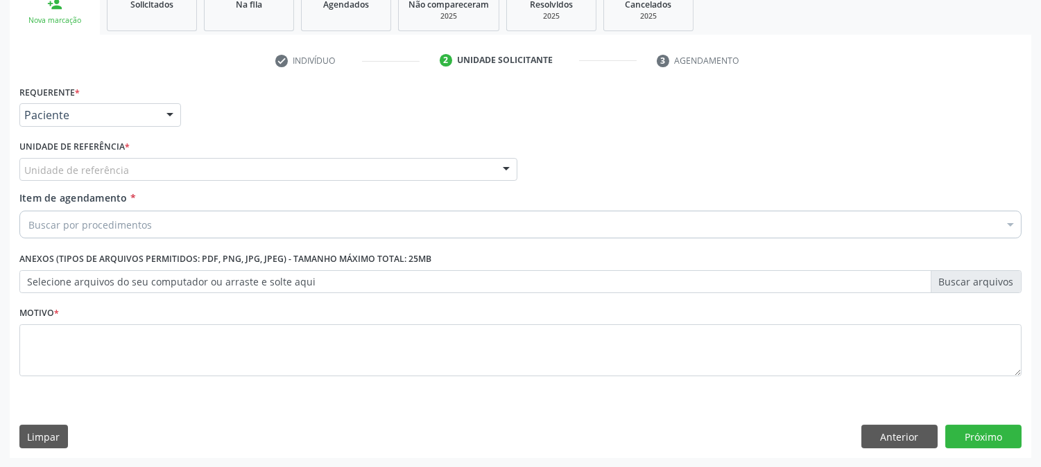
click at [126, 168] on div "Unidade de referência" at bounding box center [268, 170] width 498 height 24
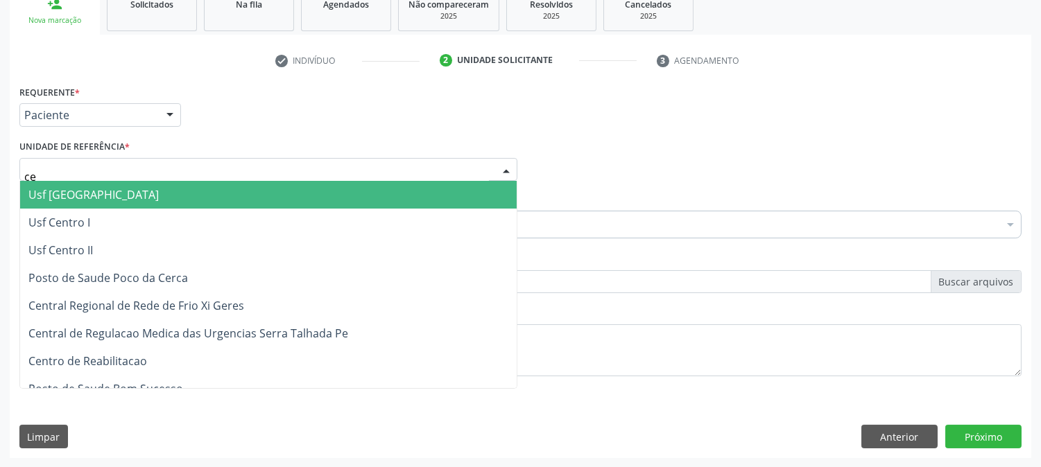
type input "cen"
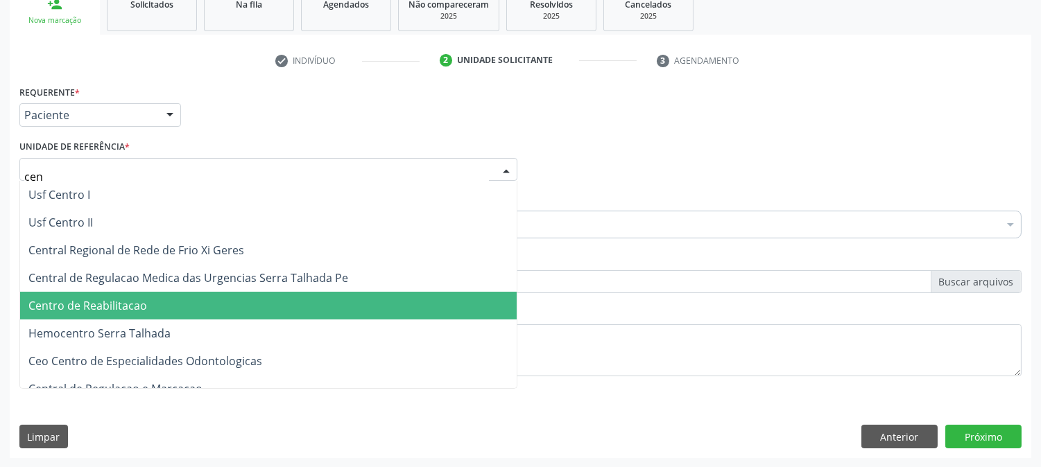
click at [119, 306] on span "Centro de Reabilitacao" at bounding box center [87, 305] width 119 height 15
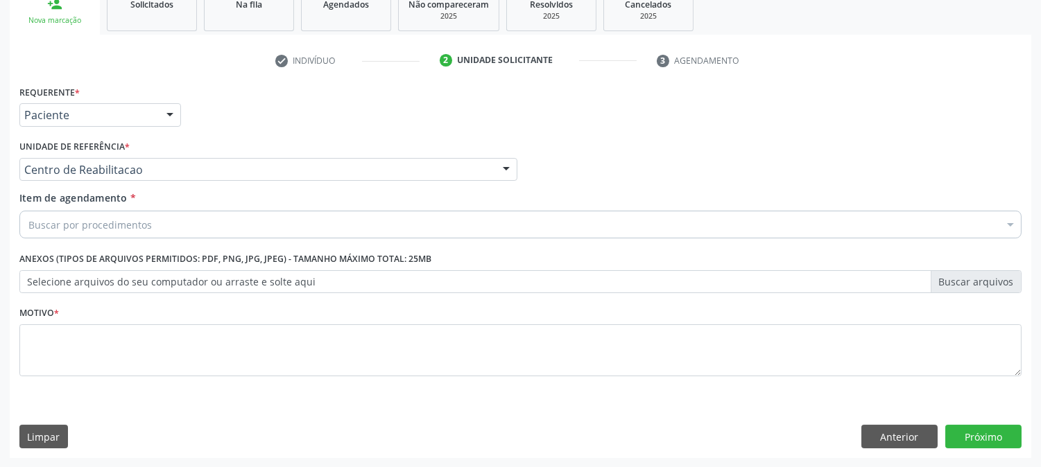
click at [139, 216] on div "Buscar por procedimentos" at bounding box center [520, 225] width 1002 height 28
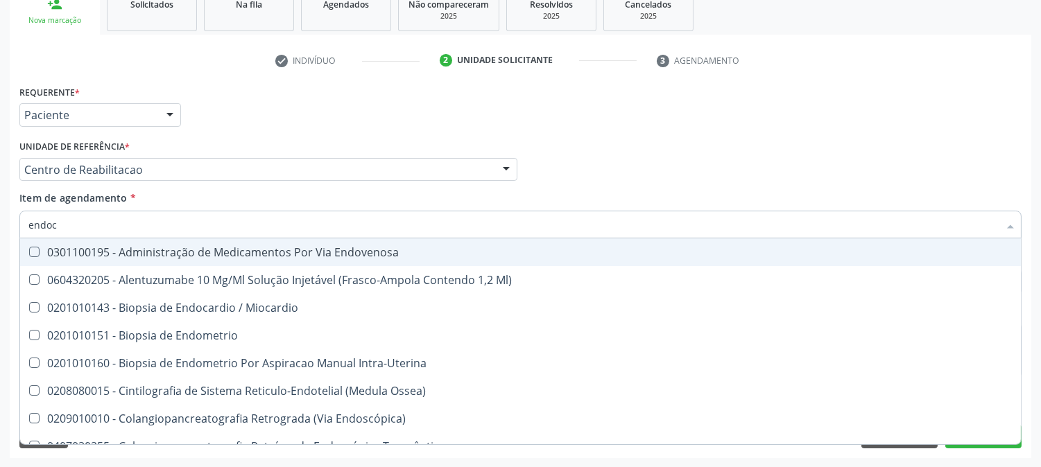
type input "endocr"
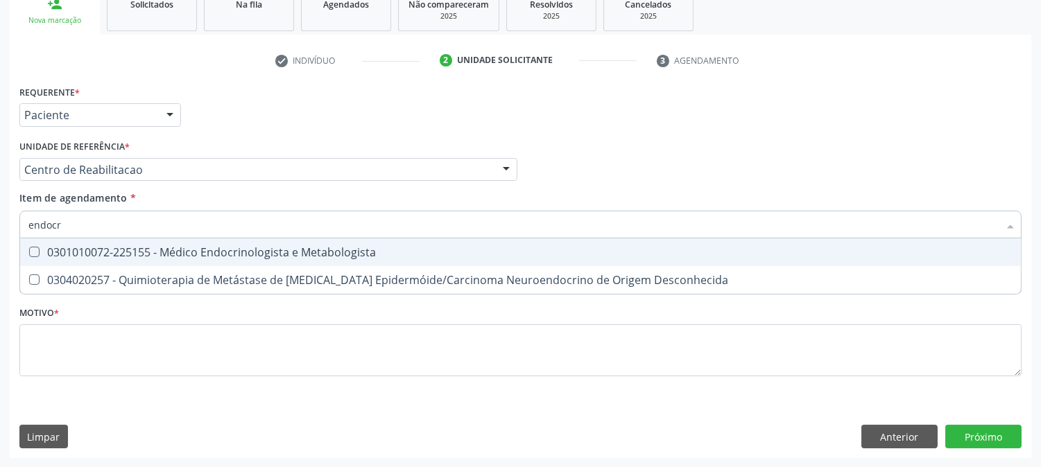
click at [148, 247] on div "0301010072-225155 - Médico Endocrinologista e Metabologista" at bounding box center [520, 252] width 984 height 11
checkbox Metabologista "true"
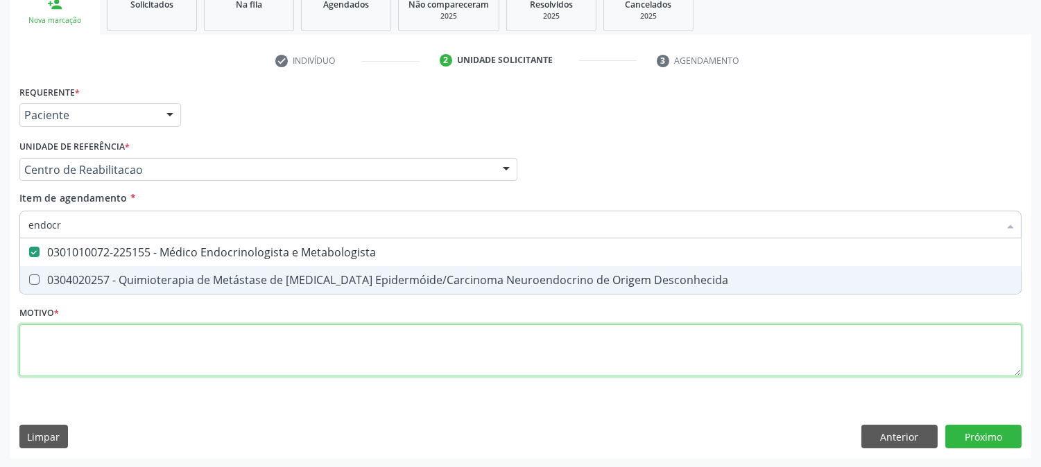
click at [201, 363] on div "Requerente * Paciente Médico(a) Enfermeiro(a) Paciente Nenhum resultado encontr…" at bounding box center [520, 239] width 1002 height 314
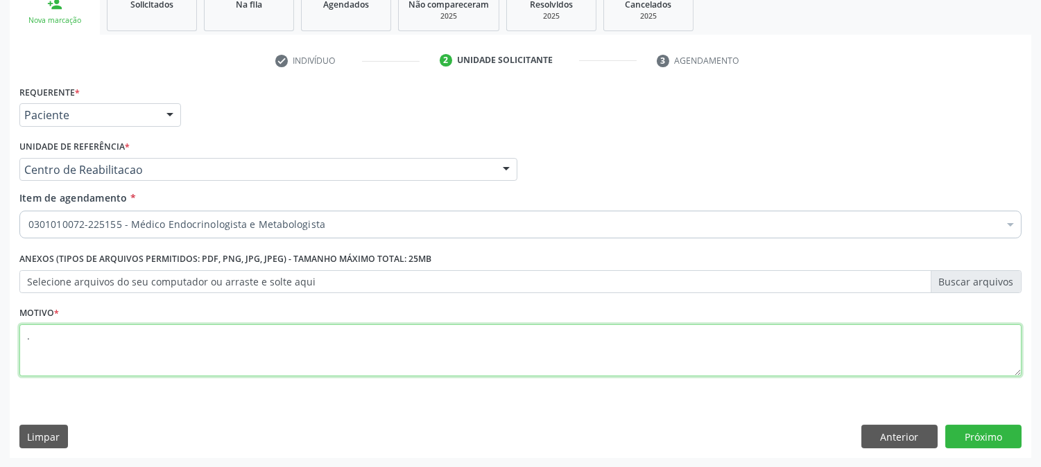
type textarea "."
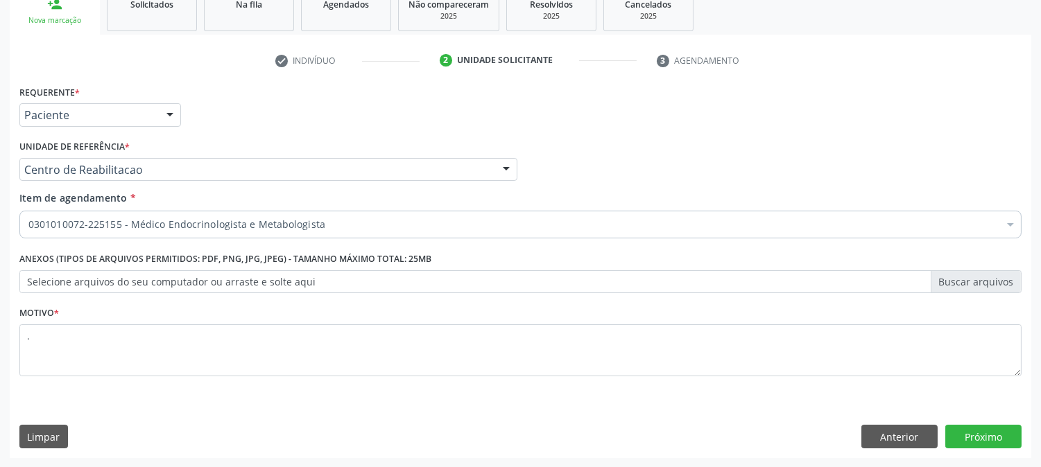
click at [972, 424] on div "Requerente * Paciente Médico(a) Enfermeiro(a) Paciente Nenhum resultado encontr…" at bounding box center [520, 270] width 1021 height 377
click at [969, 429] on button "Próximo" at bounding box center [983, 437] width 76 height 24
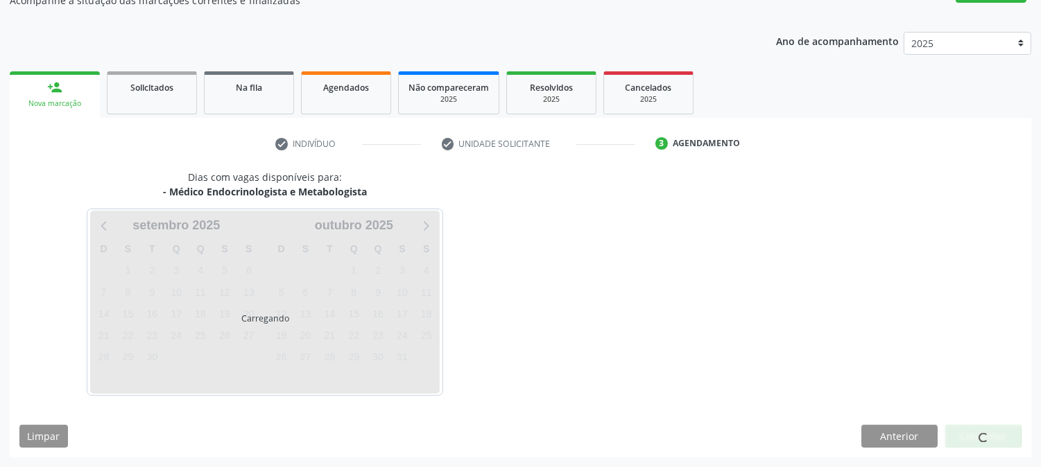
scroll to position [135, 0]
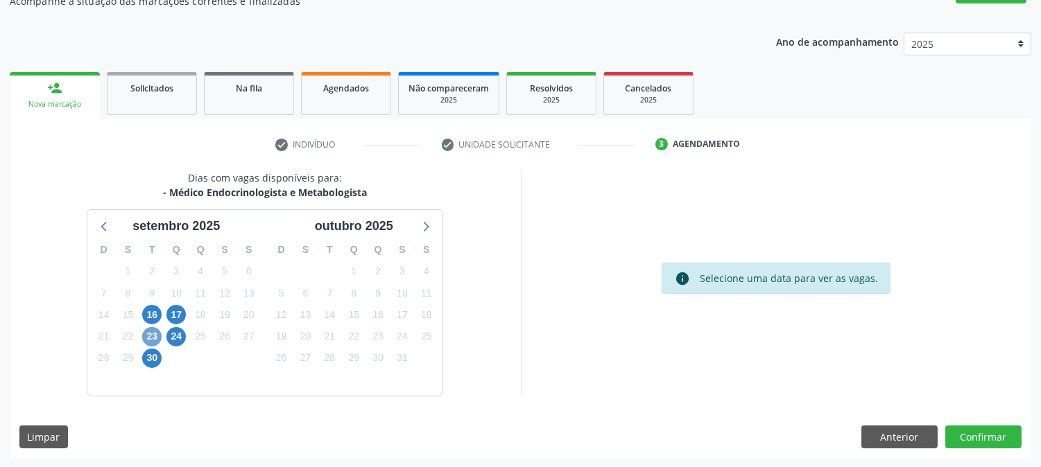
click at [153, 328] on span "23" at bounding box center [151, 336] width 19 height 19
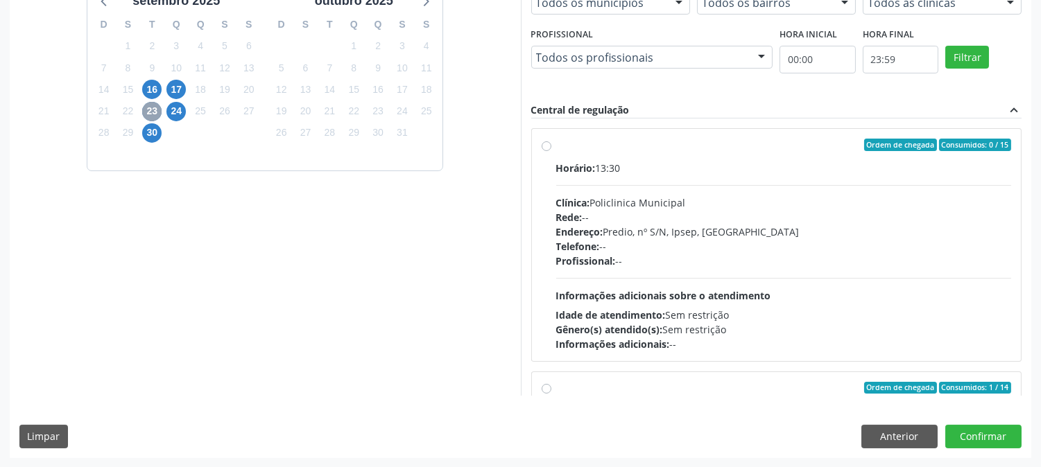
scroll to position [218, 0]
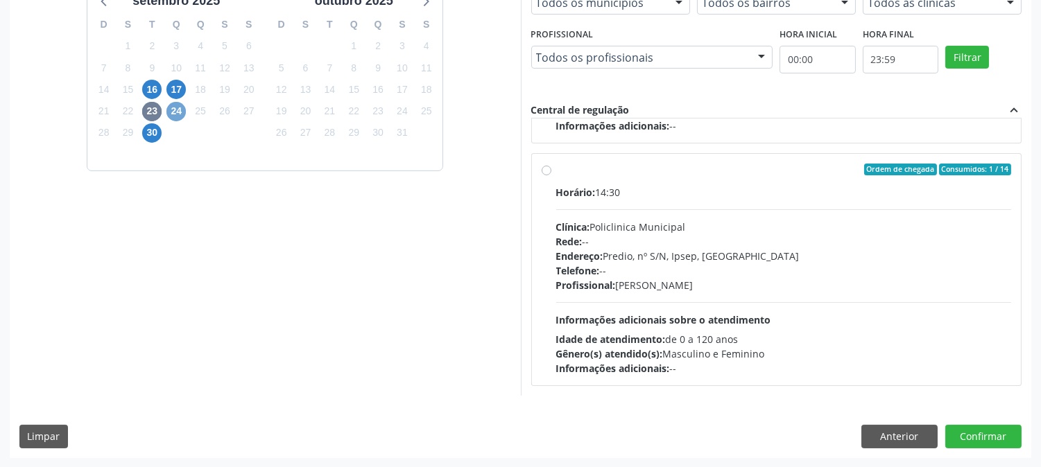
click at [178, 115] on span "24" at bounding box center [175, 111] width 19 height 19
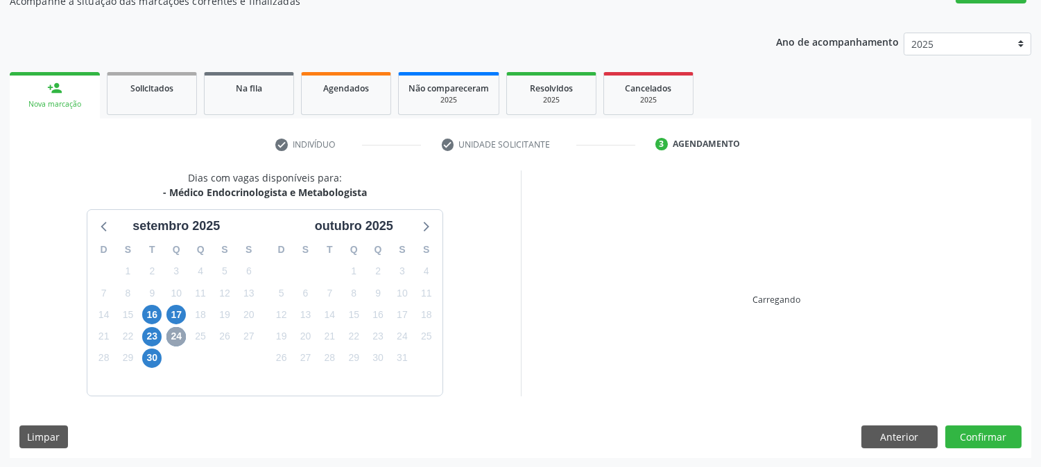
scroll to position [336, 0]
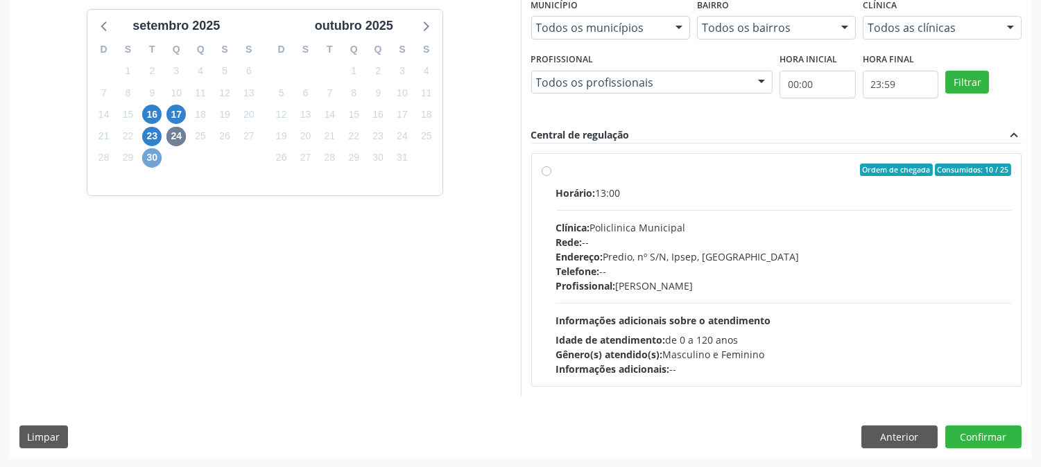
click at [153, 161] on span "30" at bounding box center [151, 157] width 19 height 19
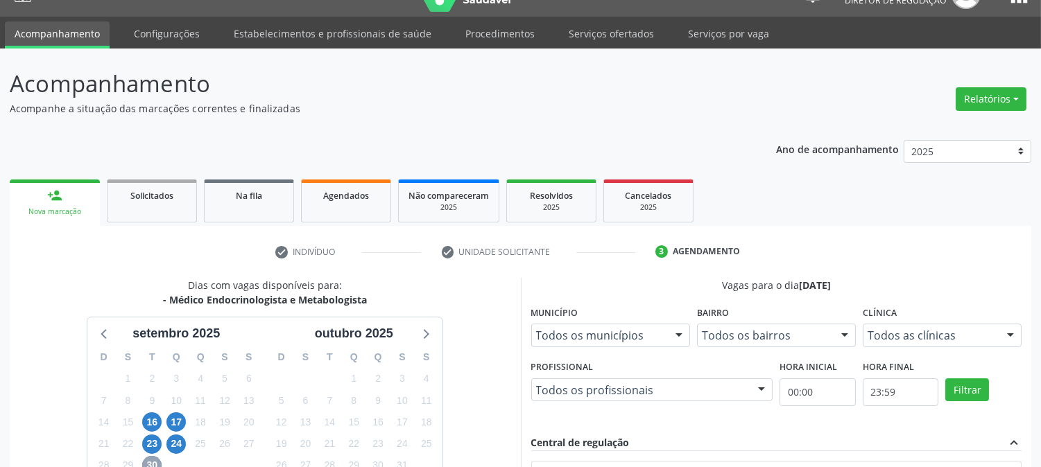
scroll to position [0, 0]
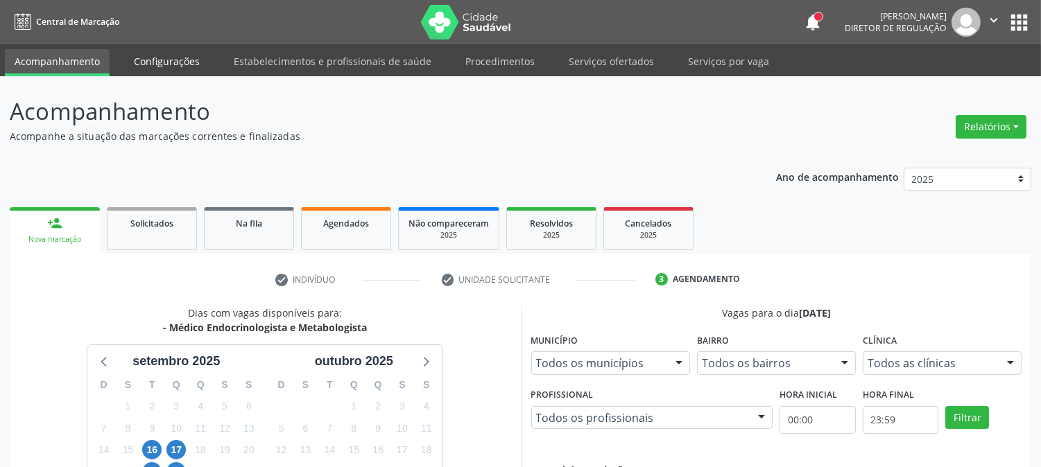
click at [186, 57] on link "Configurações" at bounding box center [166, 61] width 85 height 24
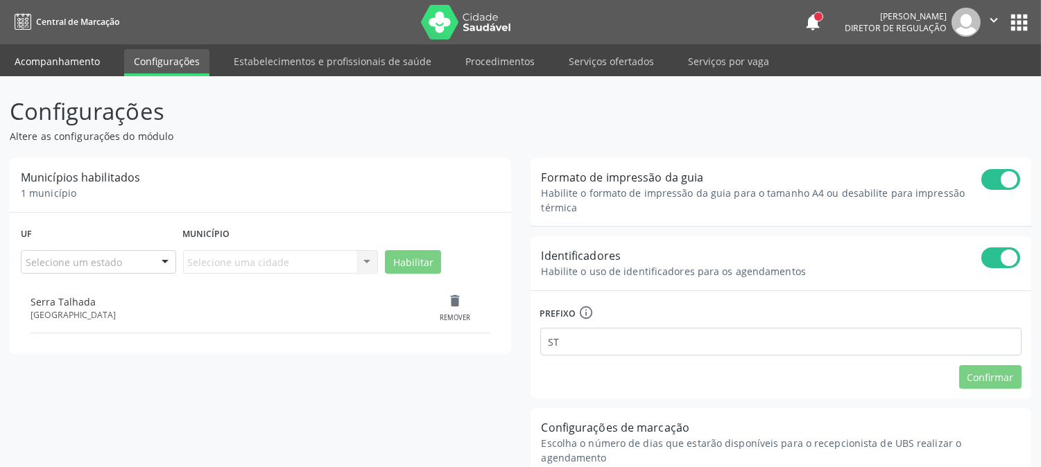
click at [98, 57] on link "Acompanhamento" at bounding box center [57, 61] width 105 height 24
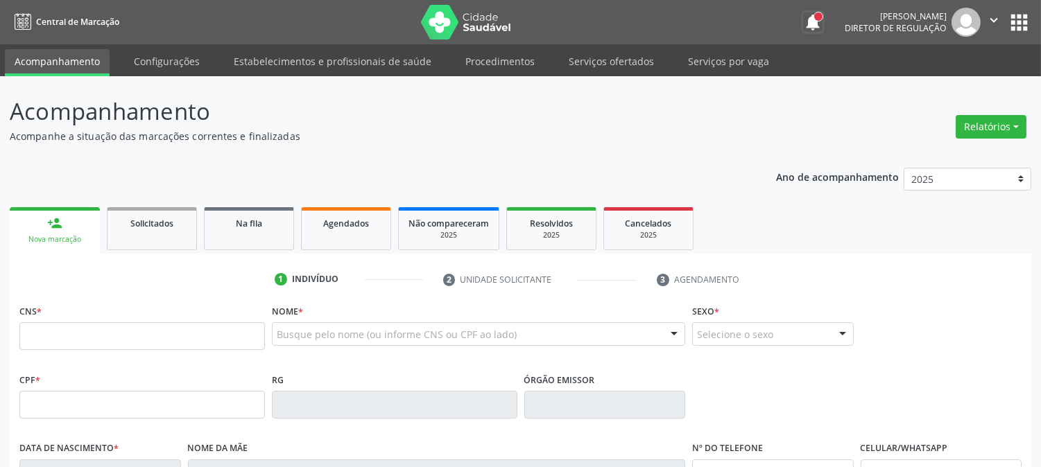
click at [803, 16] on button "notifications" at bounding box center [812, 21] width 19 height 19
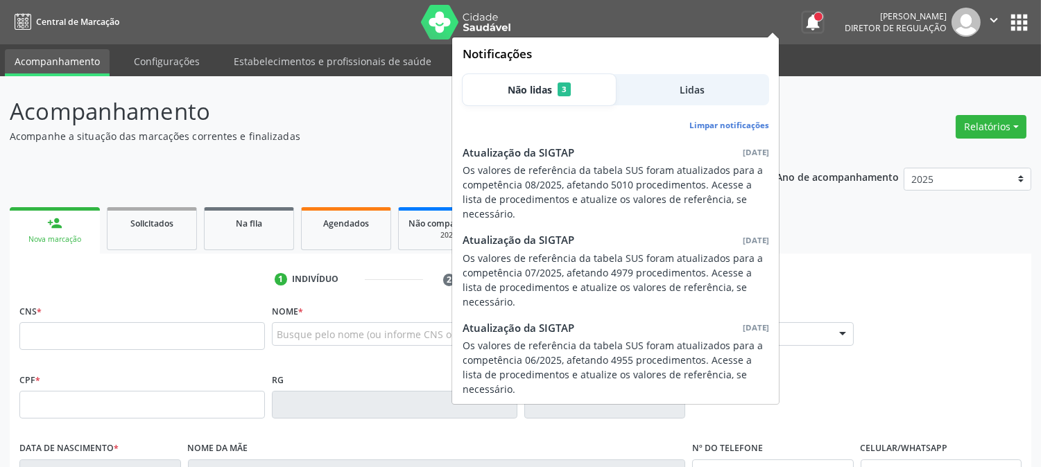
click at [803, 24] on button "notifications" at bounding box center [812, 21] width 19 height 19
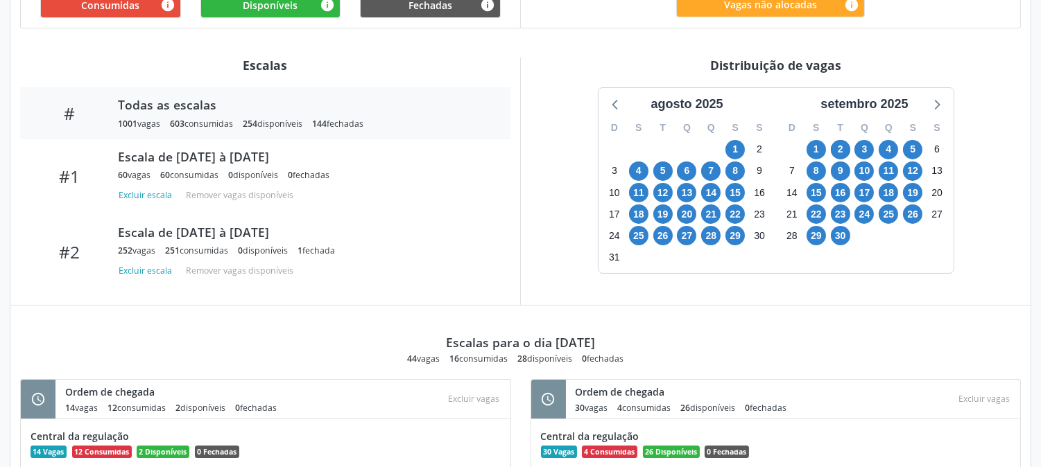
scroll to position [308, 0]
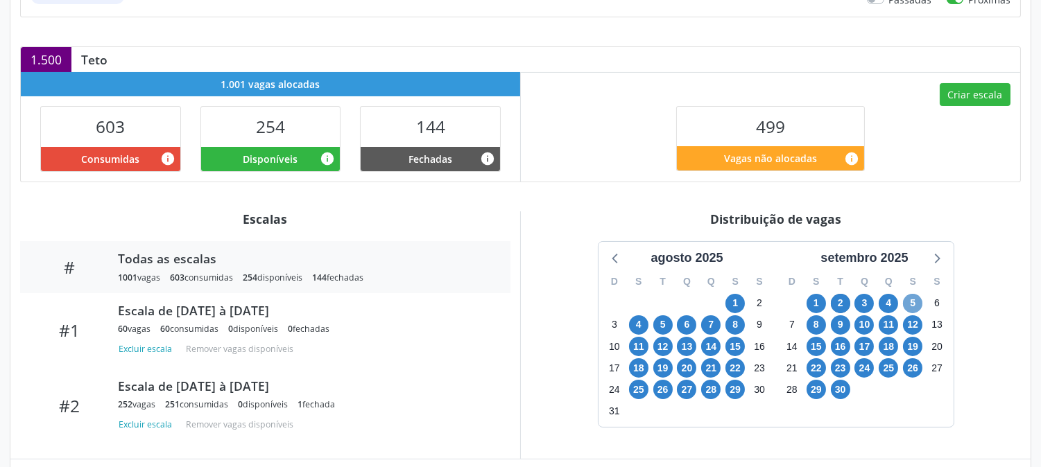
click at [910, 306] on span "5" at bounding box center [912, 303] width 19 height 19
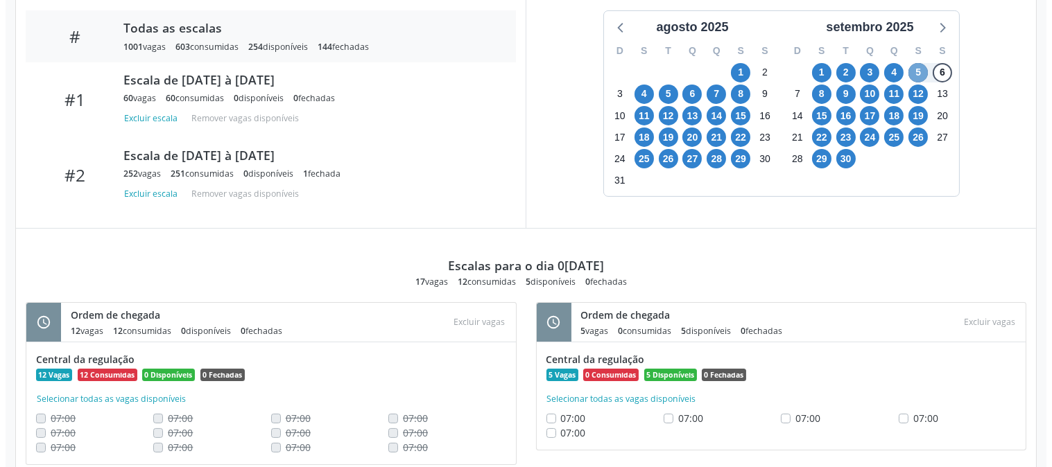
scroll to position [580, 0]
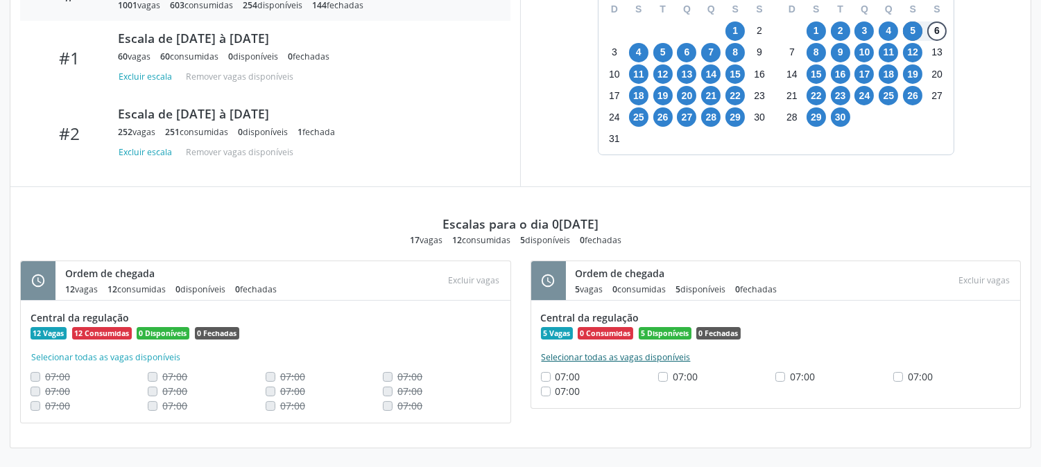
click at [619, 362] on button "Selecionar todas as vagas disponíveis" at bounding box center [616, 358] width 150 height 14
checkbox input "true"
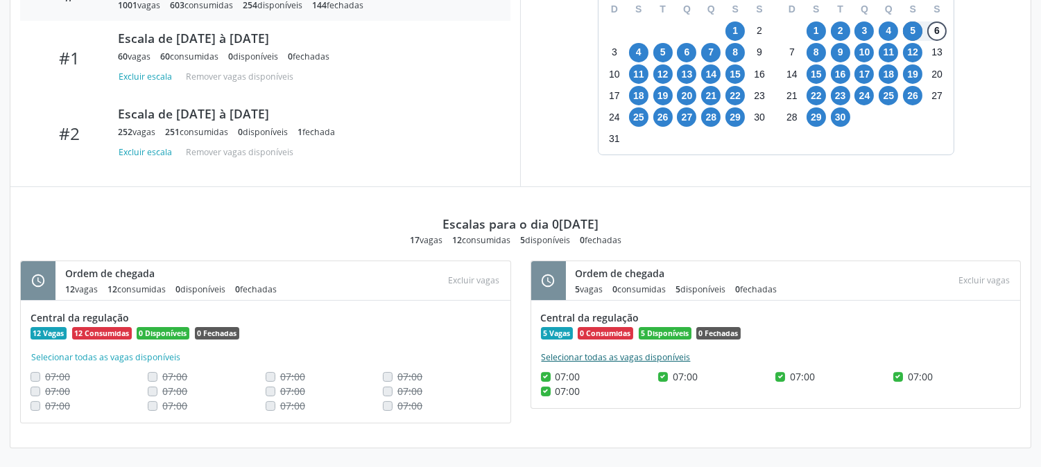
checkbox input "true"
click at [990, 287] on button "Excluir vagas" at bounding box center [984, 280] width 62 height 19
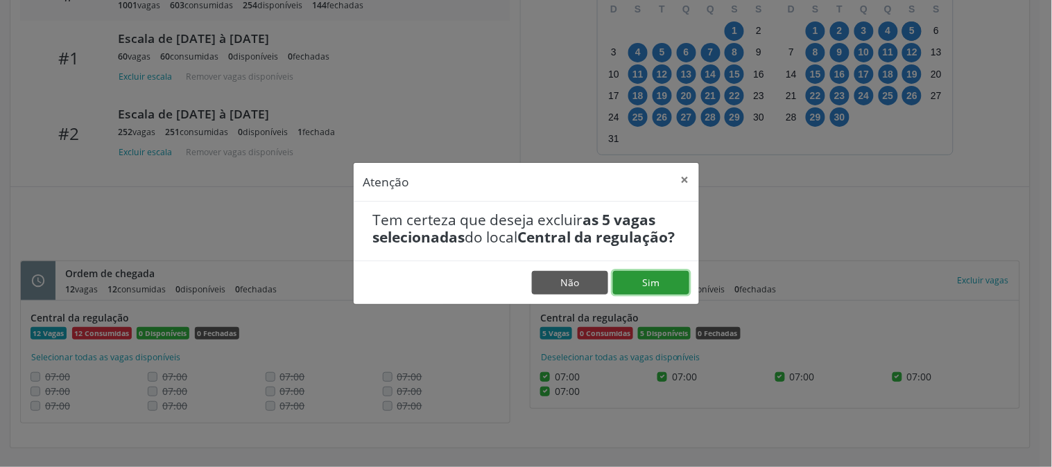
click at [678, 290] on button "Sim" at bounding box center [651, 283] width 76 height 24
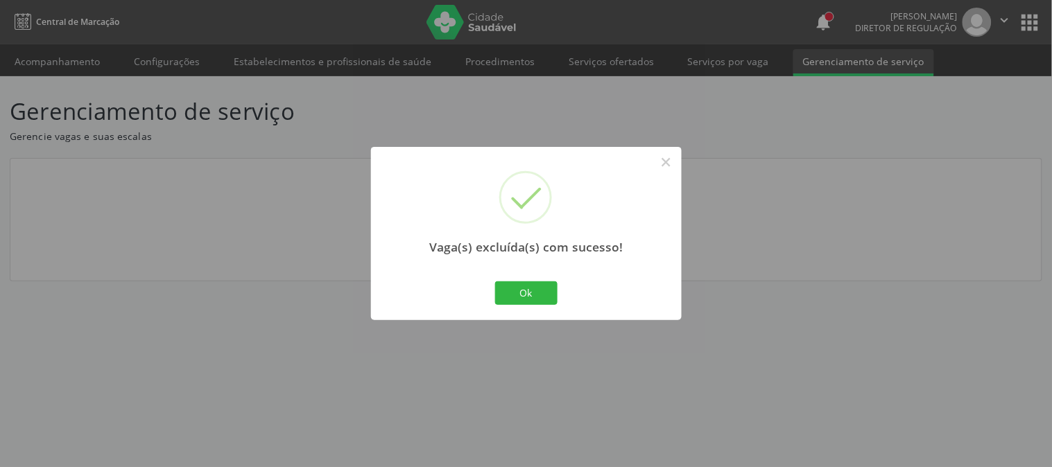
scroll to position [0, 0]
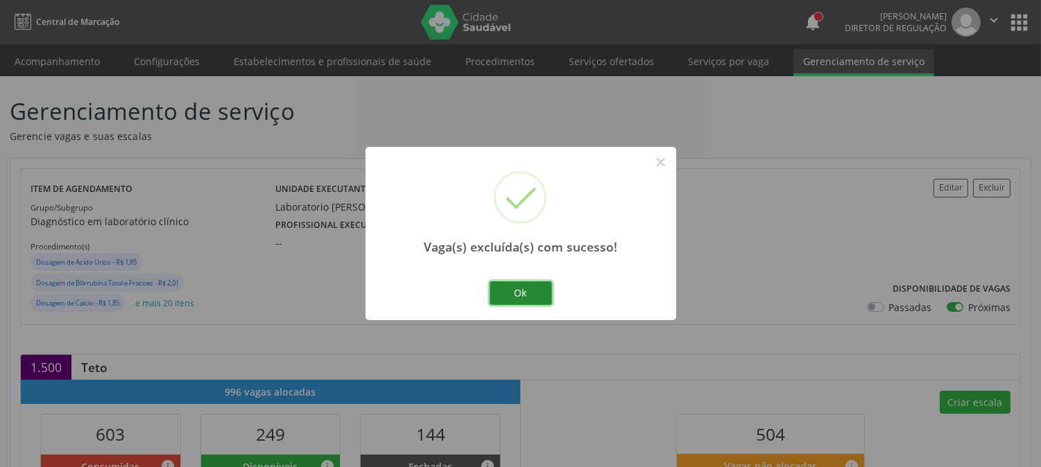
click at [529, 286] on button "Ok" at bounding box center [521, 294] width 62 height 24
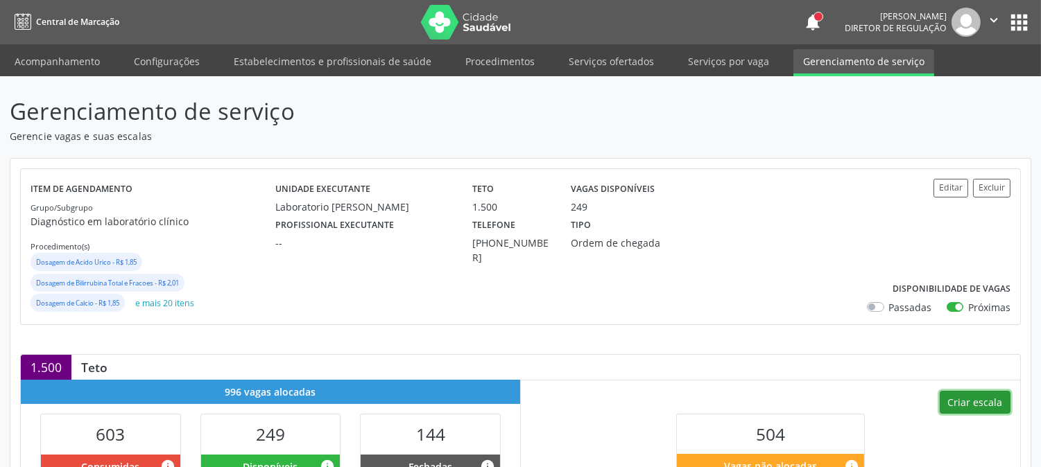
click at [962, 391] on button "Criar escala" at bounding box center [975, 403] width 71 height 24
select select "8"
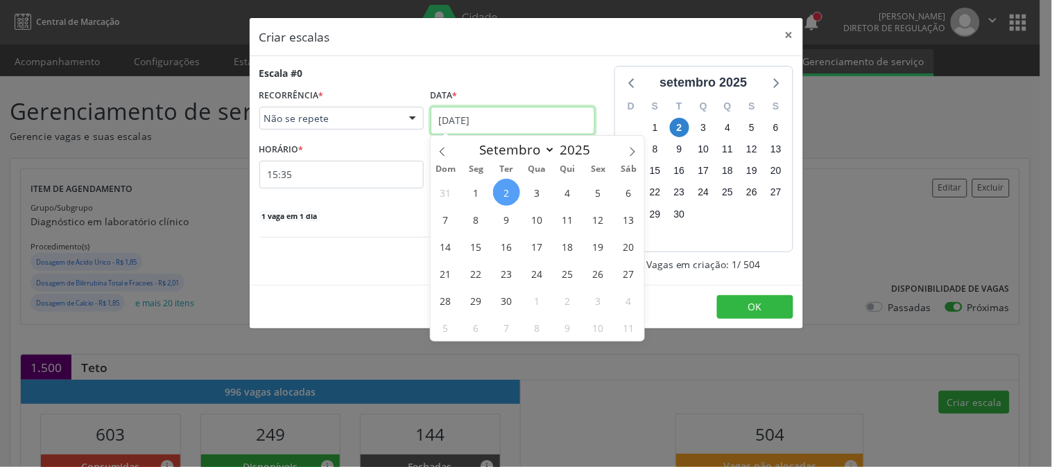
click at [470, 114] on input "[DATE]" at bounding box center [513, 121] width 164 height 28
click at [590, 189] on span "5" at bounding box center [598, 192] width 27 height 27
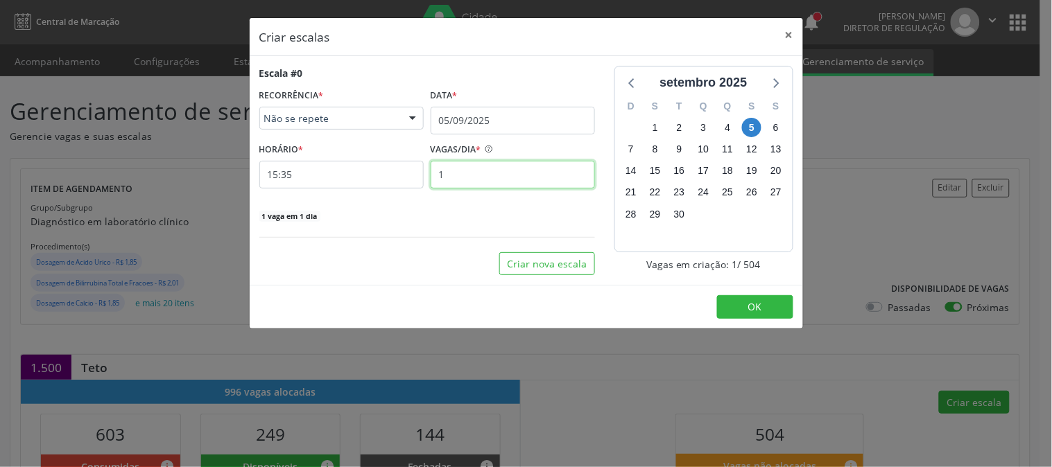
click at [469, 178] on input "1" at bounding box center [513, 175] width 164 height 28
type input "2"
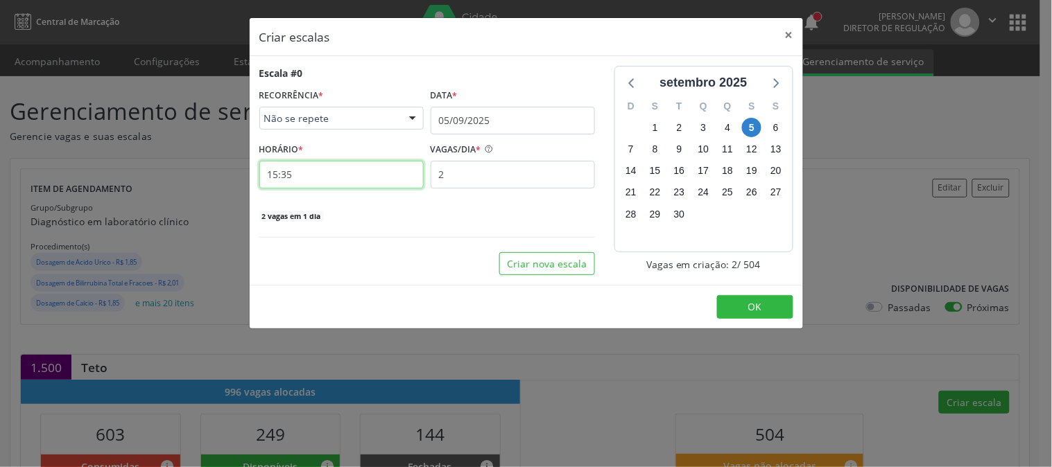
click at [380, 173] on input "15:35" at bounding box center [341, 175] width 164 height 28
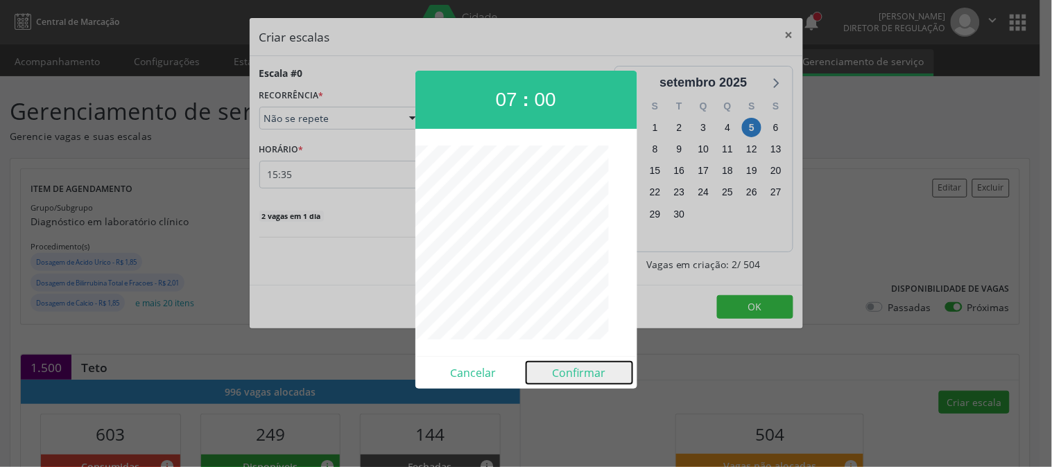
click at [585, 372] on button "Confirmar" at bounding box center [579, 373] width 106 height 22
type input "07:00"
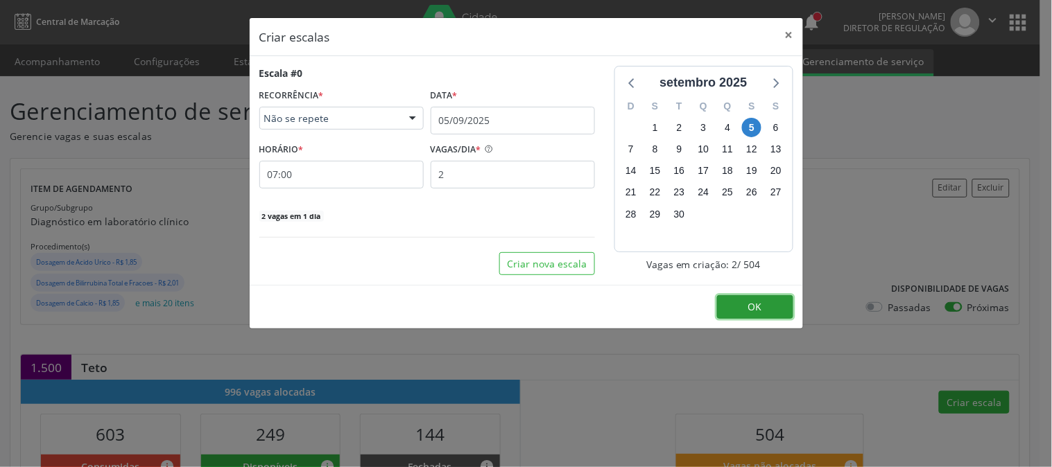
click at [733, 309] on button "OK" at bounding box center [755, 307] width 76 height 24
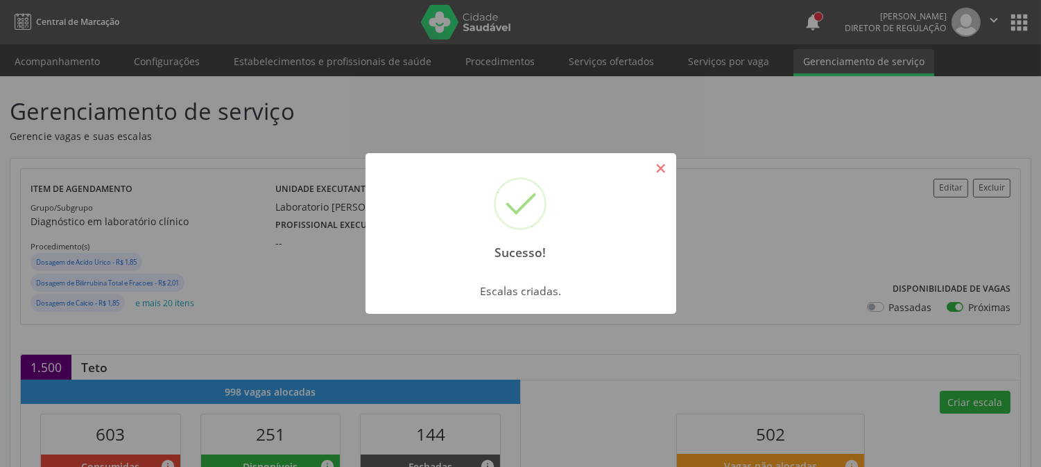
click at [657, 175] on button "×" at bounding box center [661, 169] width 24 height 24
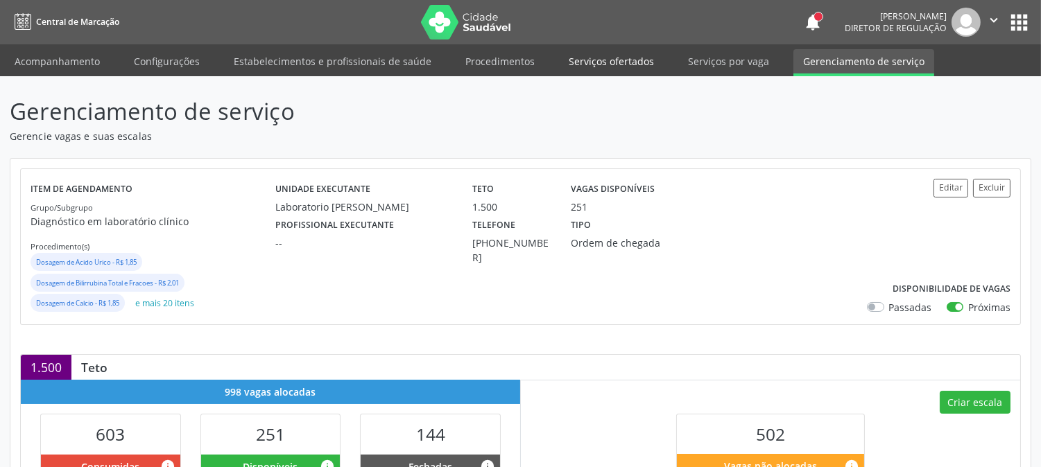
click at [574, 58] on link "Serviços ofertados" at bounding box center [611, 61] width 105 height 24
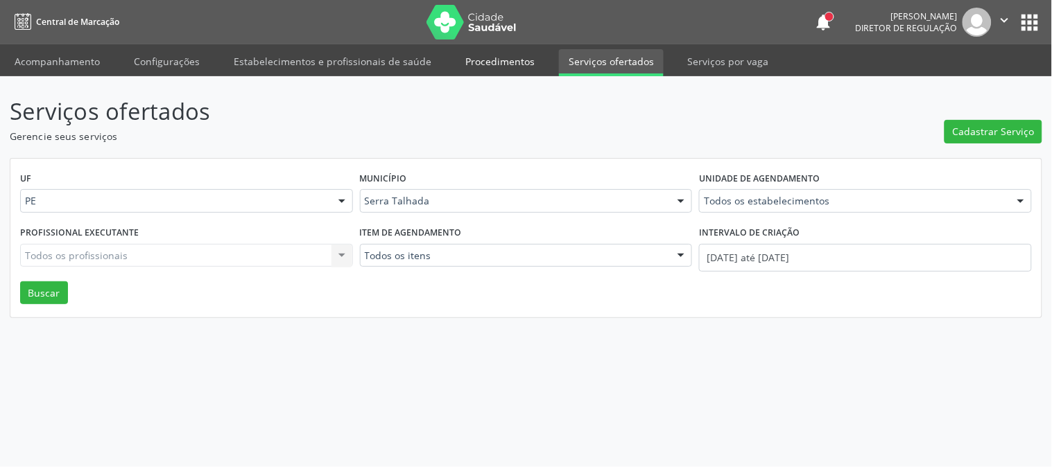
click at [483, 64] on link "Procedimentos" at bounding box center [500, 61] width 89 height 24
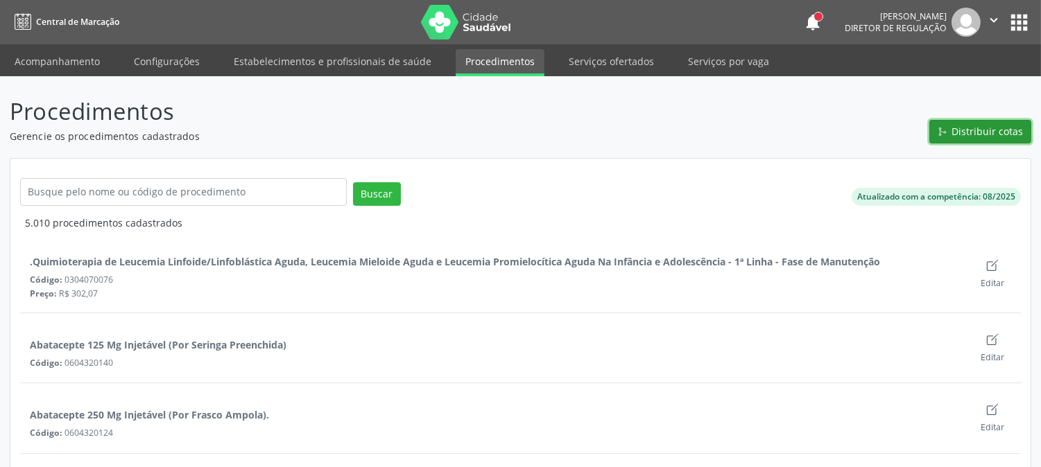
click at [982, 135] on span "Distribuir cotas" at bounding box center [987, 131] width 71 height 15
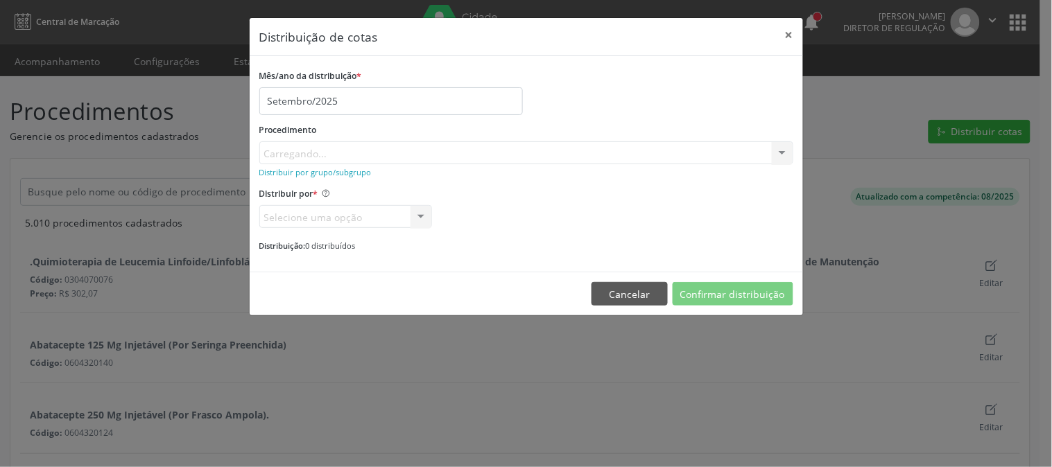
click at [527, 154] on div "Carregando..." at bounding box center [526, 153] width 534 height 24
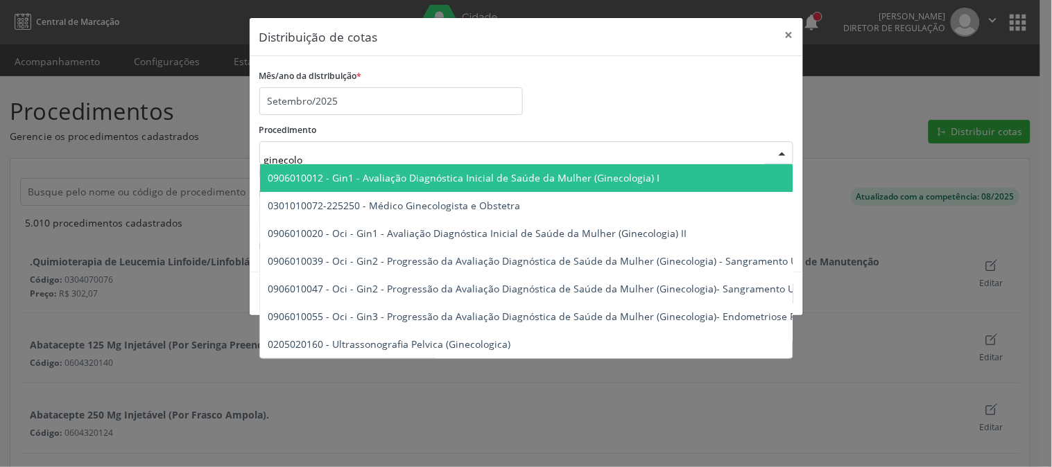
type input "ginecolog"
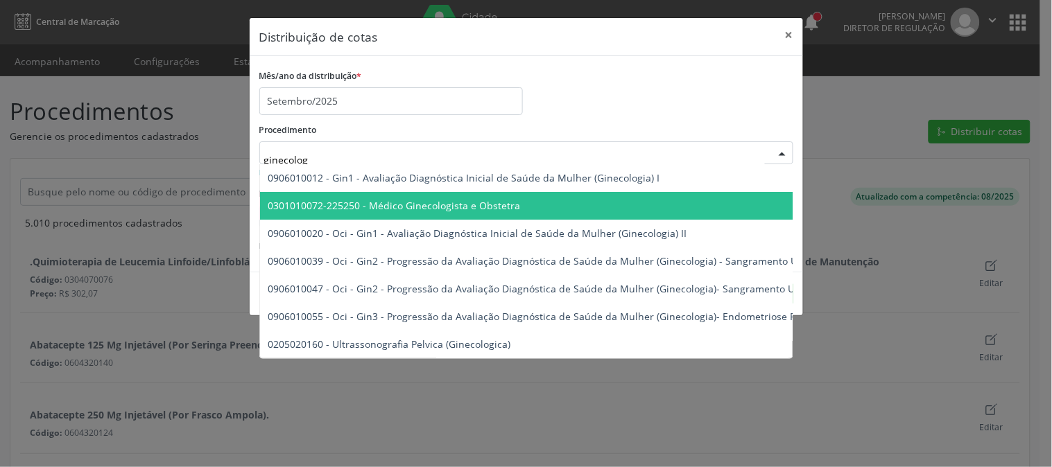
click at [531, 192] on span "0301010072-225250 - Médico Ginecologista e Obstetra" at bounding box center [653, 206] width 786 height 28
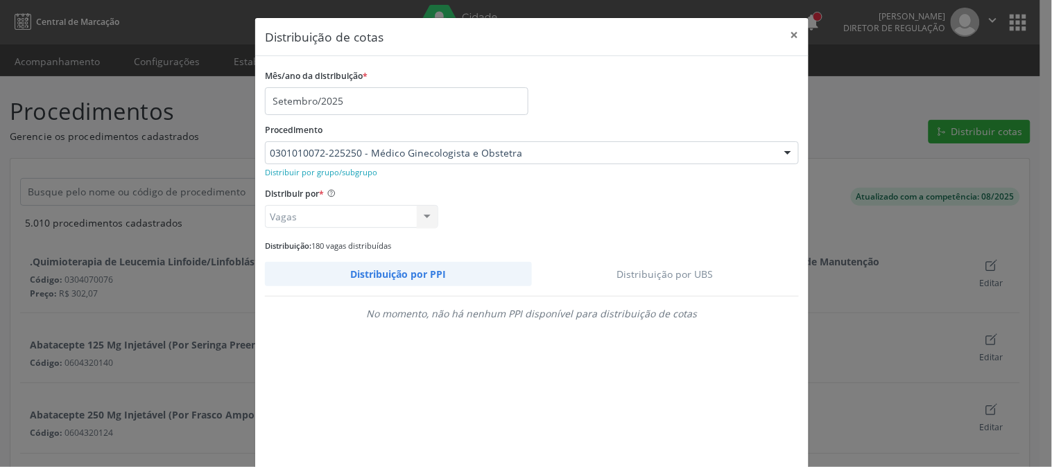
click at [667, 270] on link "Distribuição por UBS" at bounding box center [666, 274] width 268 height 24
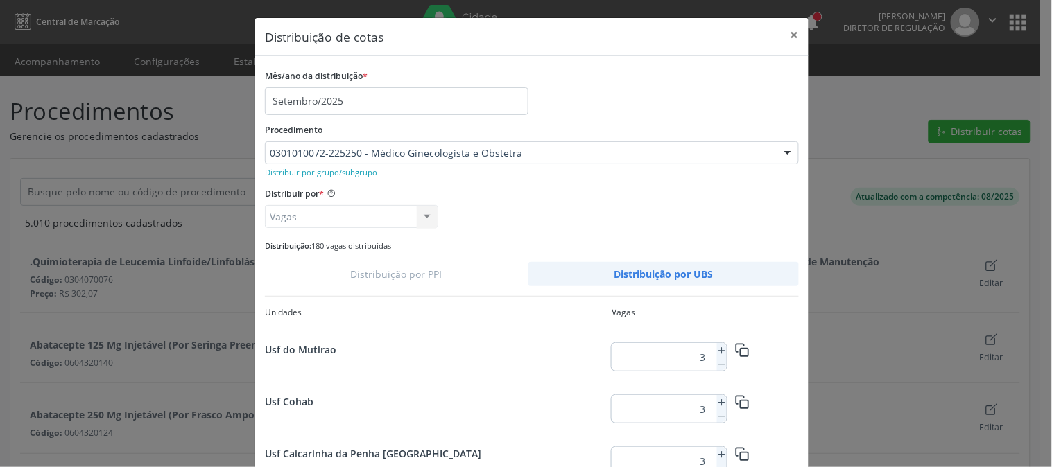
scroll to position [456, 0]
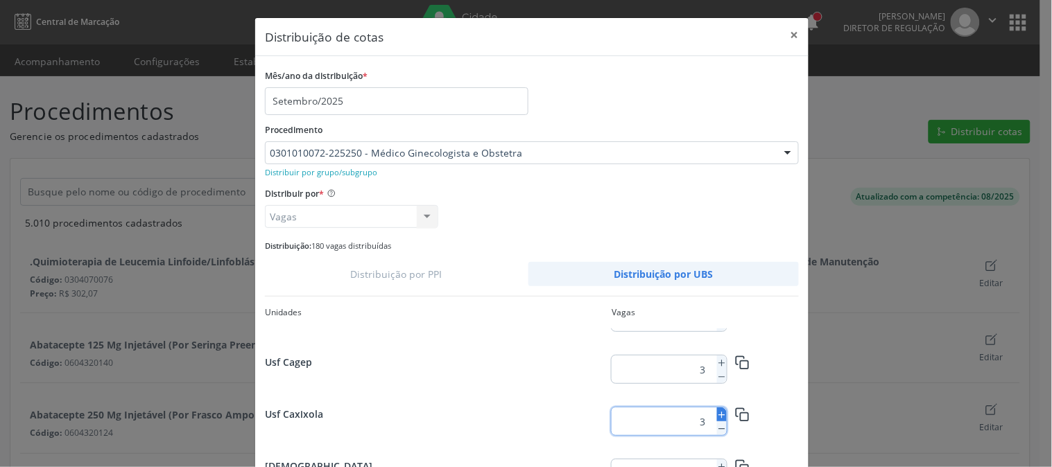
click at [718, 413] on icon at bounding box center [722, 416] width 10 height 10
type input "4"
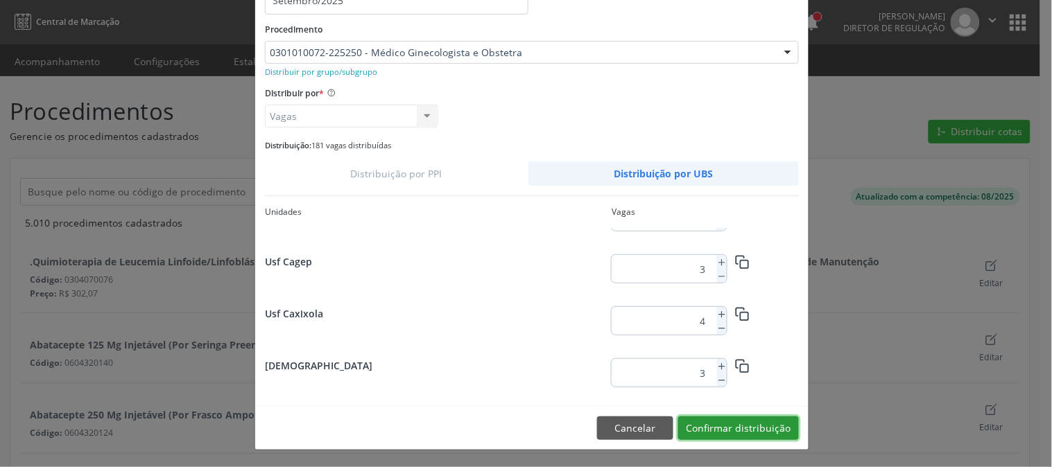
click at [738, 429] on button "Confirmar distribuição" at bounding box center [738, 429] width 121 height 24
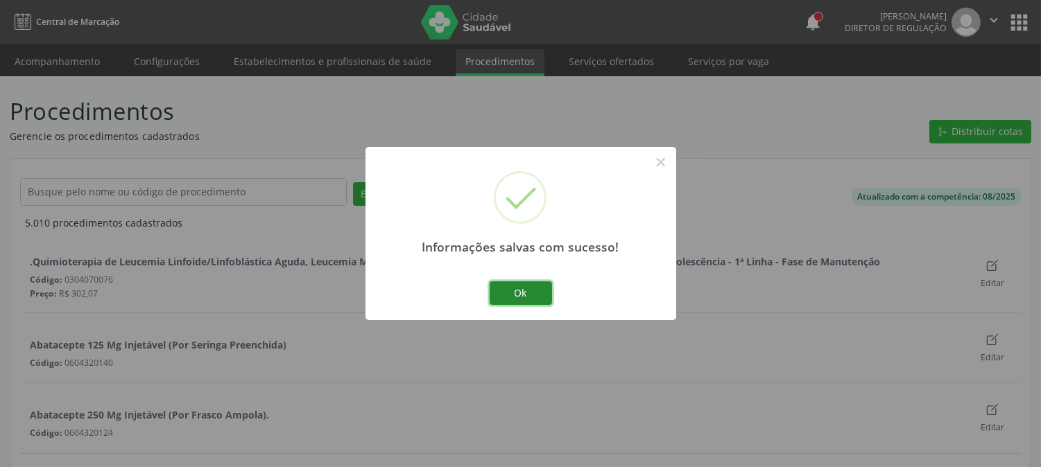
click at [497, 285] on button "Ok" at bounding box center [521, 294] width 62 height 24
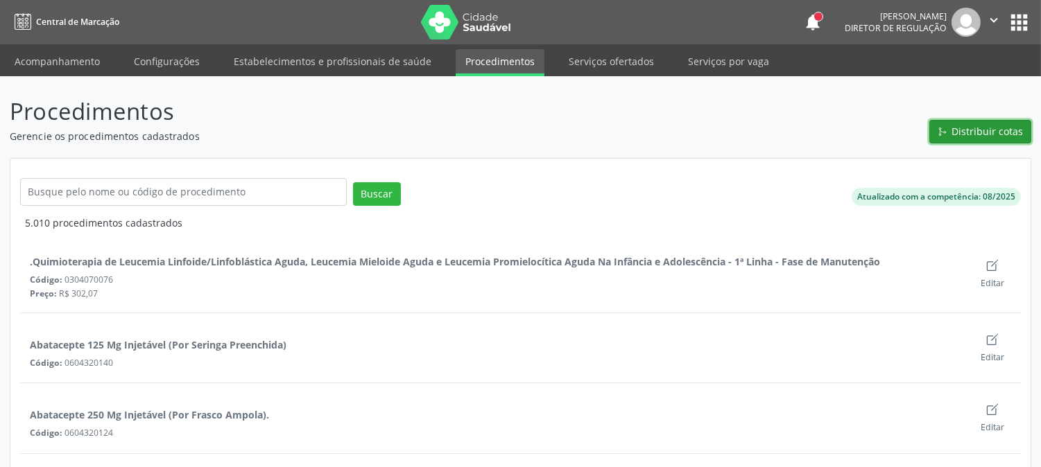
click at [999, 139] on button "Distribuir cotas" at bounding box center [980, 132] width 102 height 24
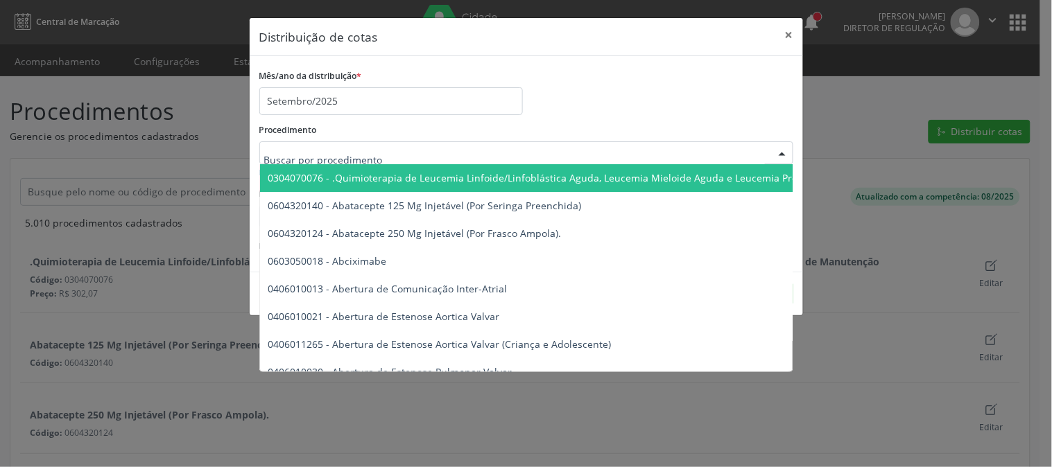
click at [414, 155] on div at bounding box center [526, 153] width 534 height 24
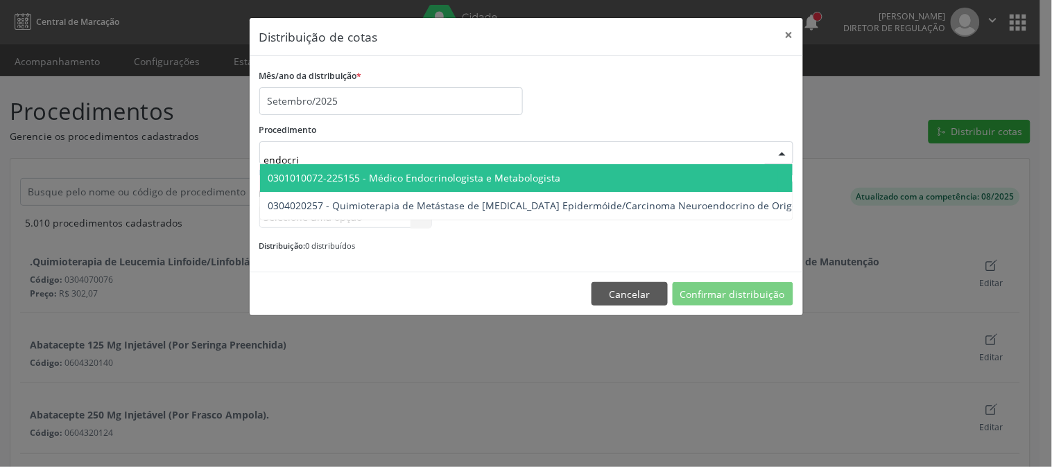
type input "endocrin"
click at [431, 176] on span "0301010072-225155 - Médico Endocrinologista e Metabologista" at bounding box center [414, 177] width 293 height 13
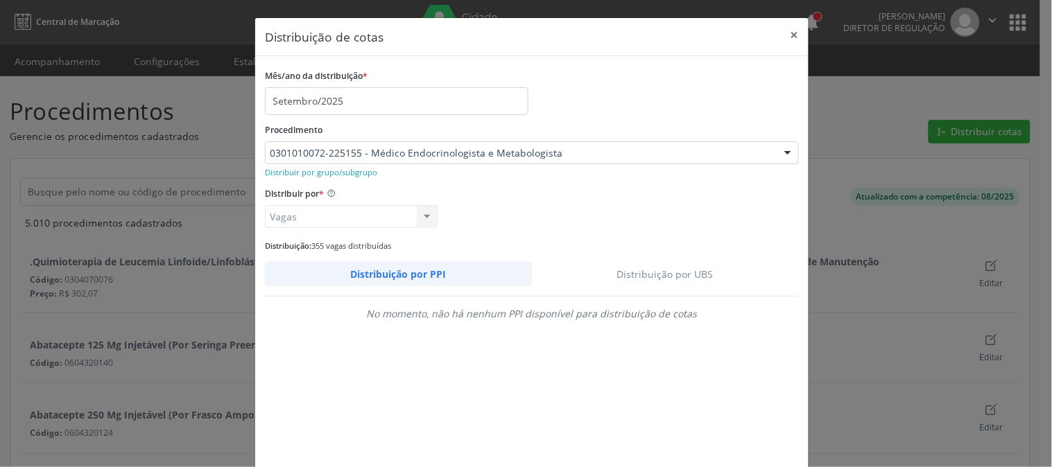
click at [631, 268] on link "Distribuição por UBS" at bounding box center [666, 274] width 268 height 24
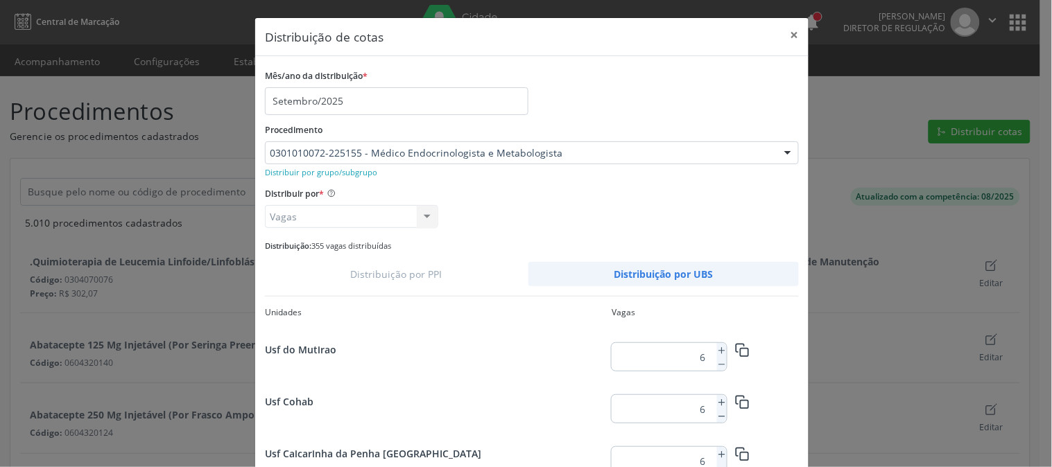
scroll to position [456, 0]
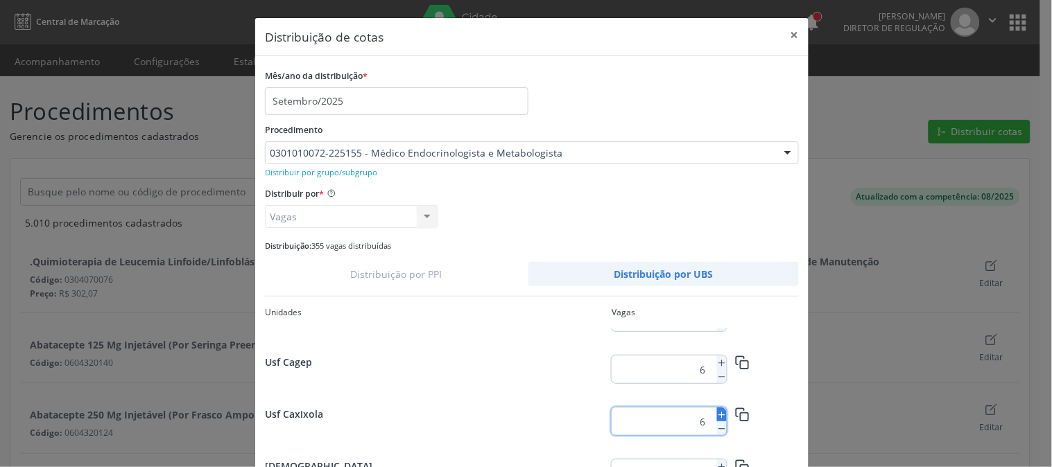
click at [717, 414] on icon at bounding box center [722, 416] width 10 height 10
type input "7"
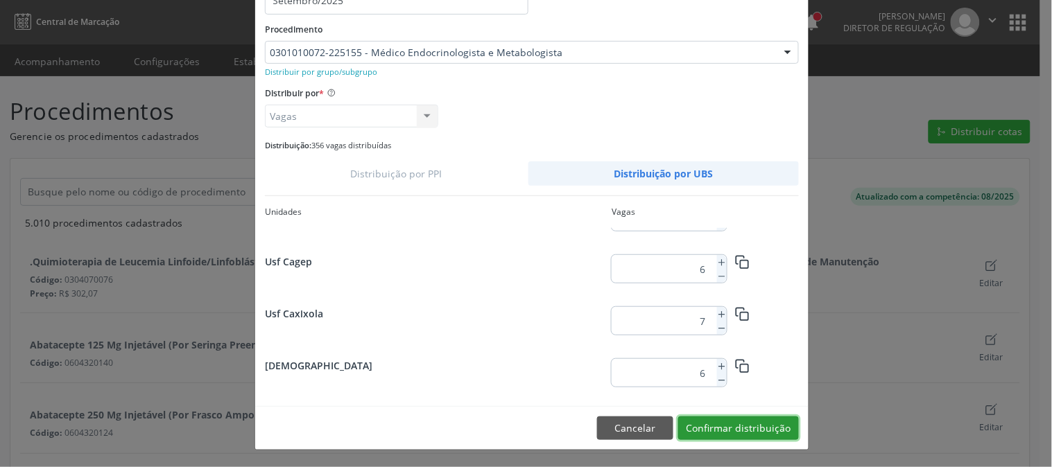
click at [763, 431] on button "Confirmar distribuição" at bounding box center [738, 429] width 121 height 24
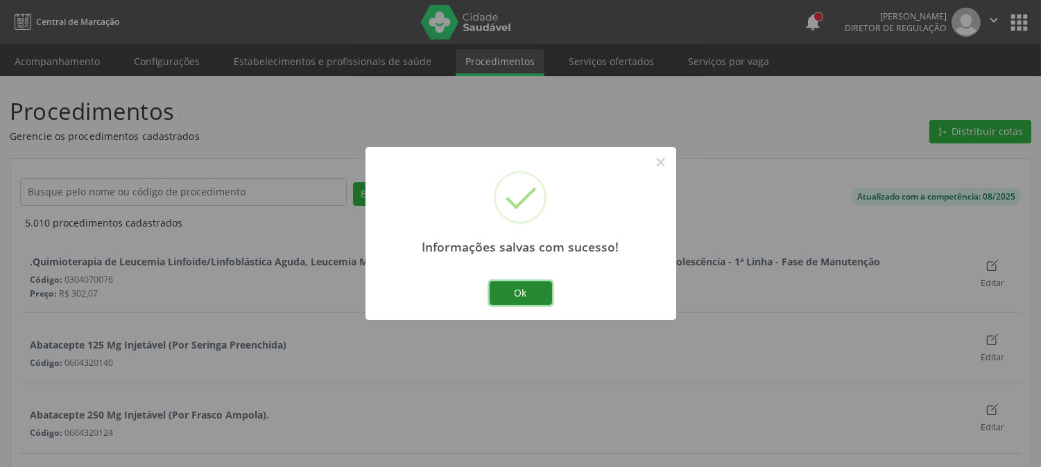
click at [513, 300] on button "Ok" at bounding box center [521, 294] width 62 height 24
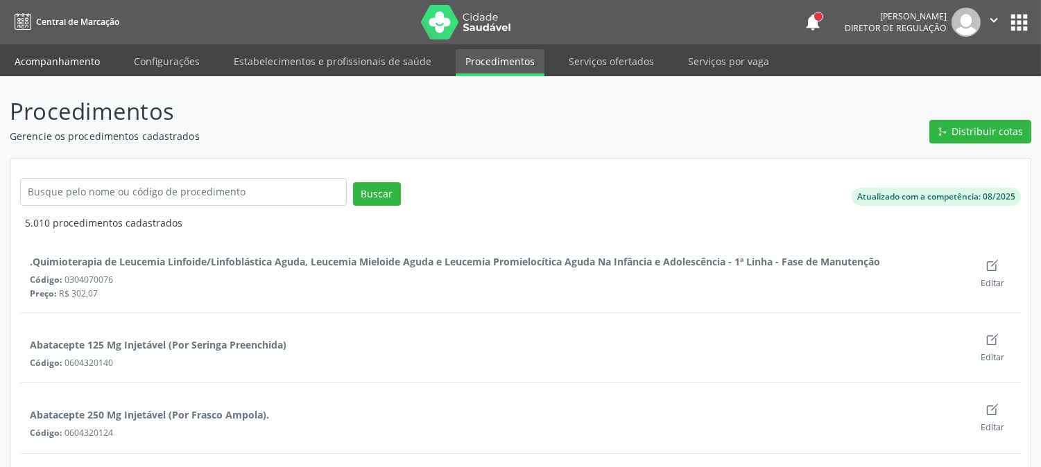
click at [44, 51] on link "Acompanhamento" at bounding box center [57, 61] width 105 height 24
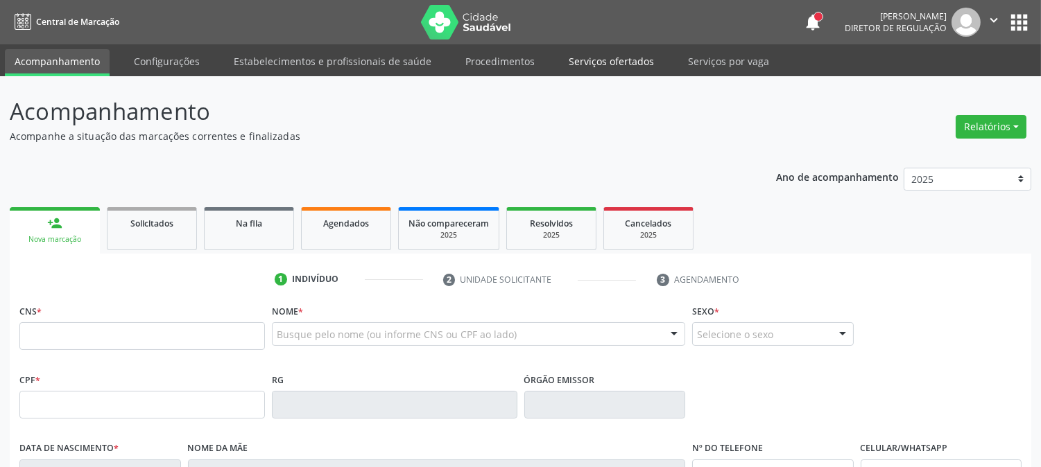
click at [585, 69] on link "Serviços ofertados" at bounding box center [611, 61] width 105 height 24
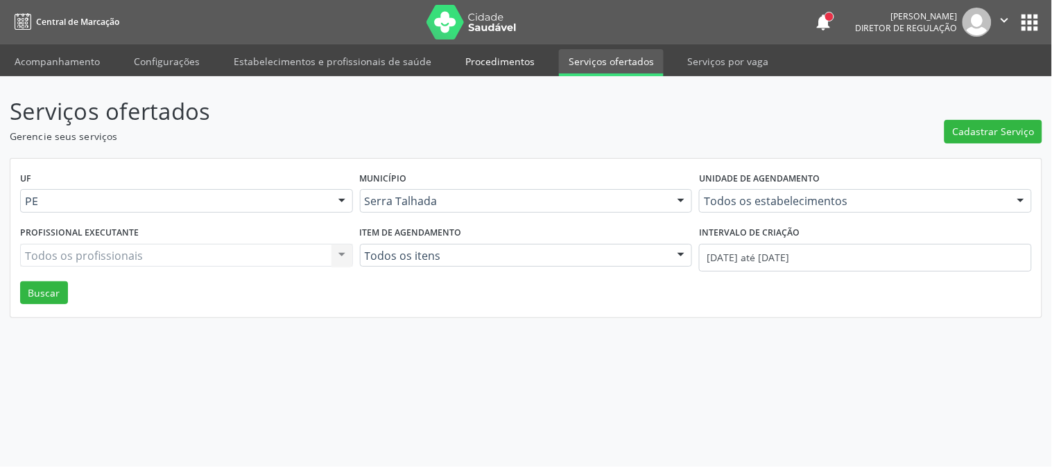
click at [503, 66] on link "Procedimentos" at bounding box center [500, 61] width 89 height 24
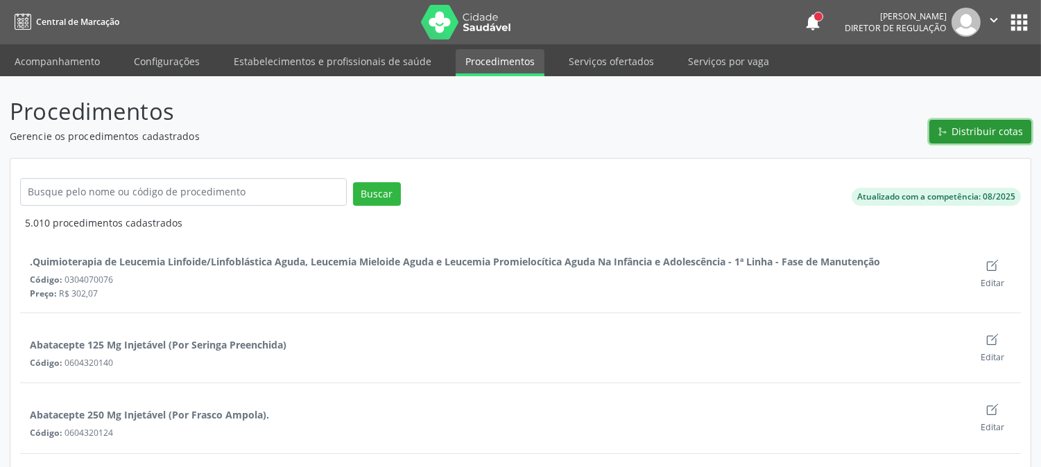
click at [966, 135] on span "Distribuir cotas" at bounding box center [987, 131] width 71 height 15
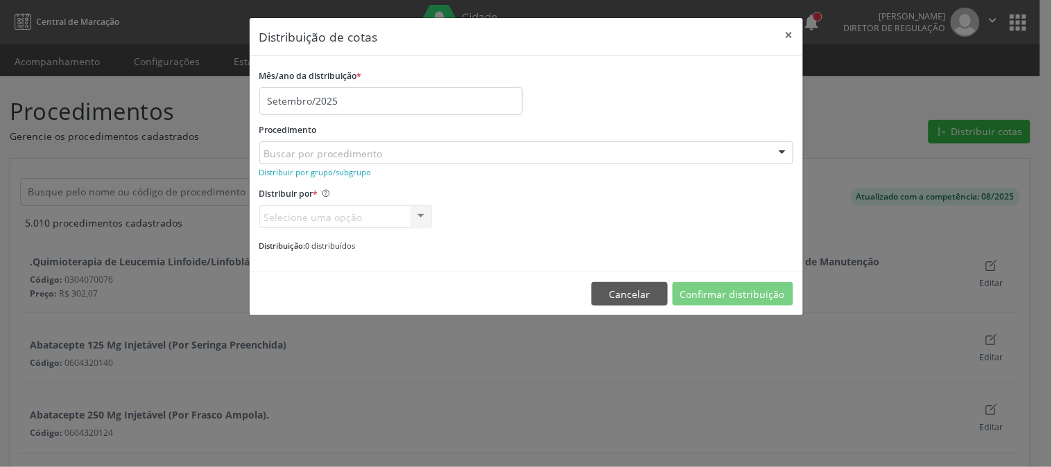
click at [430, 146] on div "Buscar por procedimento" at bounding box center [526, 153] width 534 height 24
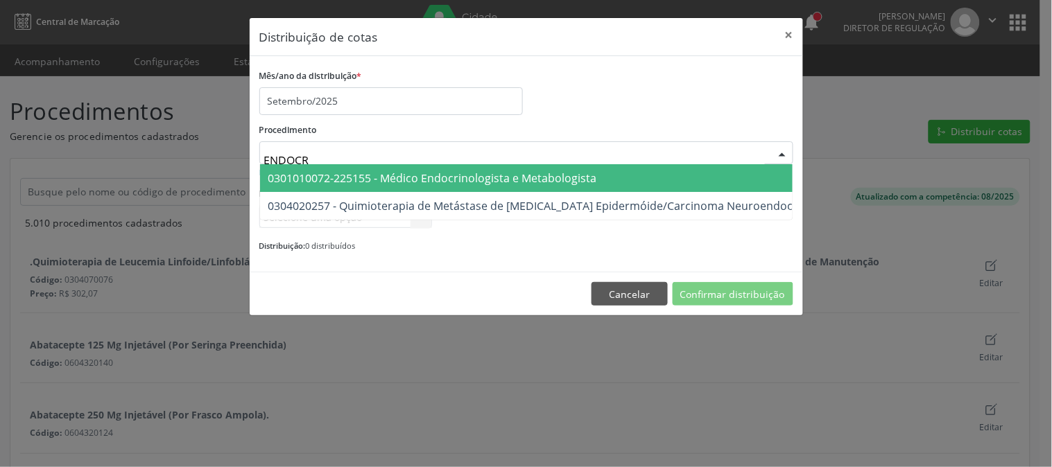
type input "ENDOCRI"
click at [413, 178] on span "0301010072-225155 - Médico Endocrinologista e Metabologista" at bounding box center [432, 178] width 329 height 15
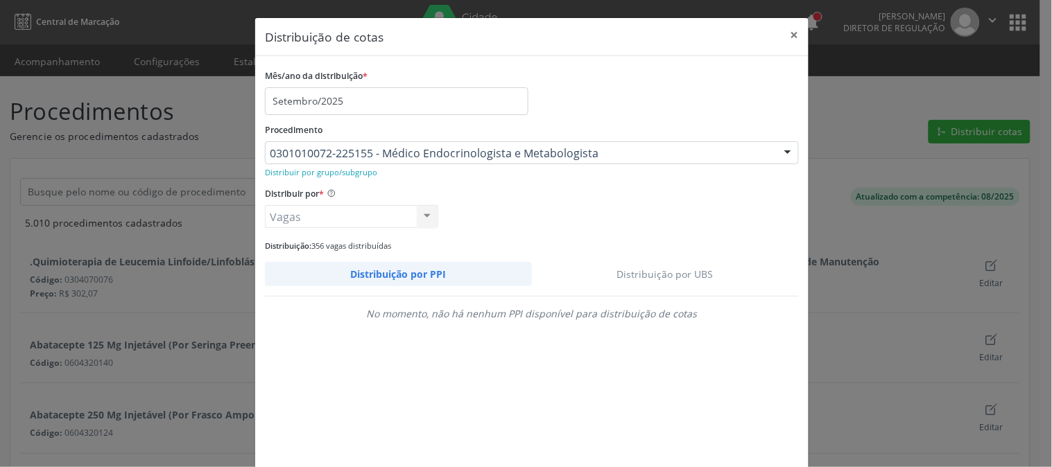
click at [690, 275] on link "Distribuição por UBS" at bounding box center [666, 274] width 268 height 24
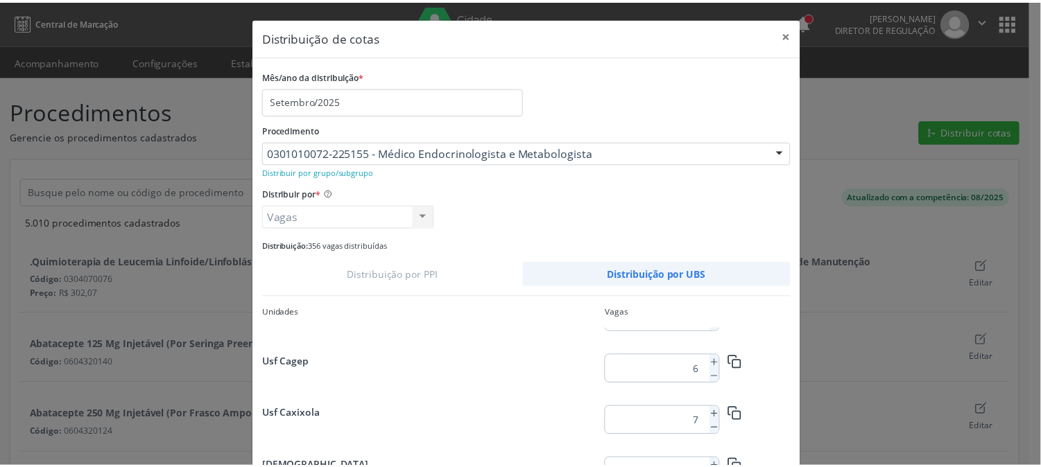
scroll to position [77, 0]
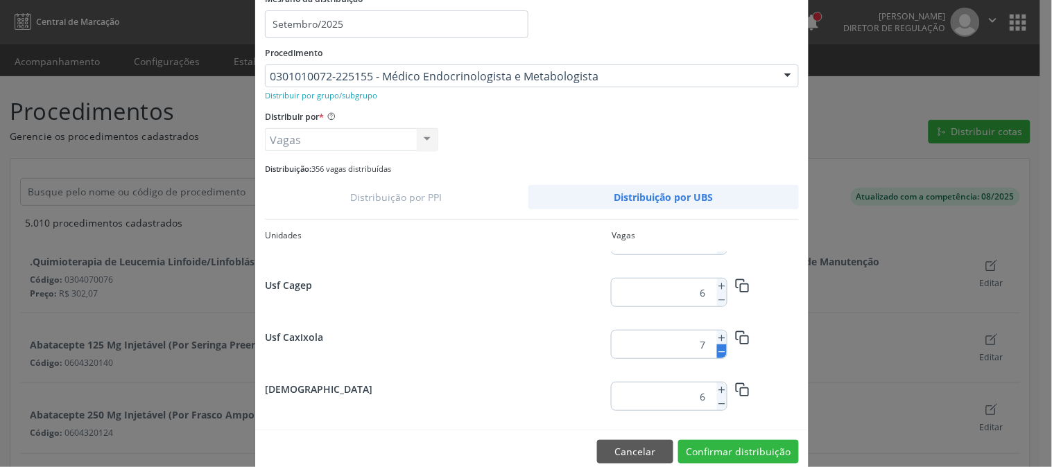
click at [717, 354] on icon at bounding box center [722, 352] width 10 height 10
type input "6"
click at [729, 447] on button "Confirmar distribuição" at bounding box center [738, 452] width 121 height 24
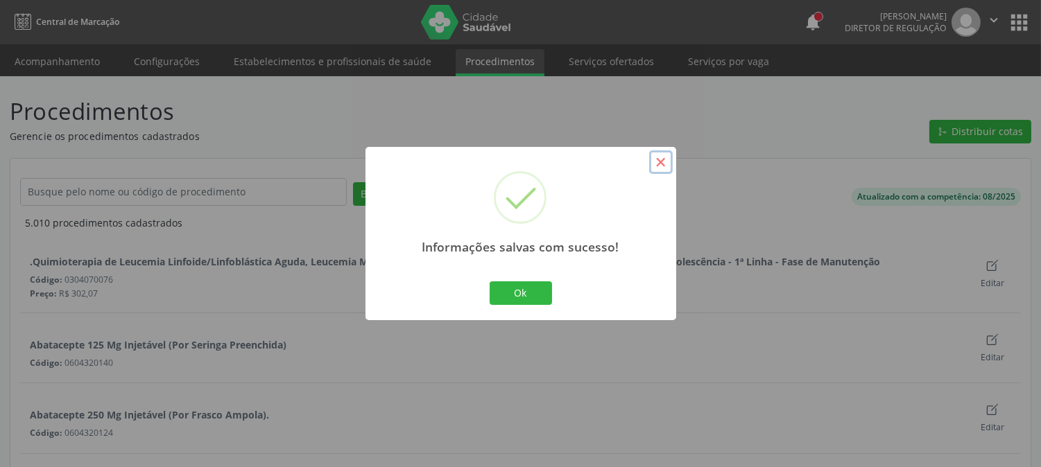
click at [660, 158] on button "×" at bounding box center [661, 162] width 24 height 24
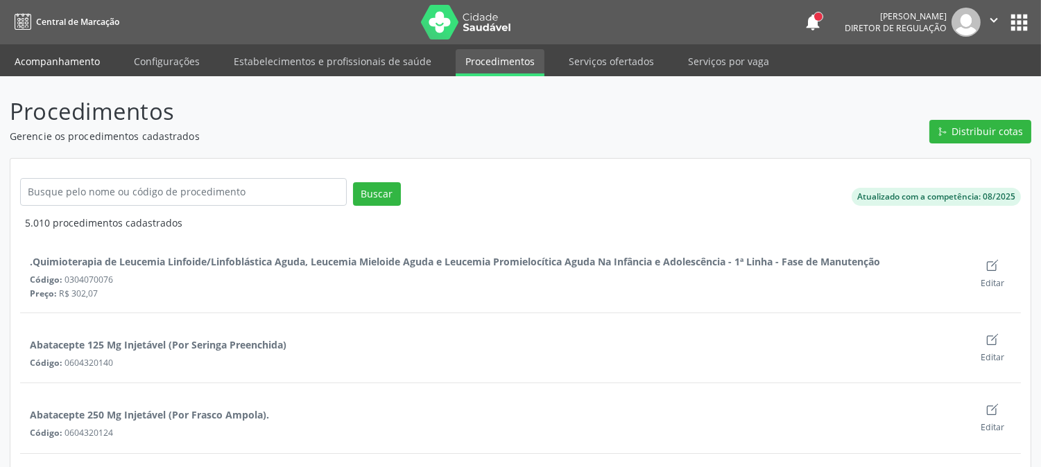
click at [55, 67] on link "Acompanhamento" at bounding box center [57, 61] width 105 height 24
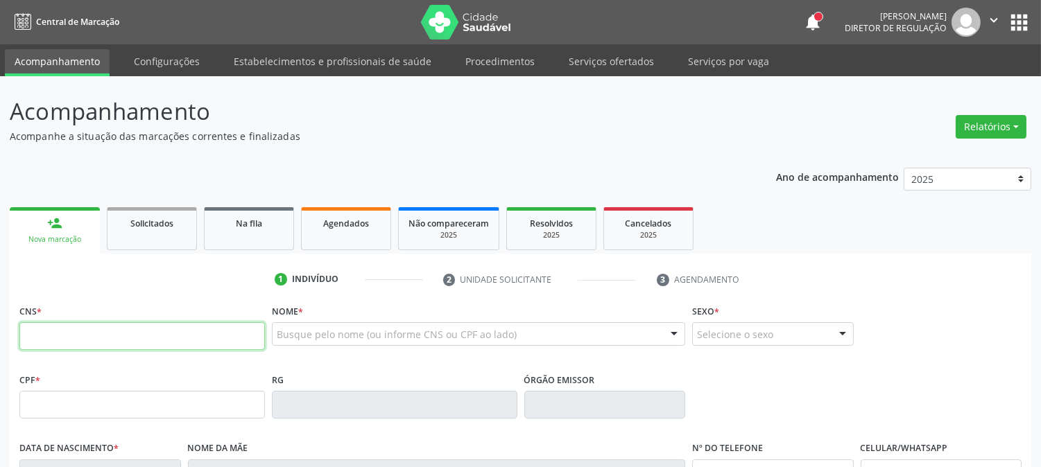
click at [112, 329] on input "text" at bounding box center [141, 336] width 245 height 28
type input "709 2062 9151 7538"
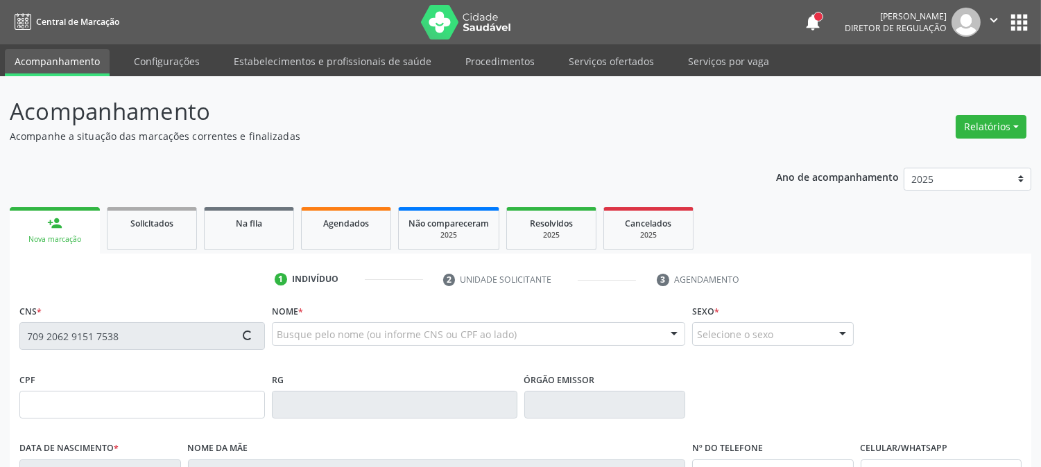
type input "000.273.104-50"
type input "[DATE]"
type input "[PERSON_NAME]"
type input "[PHONE_NUMBER]"
type input "S/N"
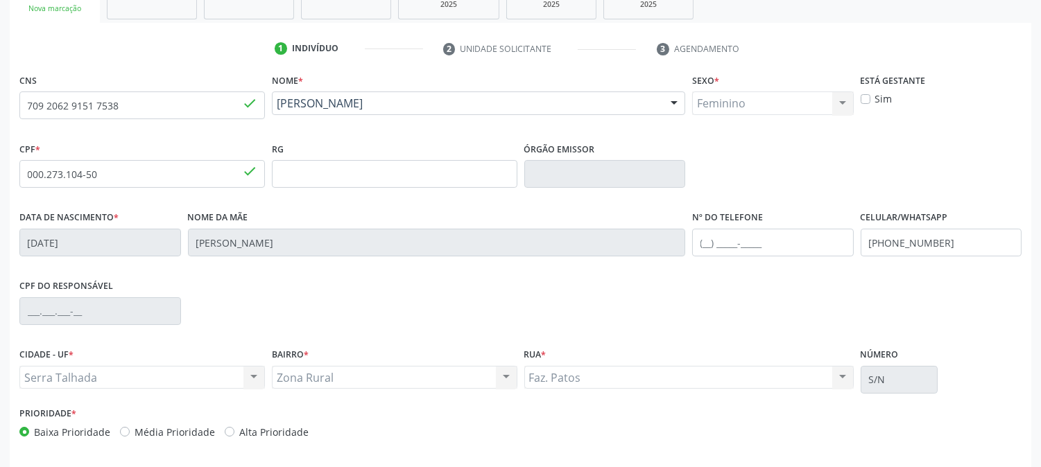
scroll to position [283, 0]
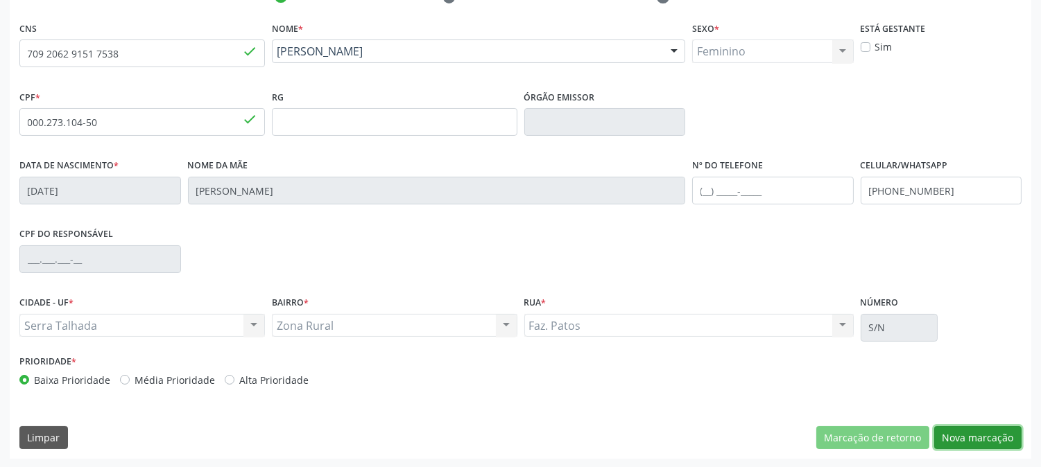
click at [993, 442] on button "Nova marcação" at bounding box center [977, 438] width 87 height 24
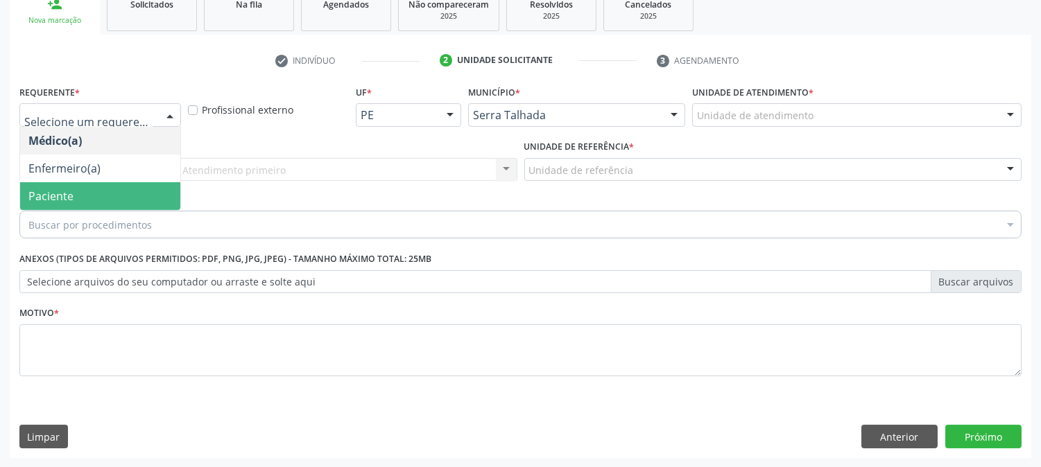
click at [97, 183] on span "Paciente" at bounding box center [100, 196] width 160 height 28
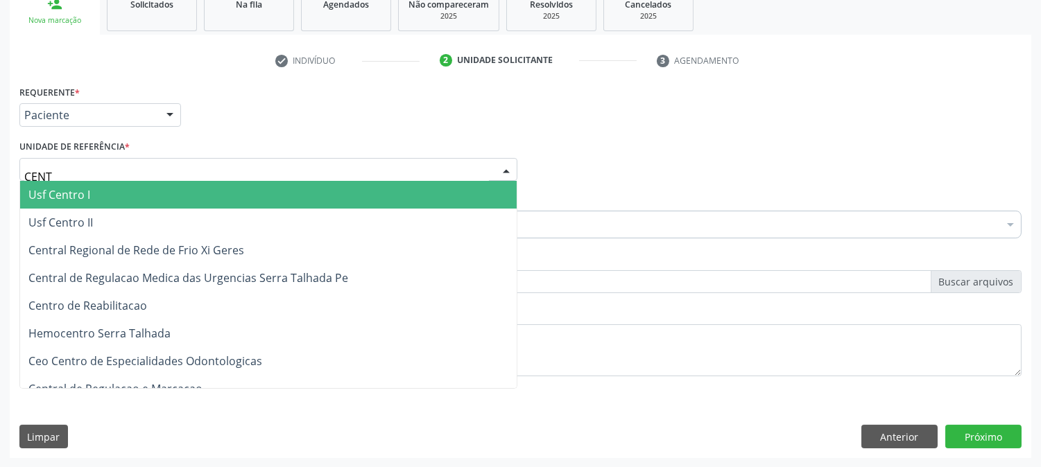
type input "CENTR"
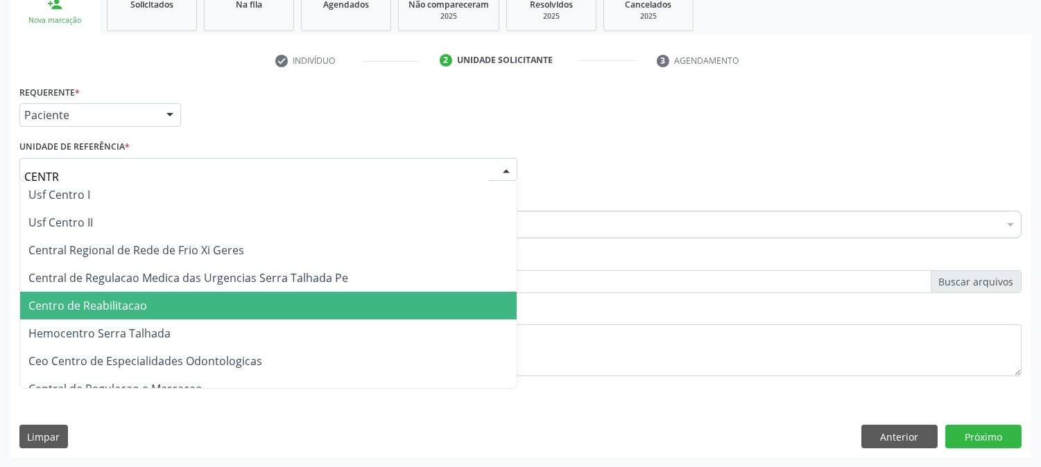
click at [122, 296] on ul "Usf Centro I Usf Centro II Central Regional de Rede de Frio Xi Geres Central de…" at bounding box center [268, 306] width 497 height 250
click at [122, 298] on span "Centro de Reabilitacao" at bounding box center [87, 305] width 119 height 15
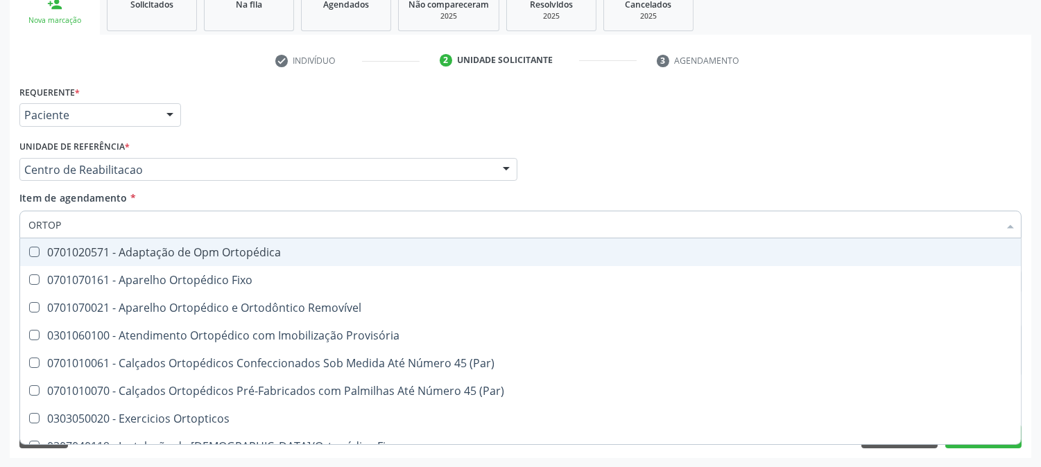
type input "ORTOPE"
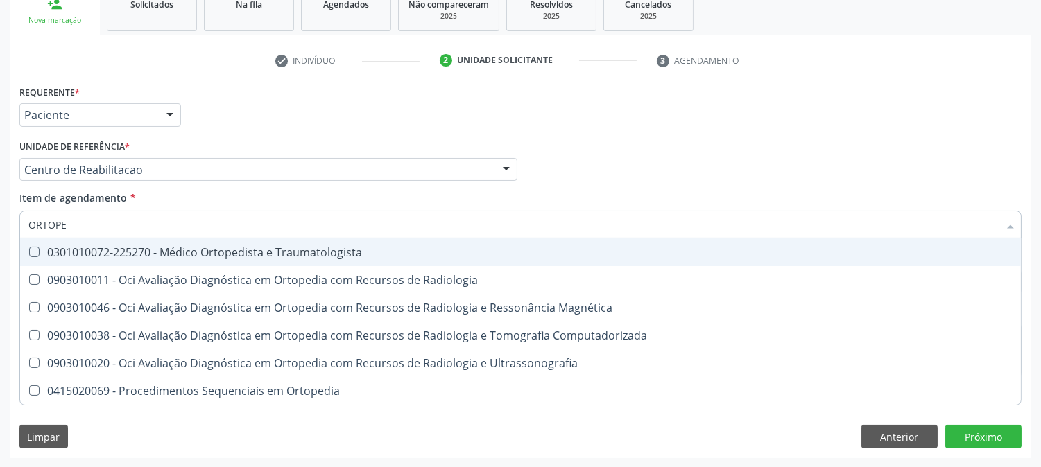
click at [148, 248] on div "0301010072-225270 - Médico Ortopedista e Traumatologista" at bounding box center [520, 252] width 984 height 11
checkbox Traumatologista "true"
click at [0, 261] on div "Acompanhamento Acompanhe a situação das marcações correntes e finalizadas Relat…" at bounding box center [520, 162] width 1041 height 611
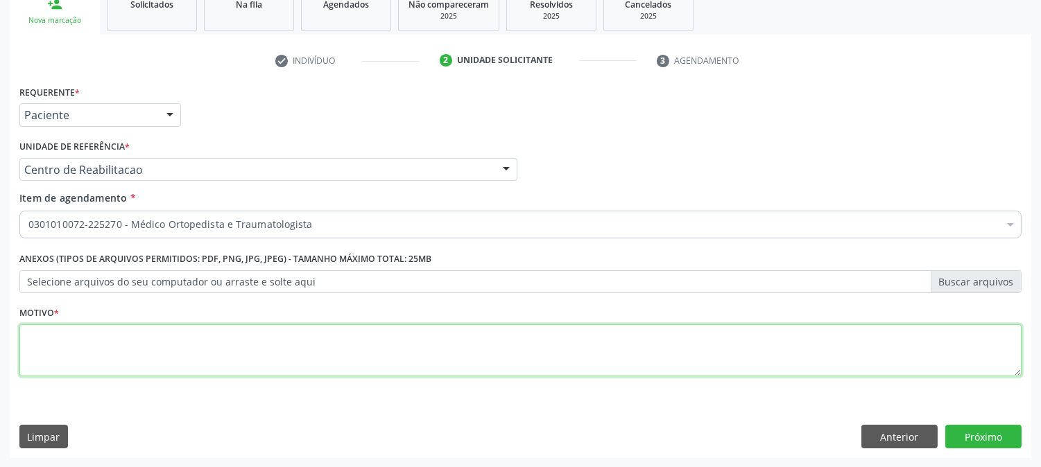
click at [150, 365] on textarea at bounding box center [520, 351] width 1002 height 53
type textarea "."
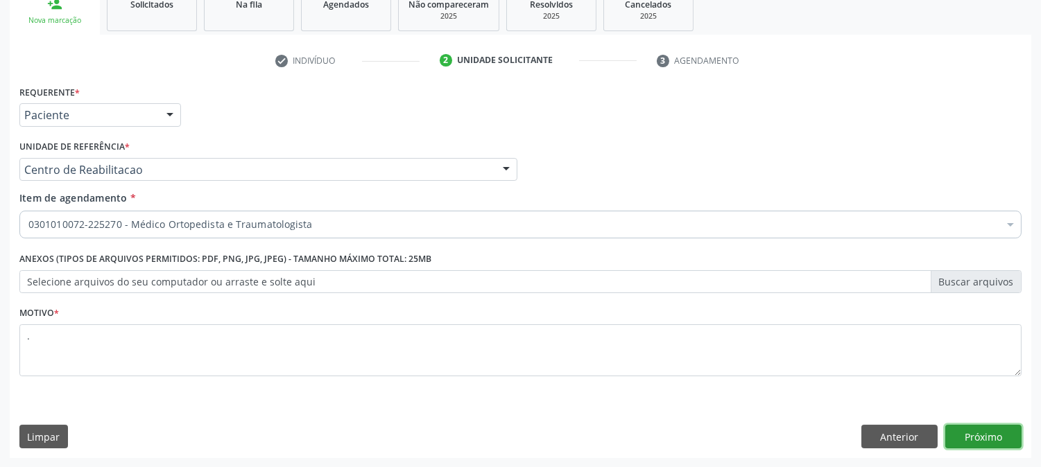
click at [974, 432] on button "Próximo" at bounding box center [983, 437] width 76 height 24
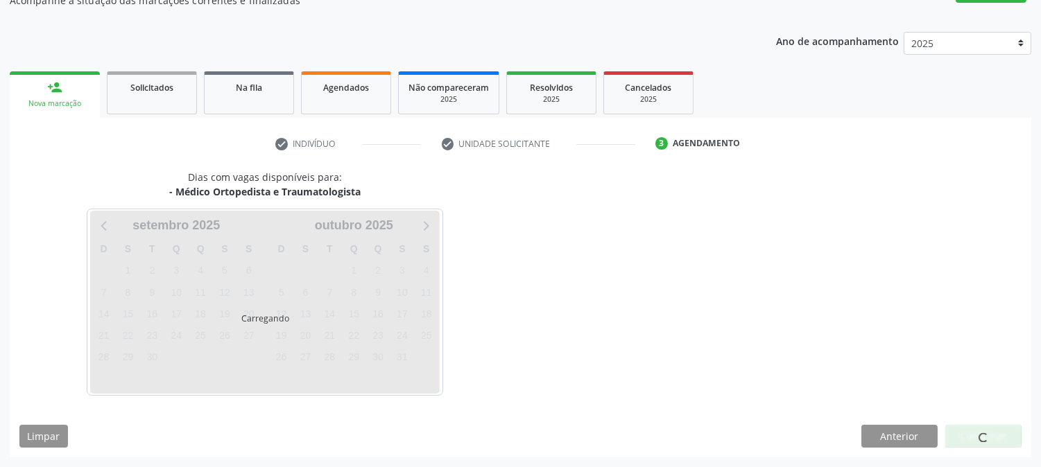
scroll to position [135, 0]
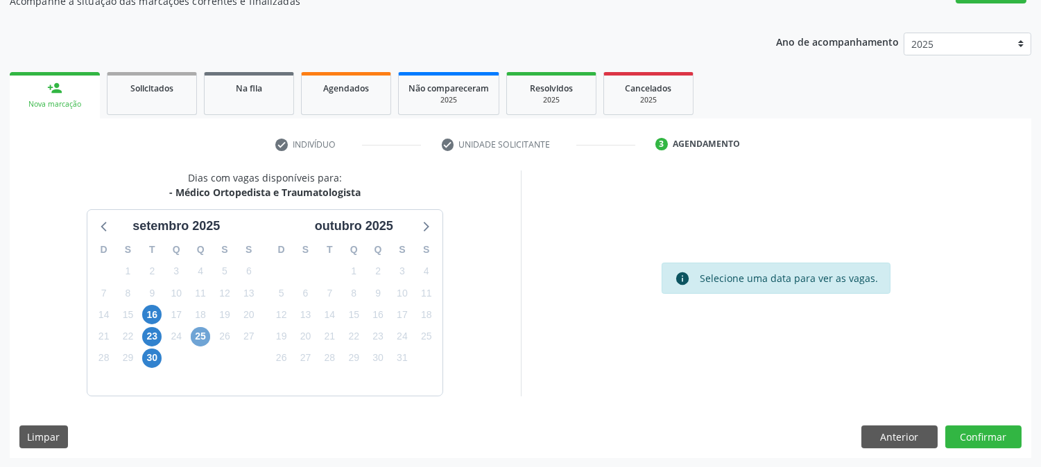
click at [202, 334] on span "25" at bounding box center [200, 336] width 19 height 19
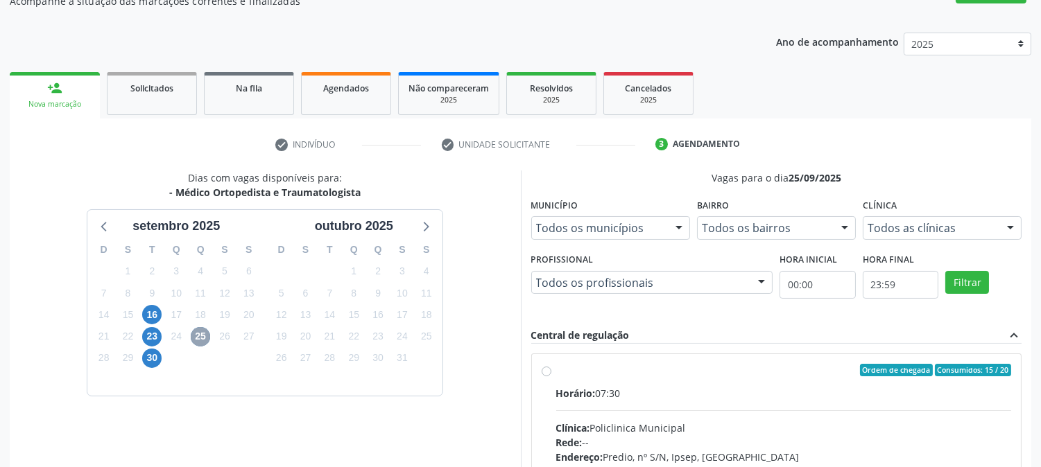
scroll to position [336, 0]
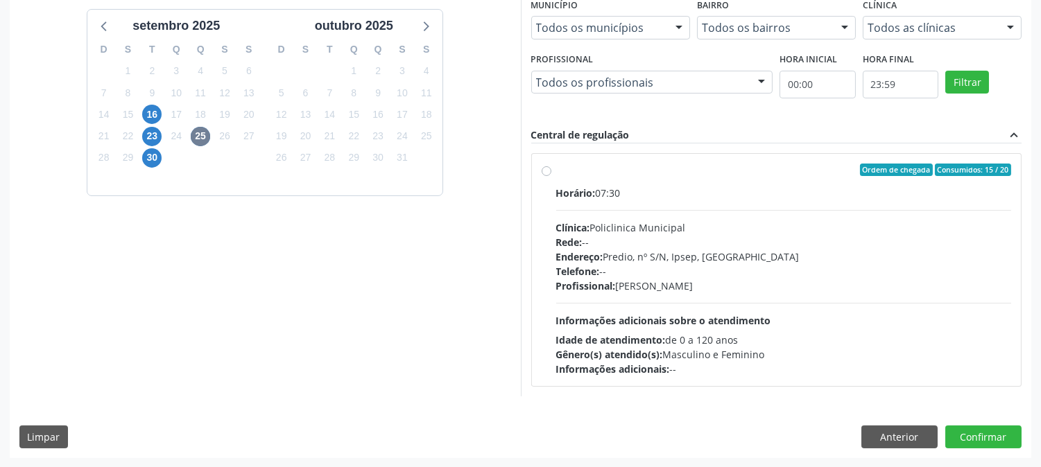
click at [814, 283] on div "Profissional: [PERSON_NAME]" at bounding box center [784, 286] width 456 height 15
click at [551, 176] on input "Ordem de chegada Consumidos: 15 / 20 Horário: 07:30 Clínica: Policlinica Munici…" at bounding box center [547, 170] width 10 height 12
radio input "true"
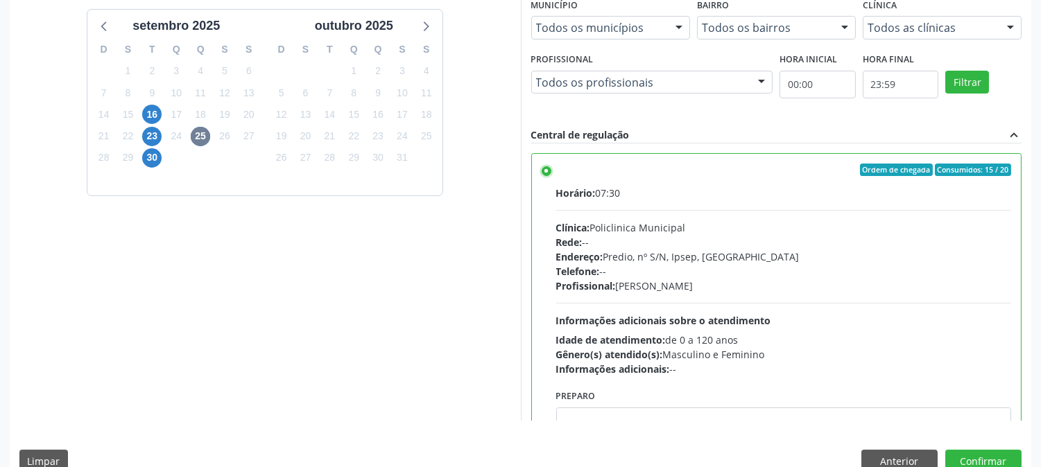
scroll to position [68, 0]
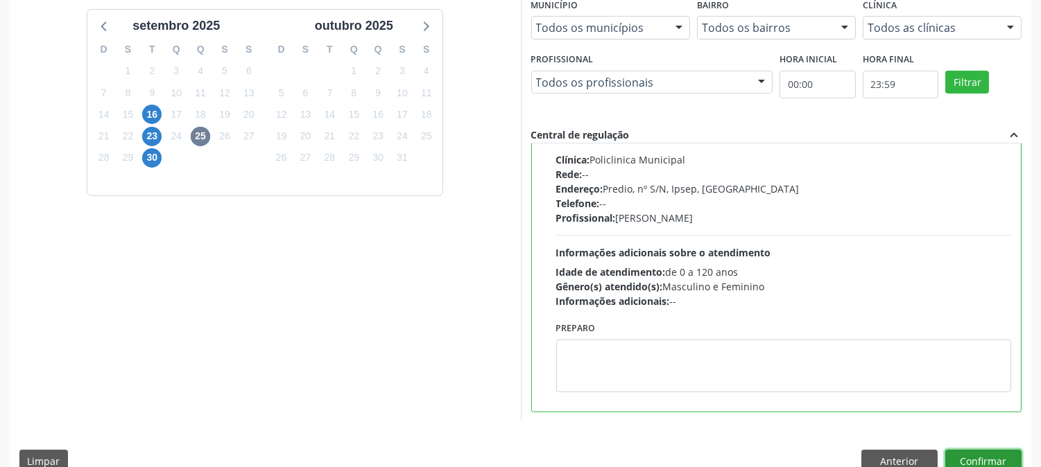
click at [987, 453] on button "Confirmar" at bounding box center [983, 462] width 76 height 24
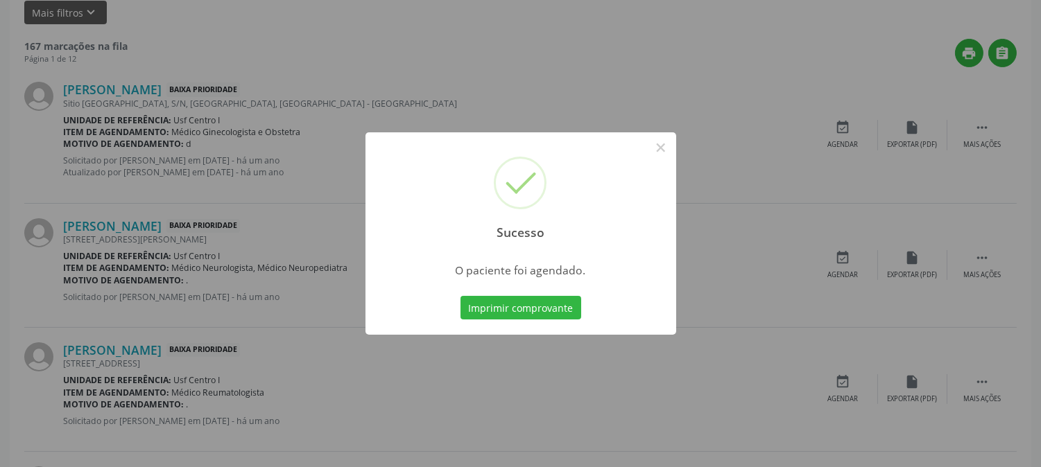
scroll to position [0, 0]
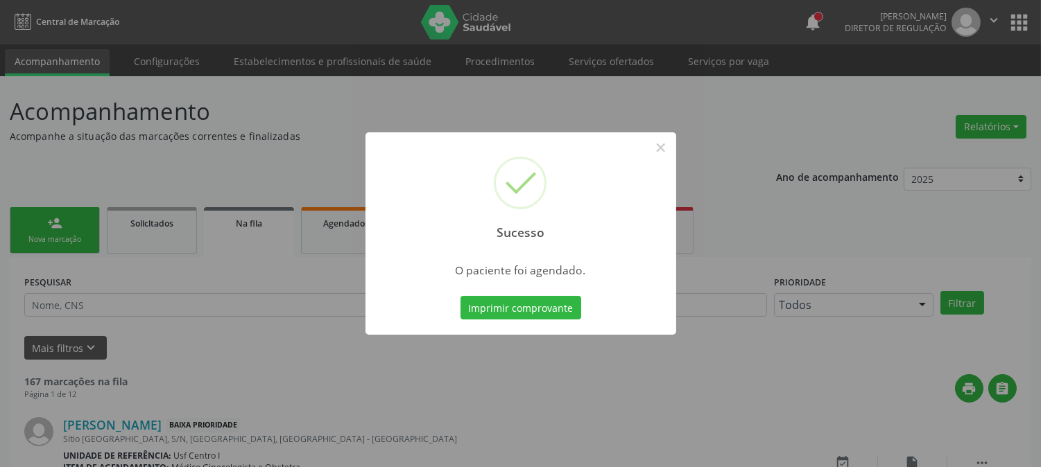
click at [534, 306] on button "Imprimir comprovante" at bounding box center [520, 308] width 121 height 24
